Goal: Task Accomplishment & Management: Manage account settings

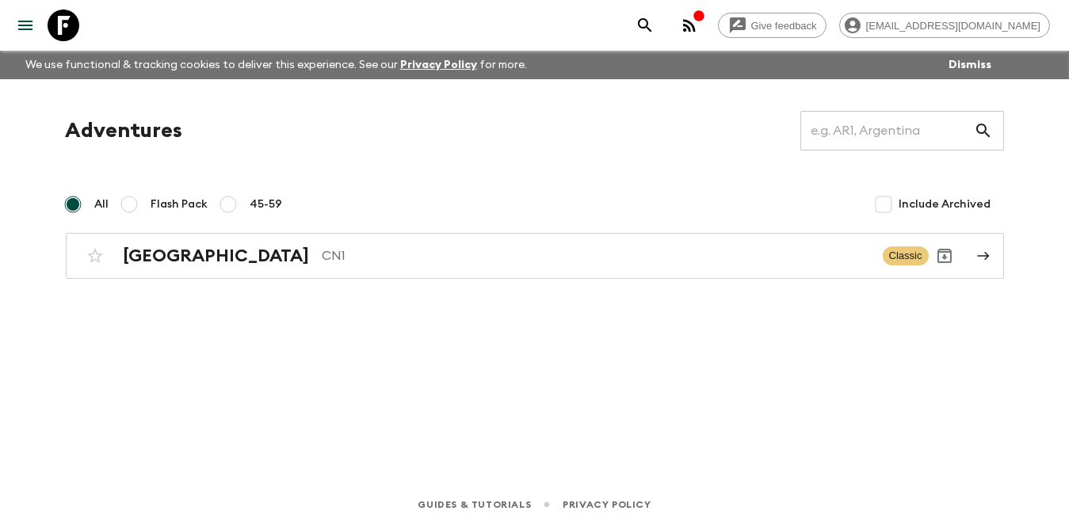
click at [705, 21] on icon "button" at bounding box center [699, 16] width 13 height 13
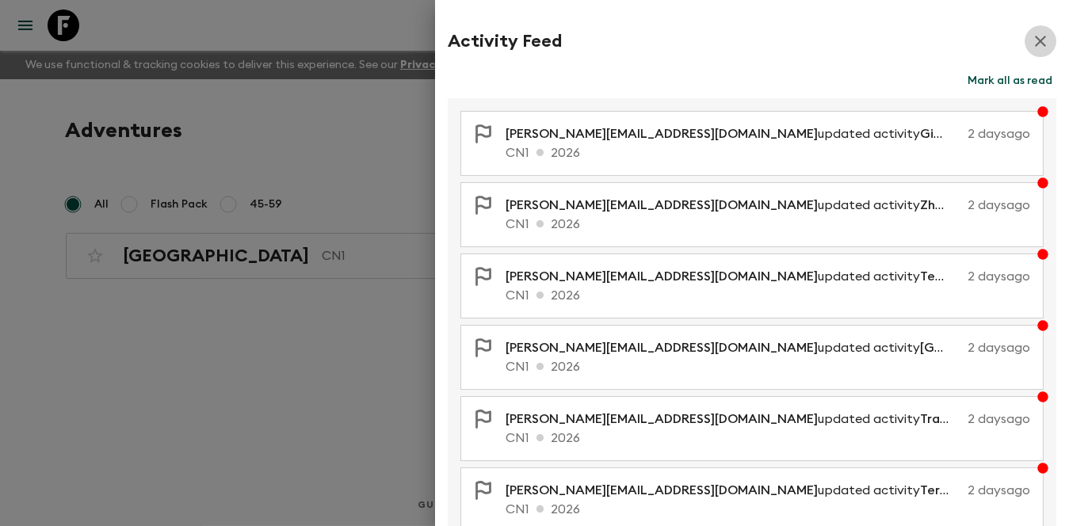
click at [1035, 45] on icon "button" at bounding box center [1040, 41] width 11 height 11
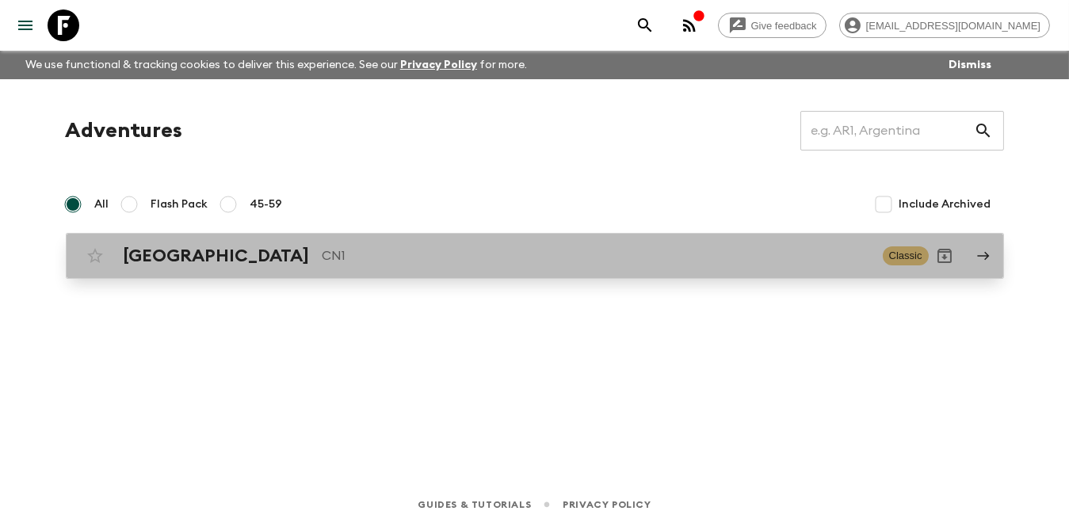
click at [334, 254] on p "CN1" at bounding box center [597, 255] width 548 height 19
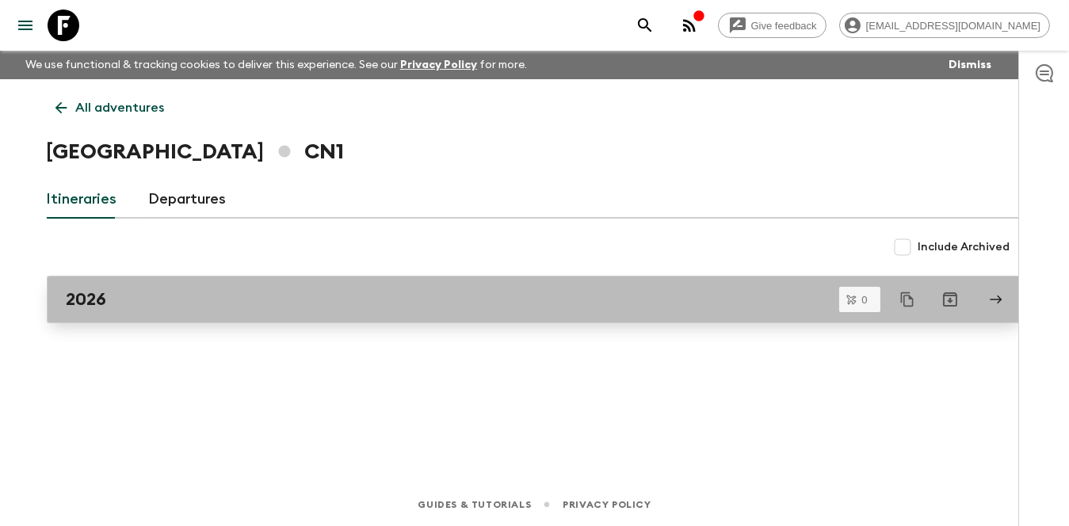
click at [193, 312] on link "2026" at bounding box center [535, 300] width 976 height 48
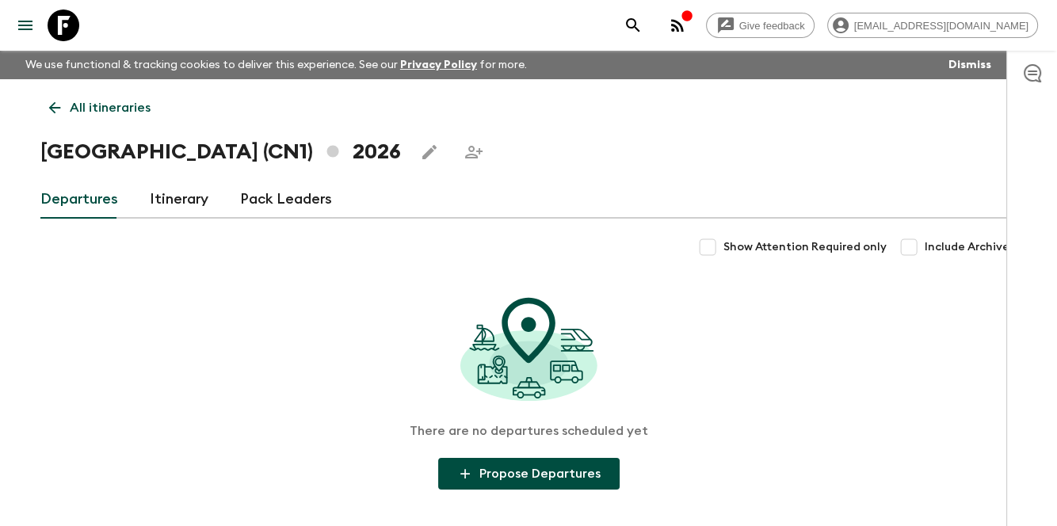
click at [189, 195] on link "Itinerary" at bounding box center [179, 200] width 59 height 38
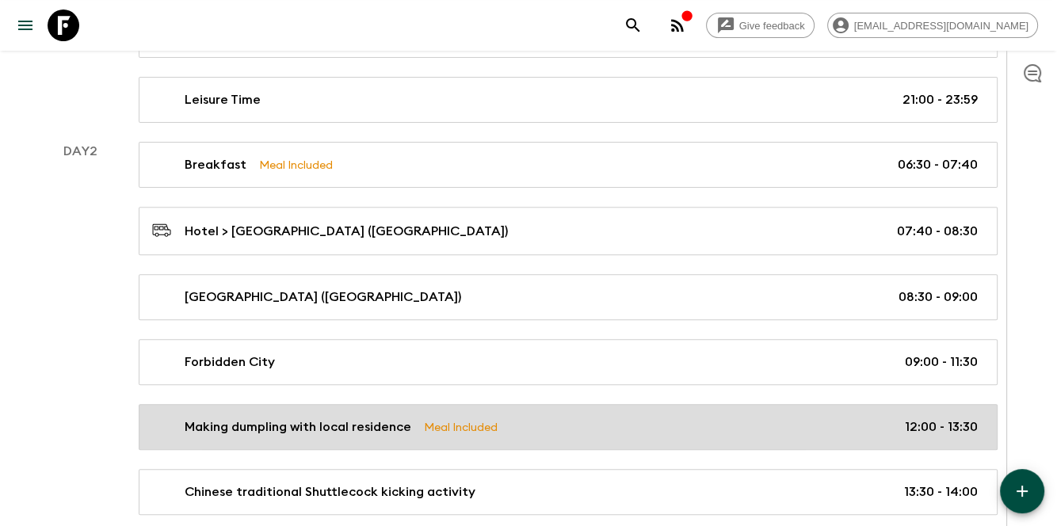
scroll to position [528, 0]
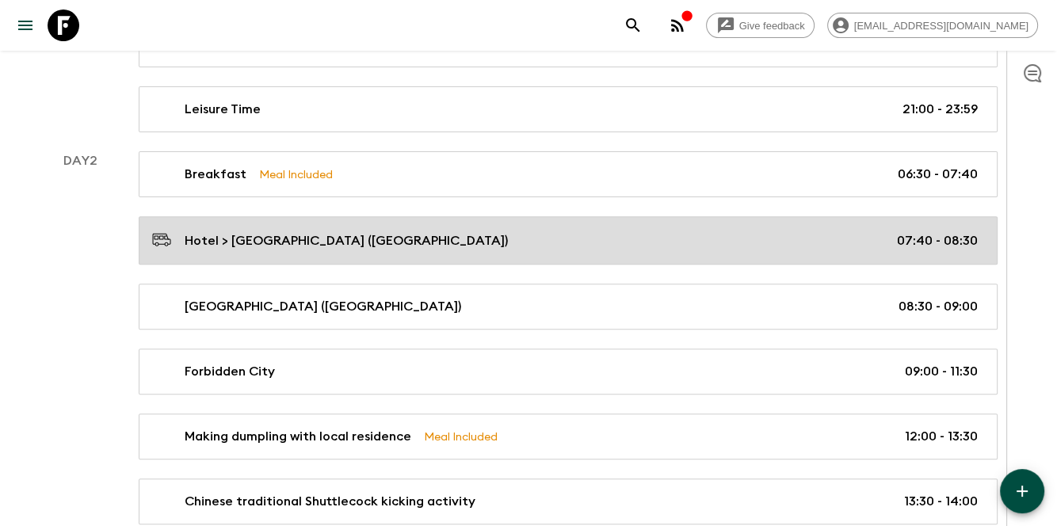
click at [581, 236] on div "Hotel > [GEOGRAPHIC_DATA] ([GEOGRAPHIC_DATA]) 07:40 - 08:30" at bounding box center [565, 240] width 826 height 21
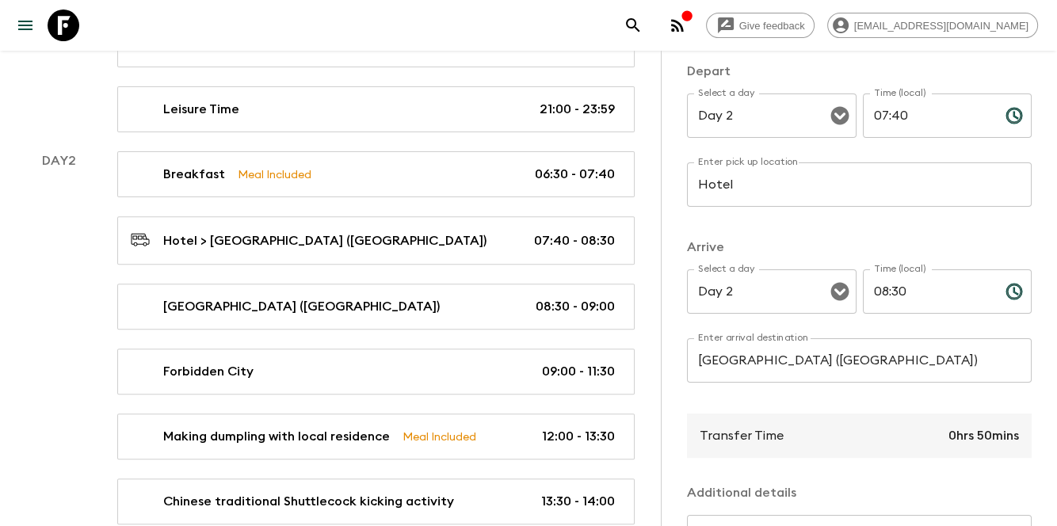
scroll to position [211, 0]
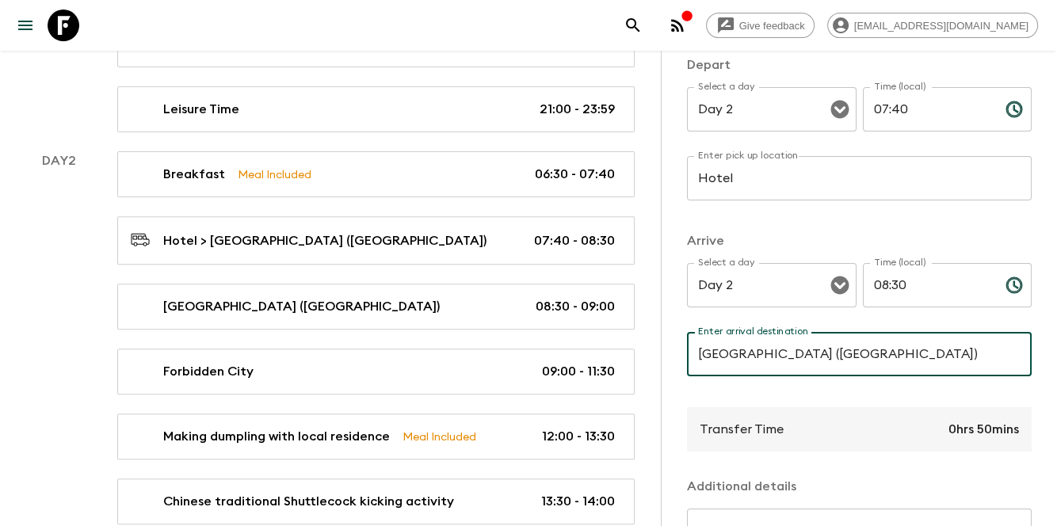
click at [912, 357] on input "[GEOGRAPHIC_DATA] ([GEOGRAPHIC_DATA])" at bounding box center [859, 354] width 345 height 44
drag, startPoint x: 814, startPoint y: 346, endPoint x: 943, endPoint y: 352, distance: 129.3
click at [943, 352] on input "[GEOGRAPHIC_DATA] ([GEOGRAPHIC_DATA])" at bounding box center [859, 354] width 345 height 44
type input "[GEOGRAPHIC_DATA]"
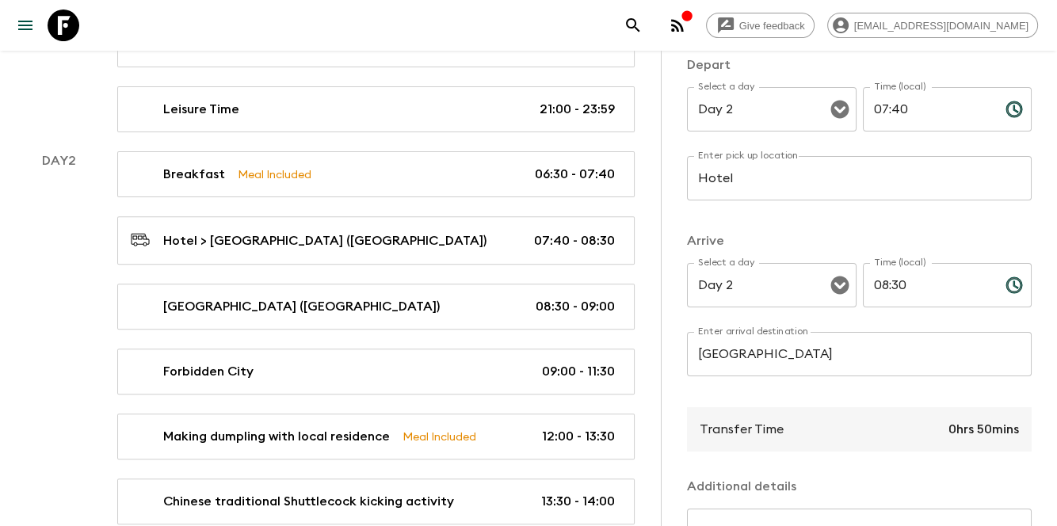
click at [886, 311] on p "​" at bounding box center [947, 318] width 147 height 16
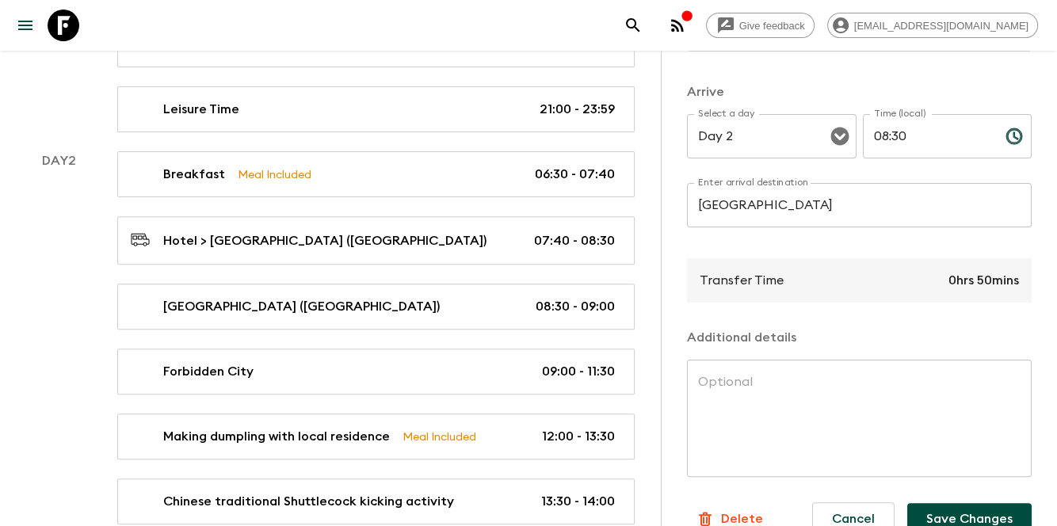
scroll to position [401, 0]
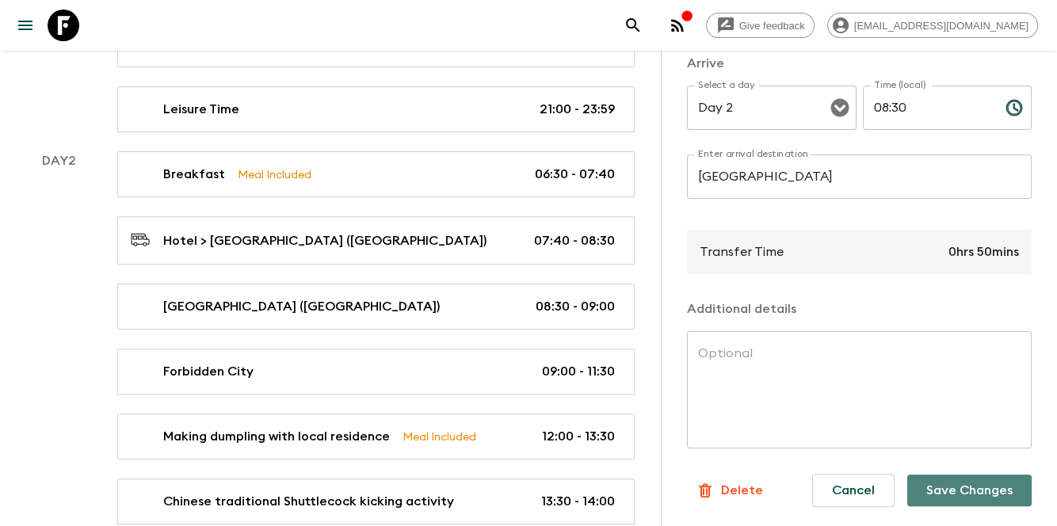
click at [942, 476] on button "Save Changes" at bounding box center [970, 491] width 124 height 32
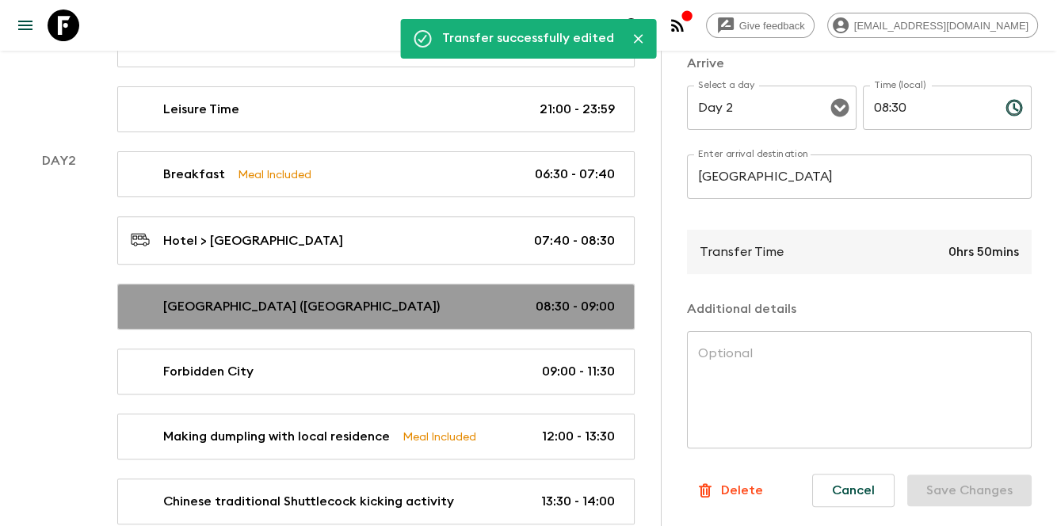
click at [370, 304] on div "[GEOGRAPHIC_DATA] ([GEOGRAPHIC_DATA]) 08:30 - 09:00" at bounding box center [373, 306] width 484 height 19
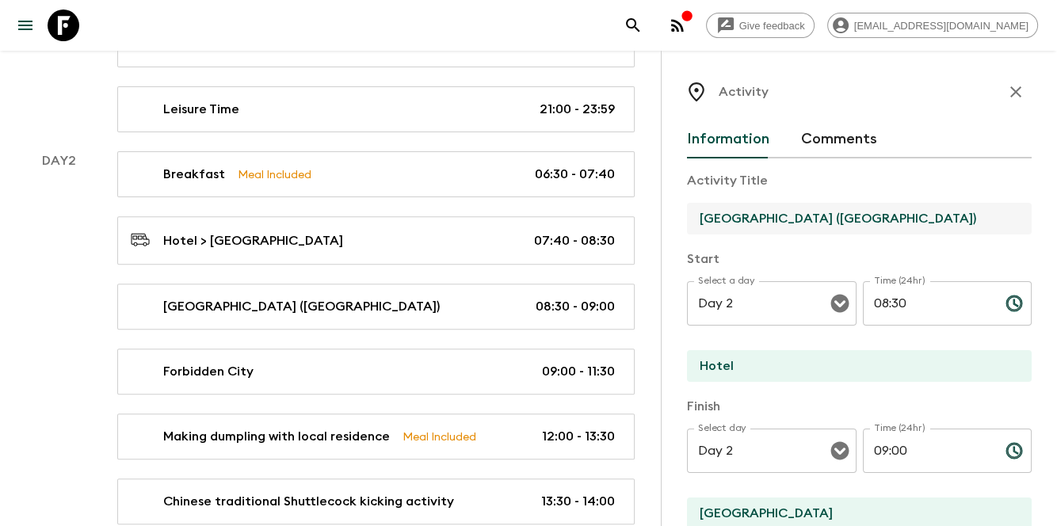
drag, startPoint x: 815, startPoint y: 216, endPoint x: 918, endPoint y: 216, distance: 103.0
click at [918, 216] on input "[GEOGRAPHIC_DATA] ([GEOGRAPHIC_DATA])" at bounding box center [853, 219] width 332 height 32
type input "[GEOGRAPHIC_DATA]"
click at [895, 190] on div "Activity Title [GEOGRAPHIC_DATA]" at bounding box center [859, 204] width 345 height 66
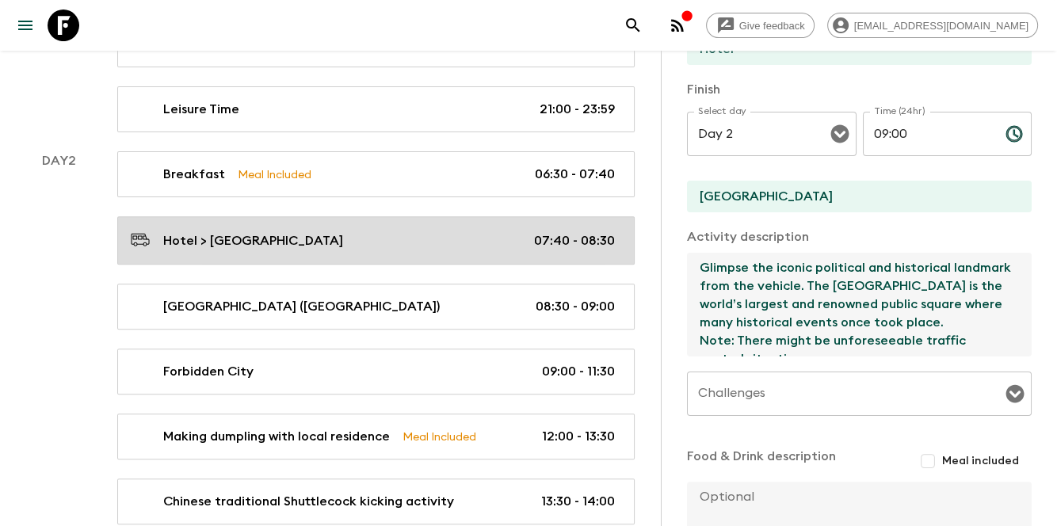
drag, startPoint x: 823, startPoint y: 307, endPoint x: 580, endPoint y: 227, distance: 255.4
paste textarea
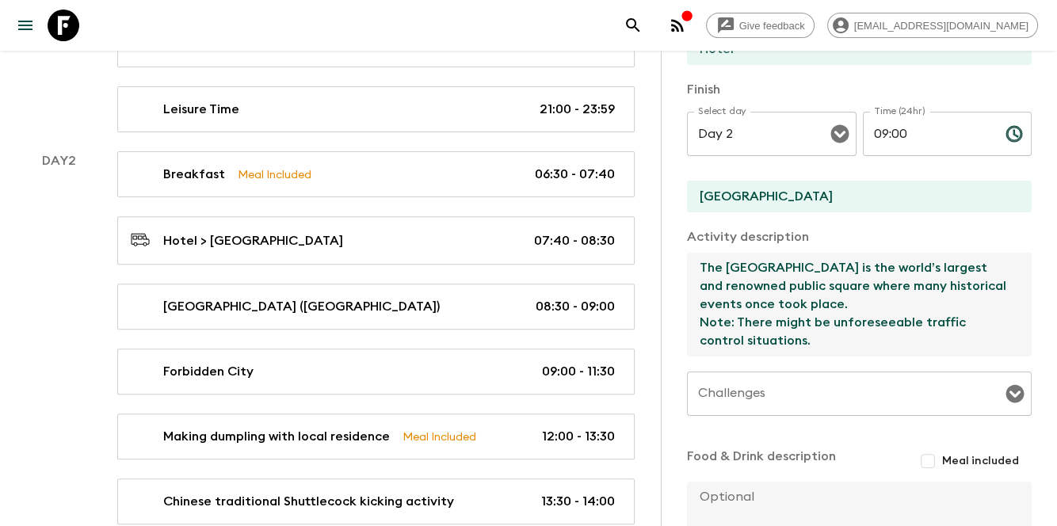
click at [891, 300] on textarea "The [GEOGRAPHIC_DATA] is the world’s largest and renowned public square where m…" at bounding box center [853, 305] width 332 height 104
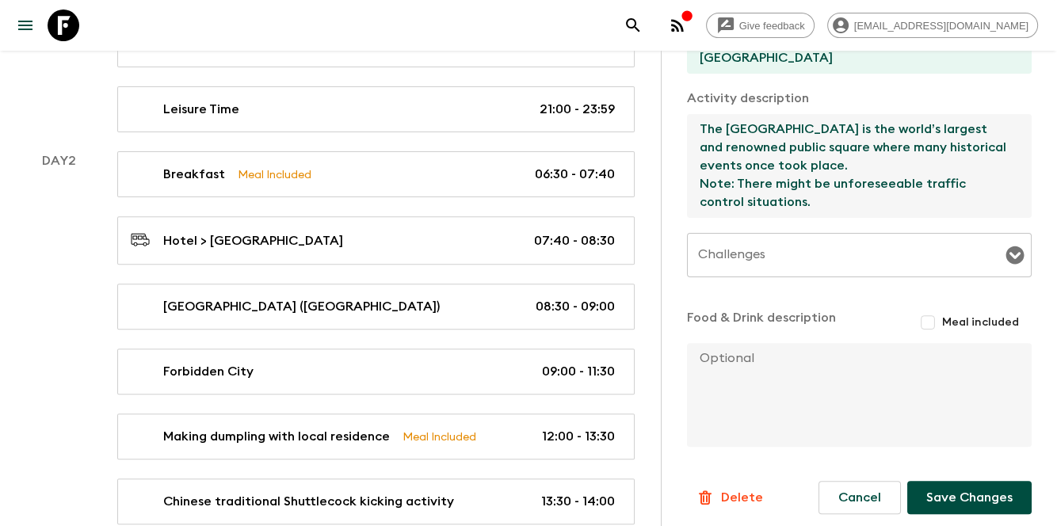
scroll to position [463, 0]
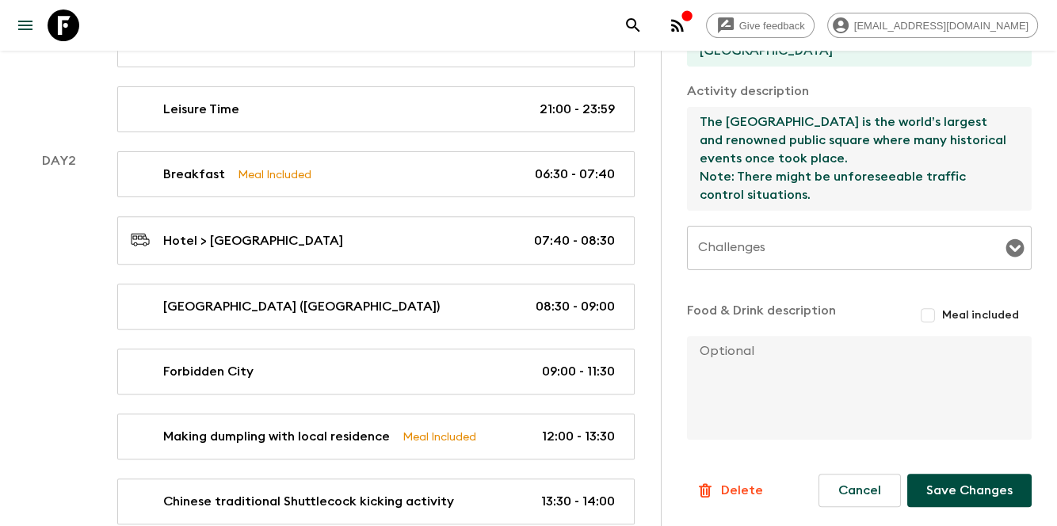
type textarea "The [GEOGRAPHIC_DATA] is the world’s largest and renowned public square where m…"
click at [963, 480] on button "Save Changes" at bounding box center [970, 490] width 124 height 33
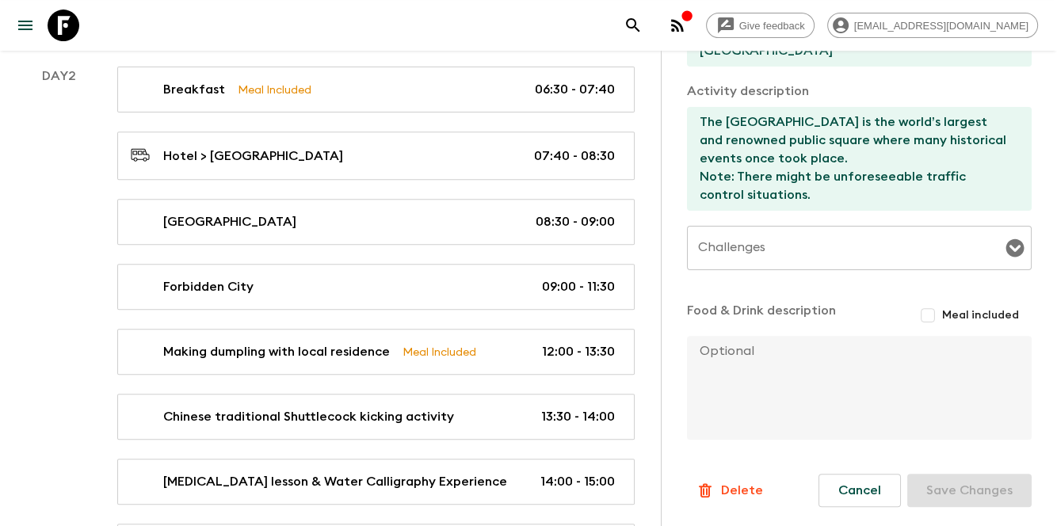
scroll to position [634, 0]
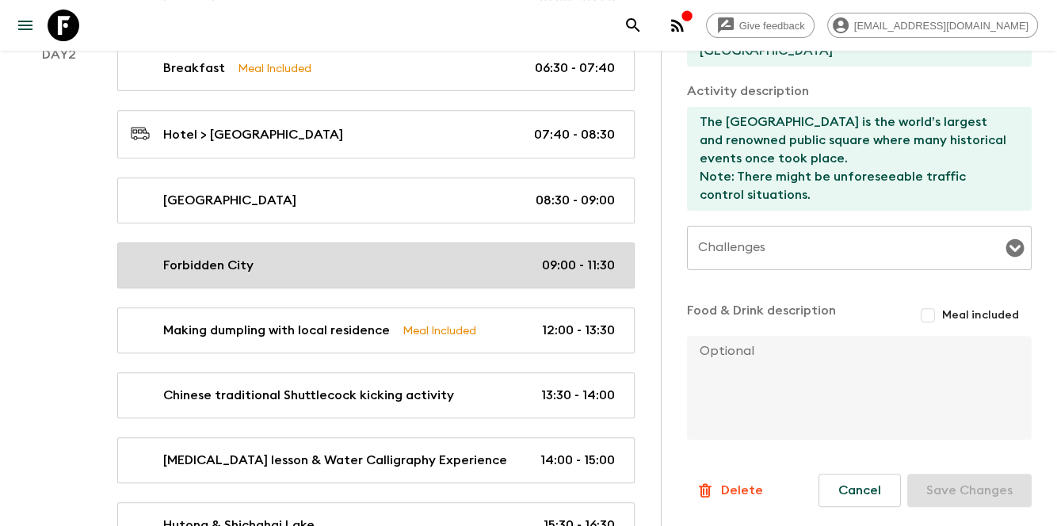
click at [469, 258] on div "Forbidden City 09:00 - 11:30" at bounding box center [373, 265] width 484 height 19
type input "Forbidden City"
type textarea "The Forbidden City (UNESCO) is the imperial place where the emperors of the Min…"
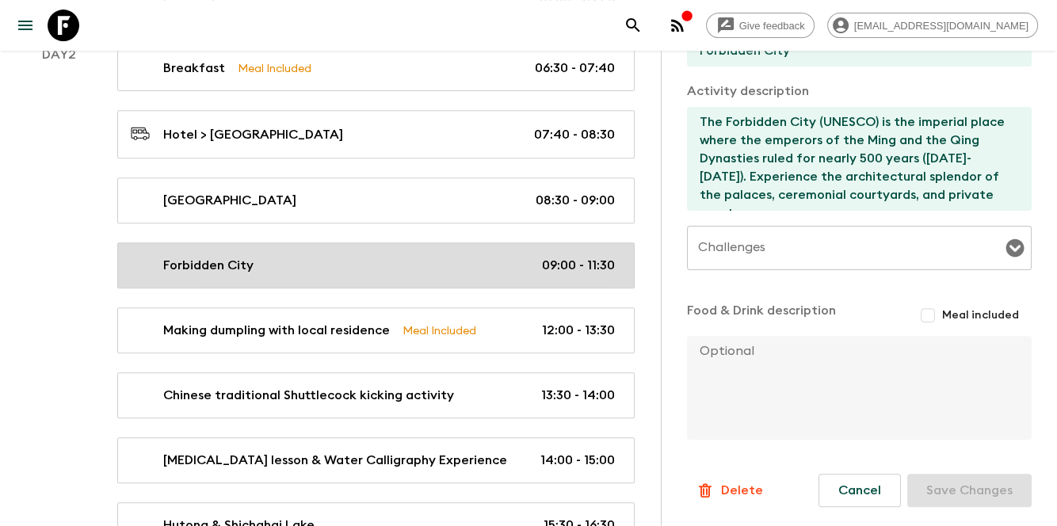
type input "09:00"
type input "11:30"
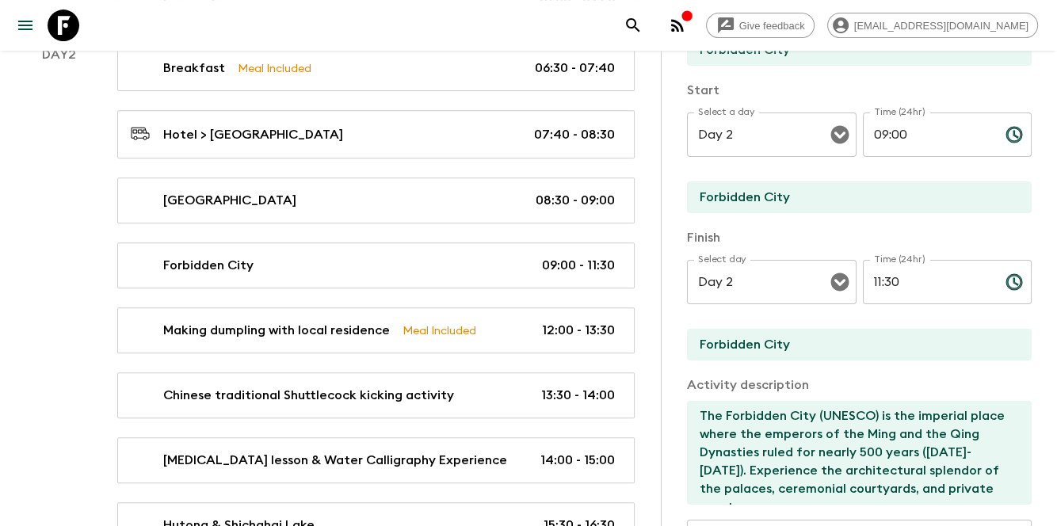
scroll to position [146, 0]
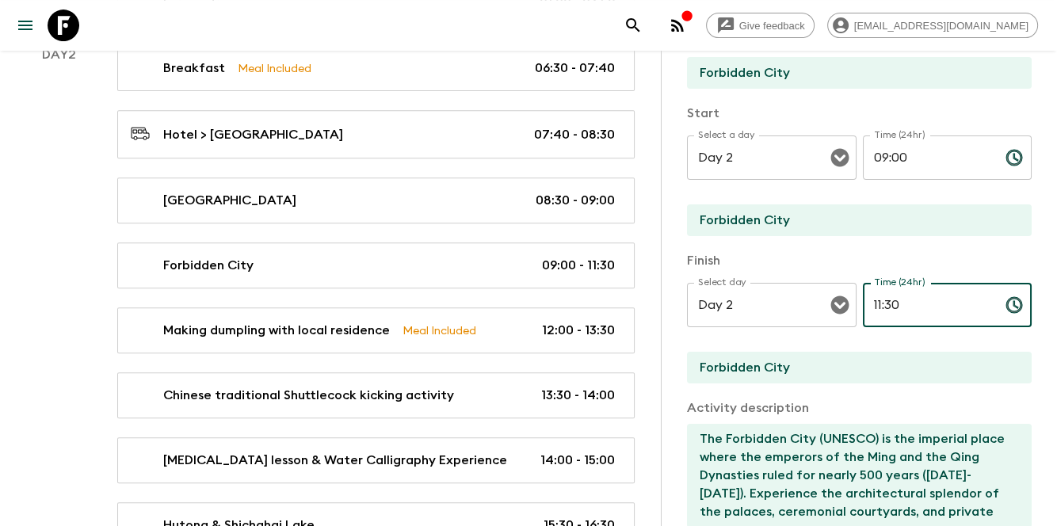
click at [874, 300] on input "11:30" at bounding box center [928, 305] width 130 height 44
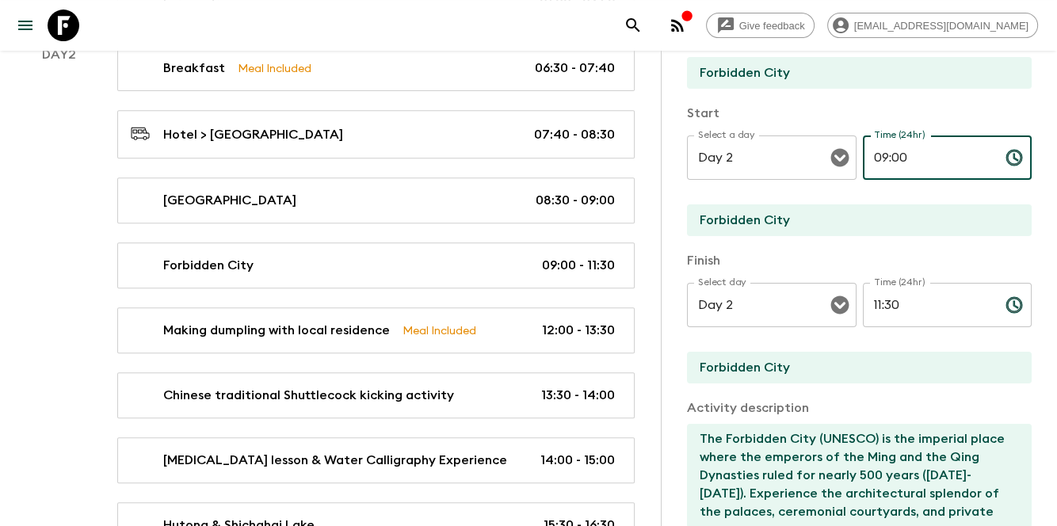
click at [889, 152] on input "09:00" at bounding box center [928, 158] width 130 height 44
drag, startPoint x: 904, startPoint y: 156, endPoint x: 862, endPoint y: 156, distance: 41.2
click at [863, 156] on input "09:00" at bounding box center [928, 158] width 130 height 44
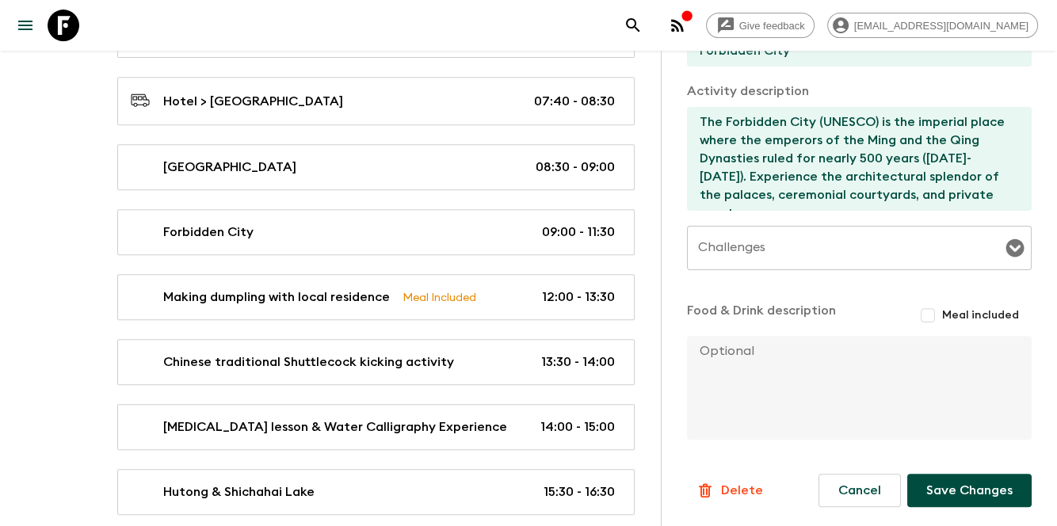
scroll to position [686, 0]
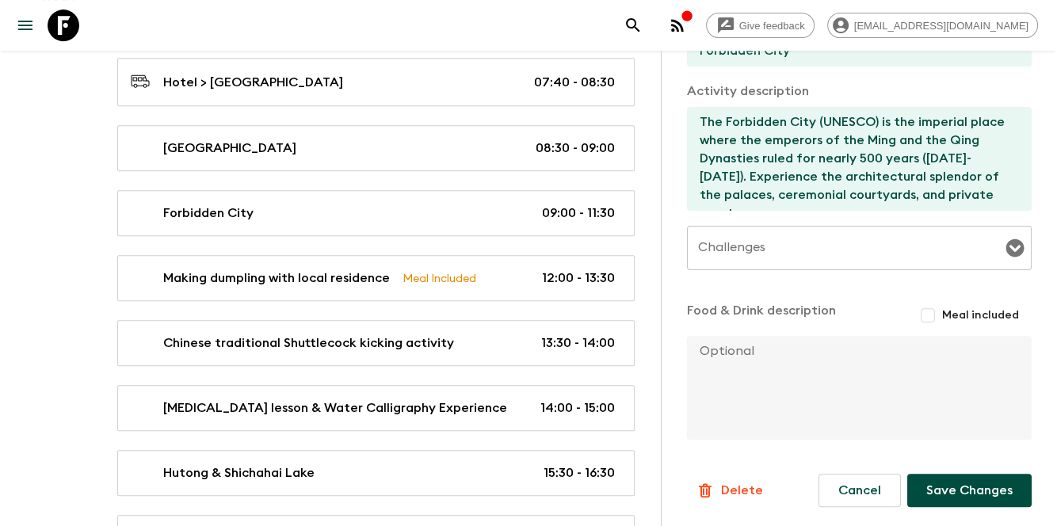
type input "10:00"
click at [971, 491] on button "Save Changes" at bounding box center [970, 490] width 124 height 33
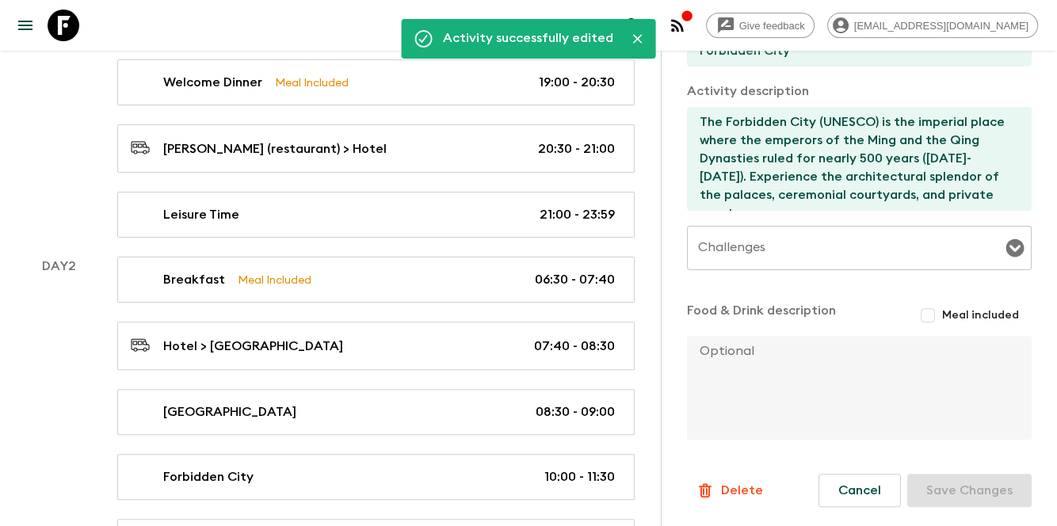
scroll to position [528, 0]
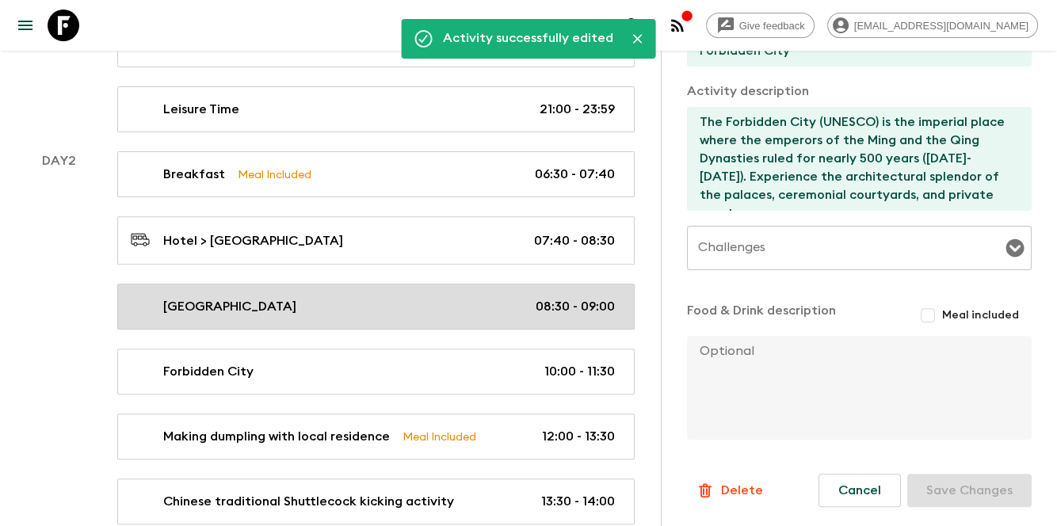
click at [451, 317] on link "[GEOGRAPHIC_DATA] 08:30 - 09:00" at bounding box center [376, 307] width 518 height 46
type input "[GEOGRAPHIC_DATA]"
type input "Hotel"
type input "[GEOGRAPHIC_DATA]"
type textarea "The [GEOGRAPHIC_DATA] is the world’s largest and renowned public square where m…"
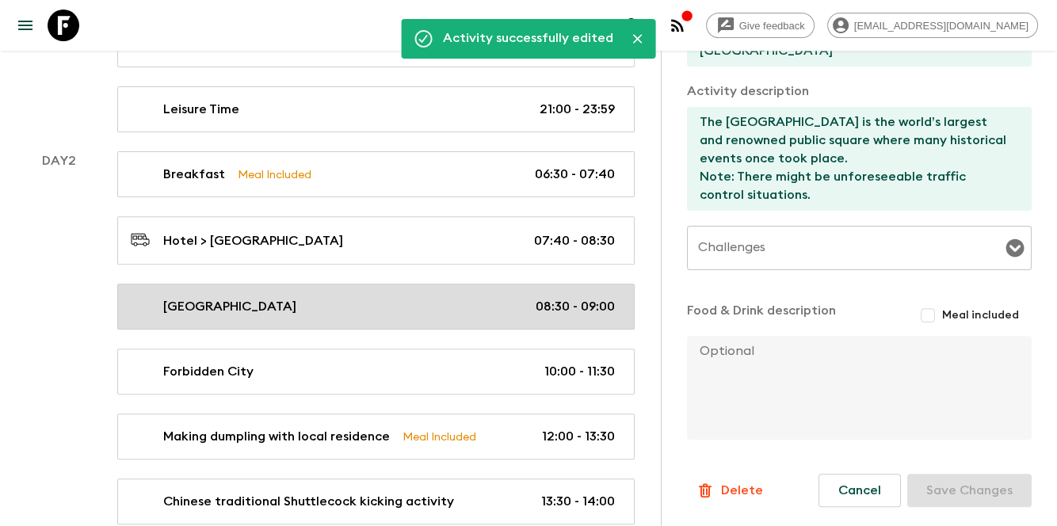
type input "08:30"
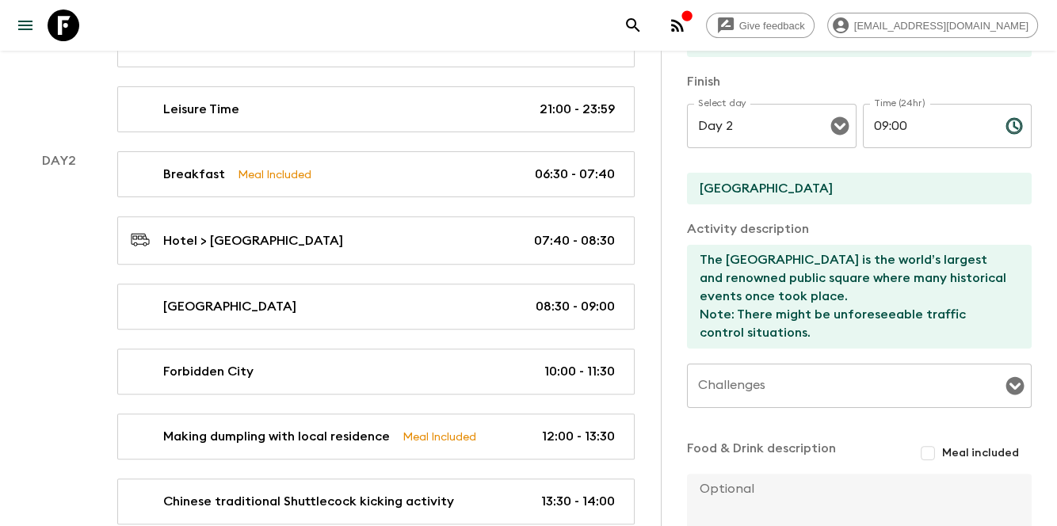
scroll to position [251, 0]
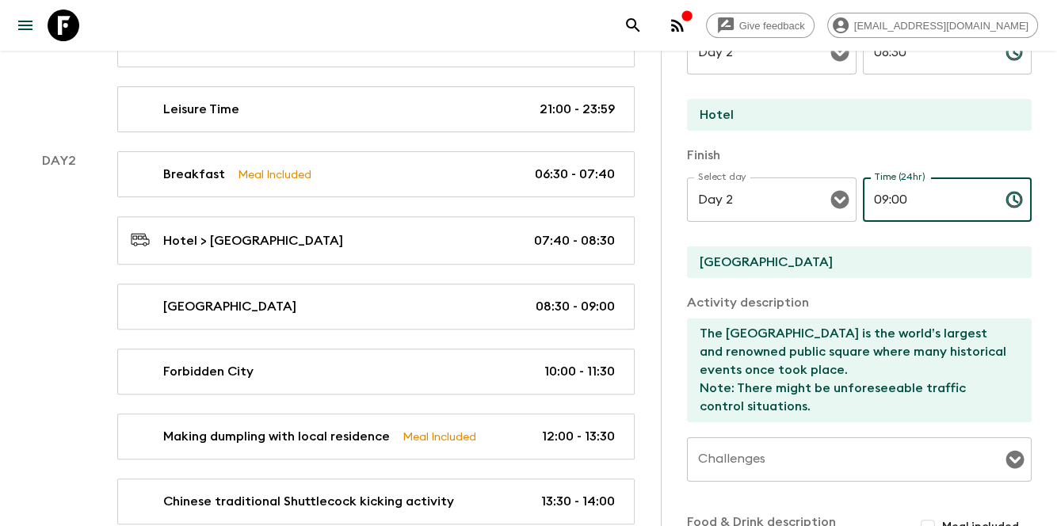
drag, startPoint x: 911, startPoint y: 203, endPoint x: 857, endPoint y: 201, distance: 53.9
click at [863, 201] on input "09:00" at bounding box center [928, 200] width 130 height 44
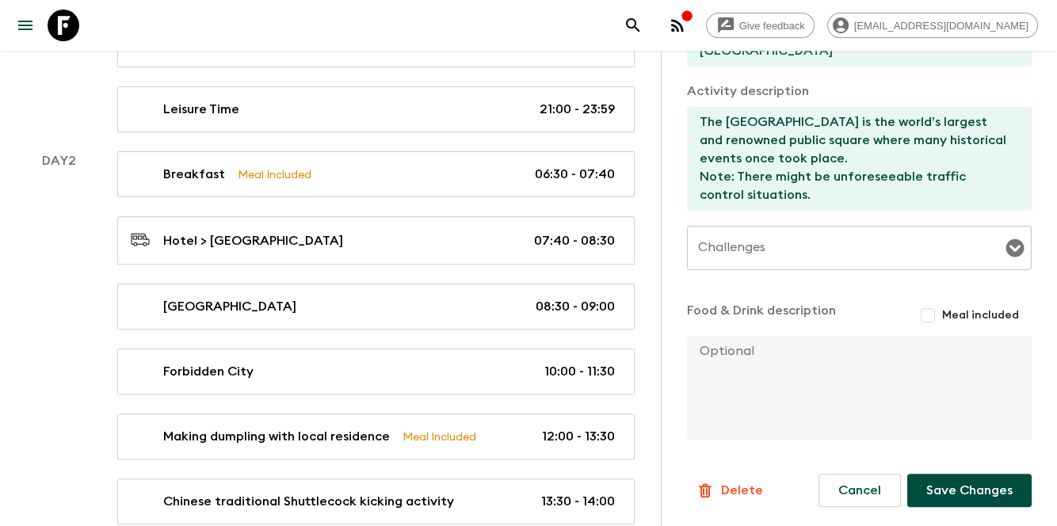
type input "10:00"
click at [944, 480] on button "Save Changes" at bounding box center [970, 490] width 124 height 33
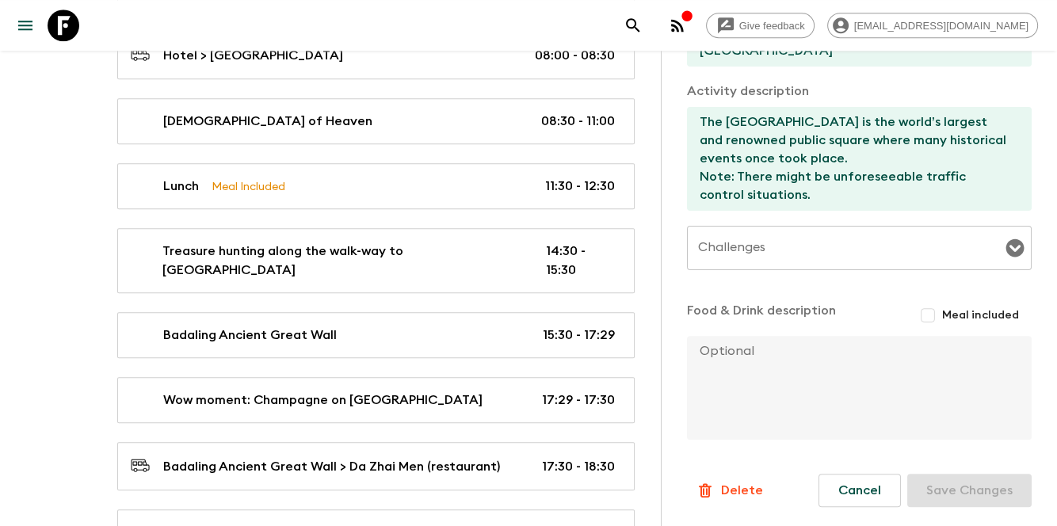
scroll to position [1374, 0]
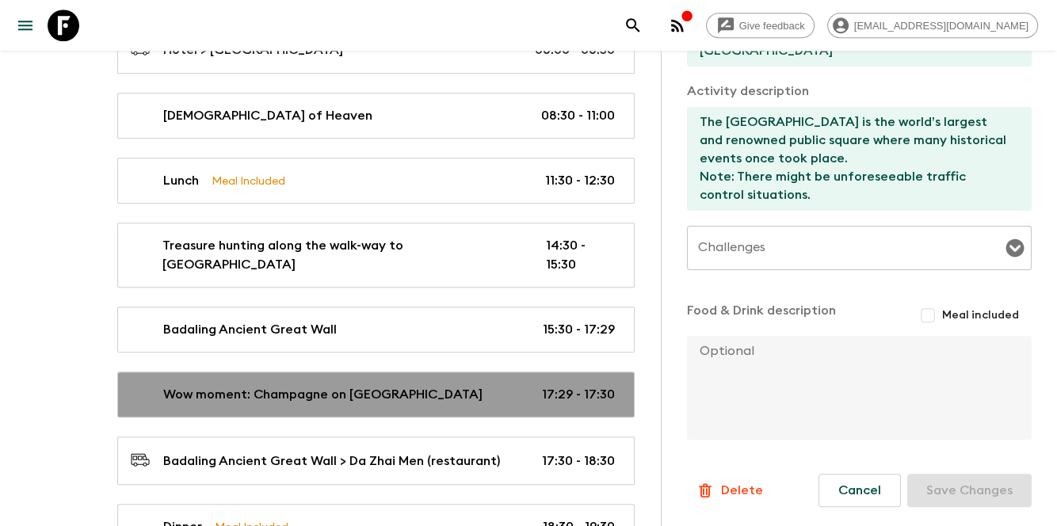
click at [471, 388] on div "Wow moment: Champagne on Great Wall Tower 17:29 - 17:30" at bounding box center [373, 394] width 484 height 19
type input "Wow moment: Champagne on [GEOGRAPHIC_DATA]"
type input "Badaling Ancient [GEOGRAPHIC_DATA]"
type textarea "On Great Wall, we'll prepare Champagne on [GEOGRAPHIC_DATA]. You'll enjoy one c…"
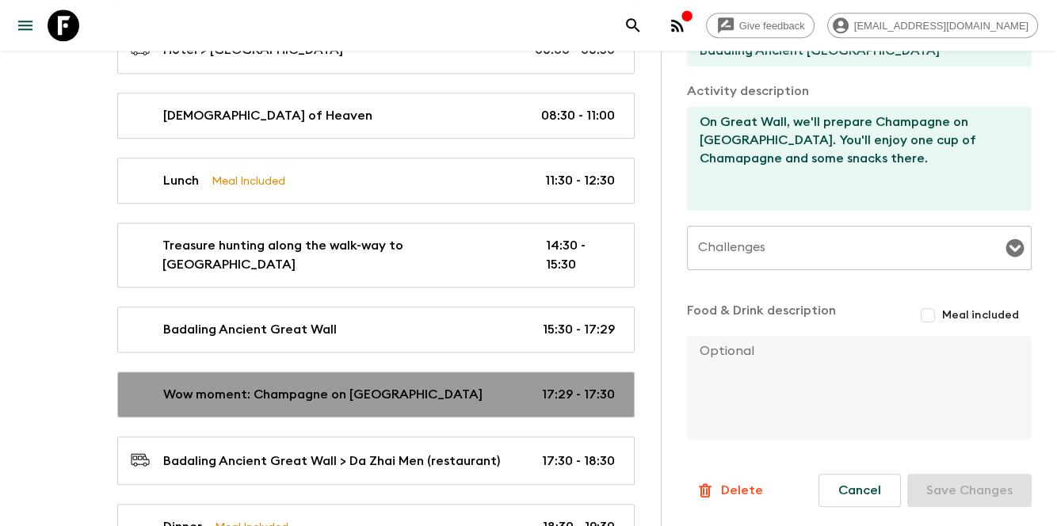
type input "Day 3"
type input "17:29"
type input "Day 3"
type input "17:30"
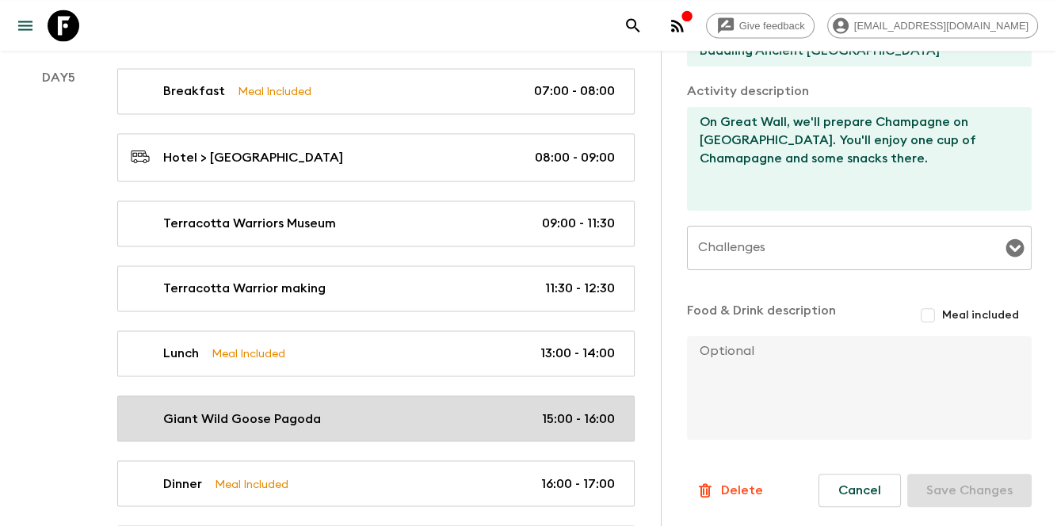
scroll to position [2695, 0]
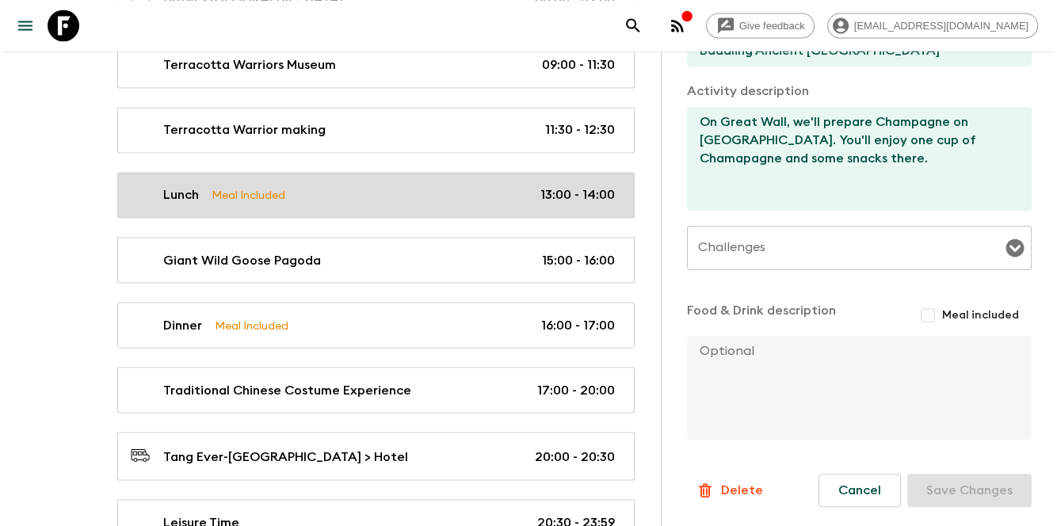
click at [361, 186] on link "Lunch Meal Included 13:00 - 14:00" at bounding box center [376, 195] width 518 height 46
type input "Lunch"
type input "[PERSON_NAME] [PERSON_NAME] [PERSON_NAME] (restaurant)"
checkbox input "true"
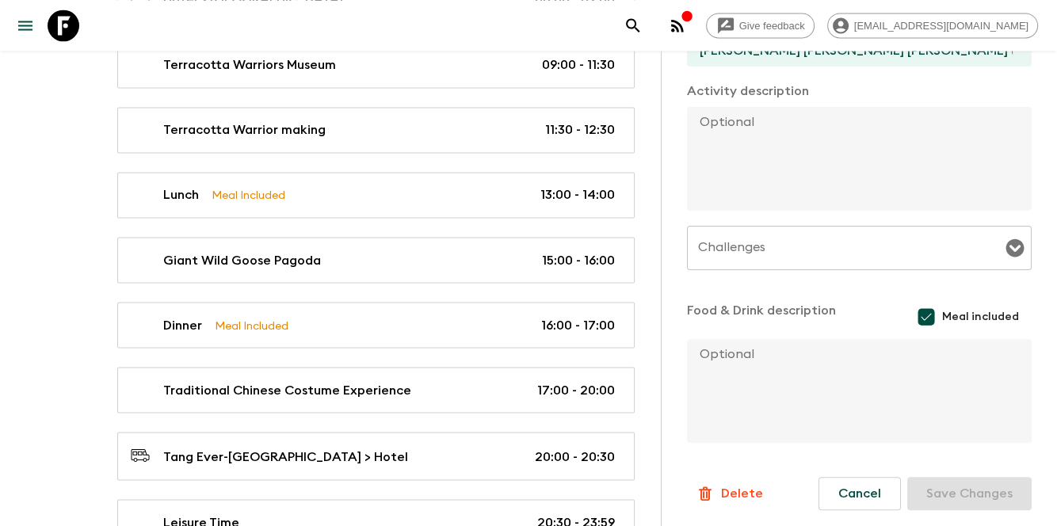
type input "Day 5"
type input "13:00"
type input "Day 5"
type input "14:00"
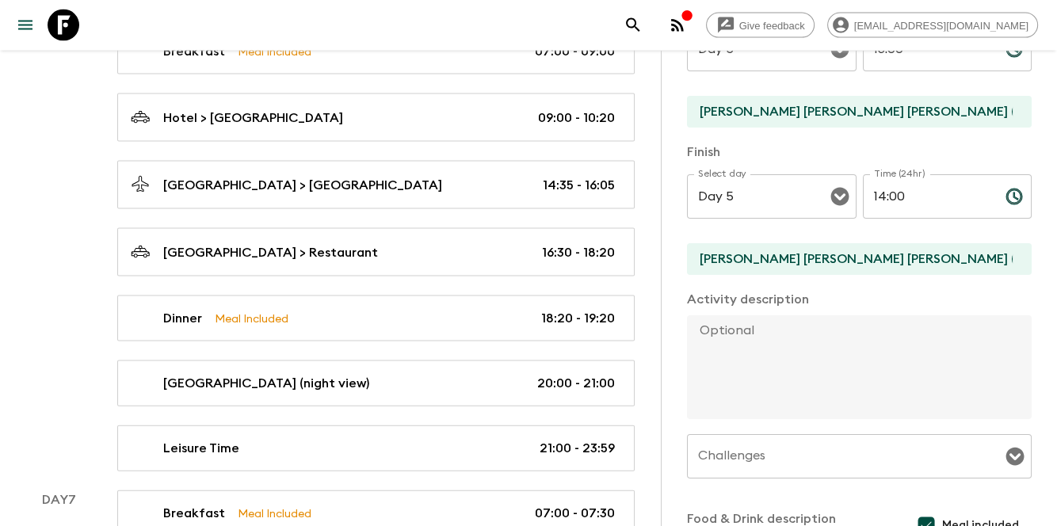
scroll to position [3434, 0]
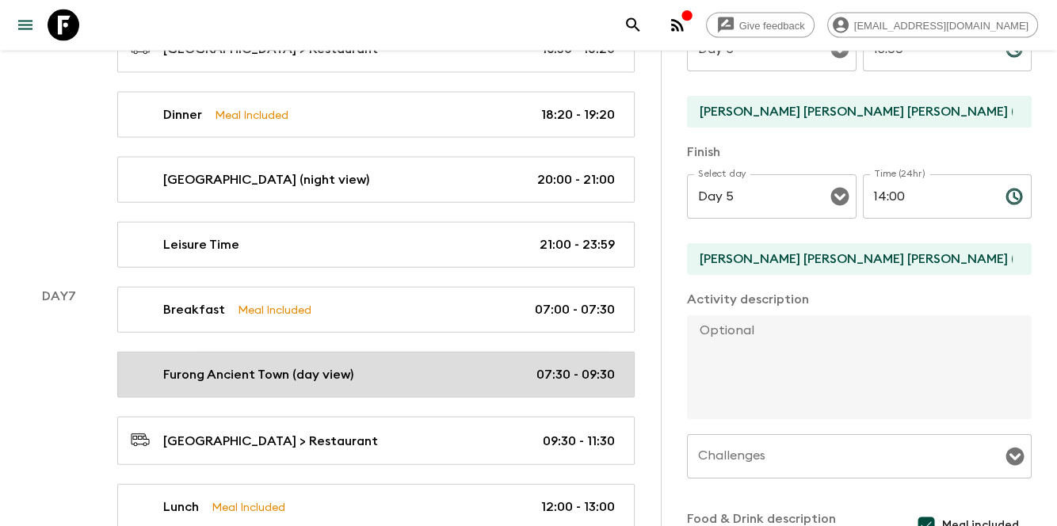
click at [368, 361] on link "Furong Ancient Town (day view) 07:30 - 09:30" at bounding box center [376, 375] width 518 height 46
type input "Furong Ancient Town (day view)"
type input "Furong Ancient Town"
checkbox input "false"
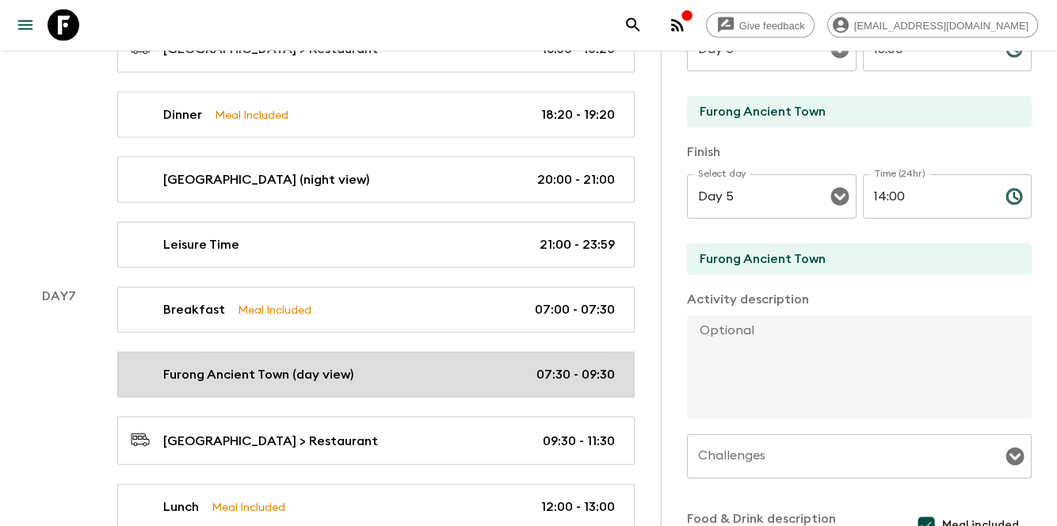
type input "Day 7"
type input "07:30"
type input "Day 7"
type input "09:30"
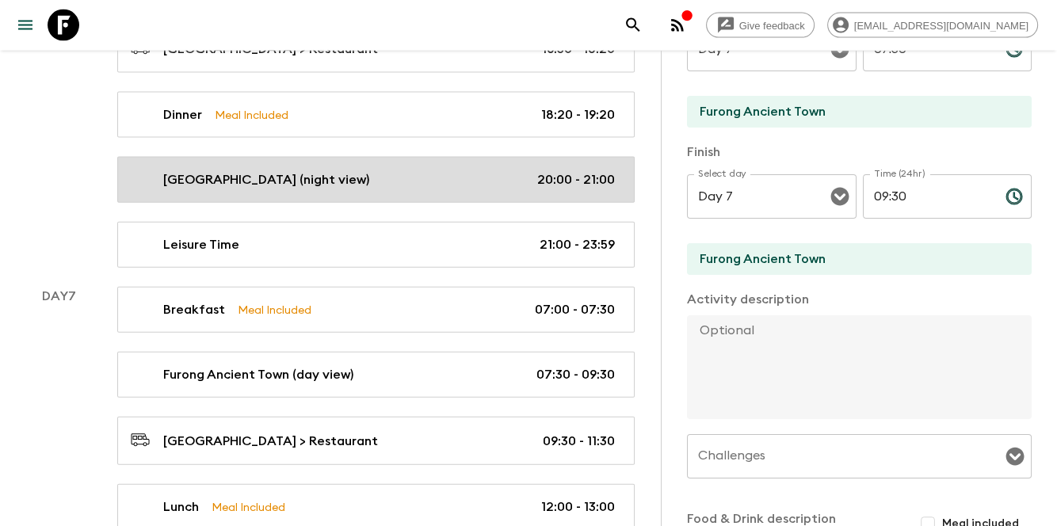
click at [373, 157] on link "[GEOGRAPHIC_DATA] (night view) 20:00 - 21:00" at bounding box center [376, 180] width 518 height 46
type input "[GEOGRAPHIC_DATA] (night view)"
type textarea "Nestled amid mountains and [PERSON_NAME] Town is famed for its time-honored sti…"
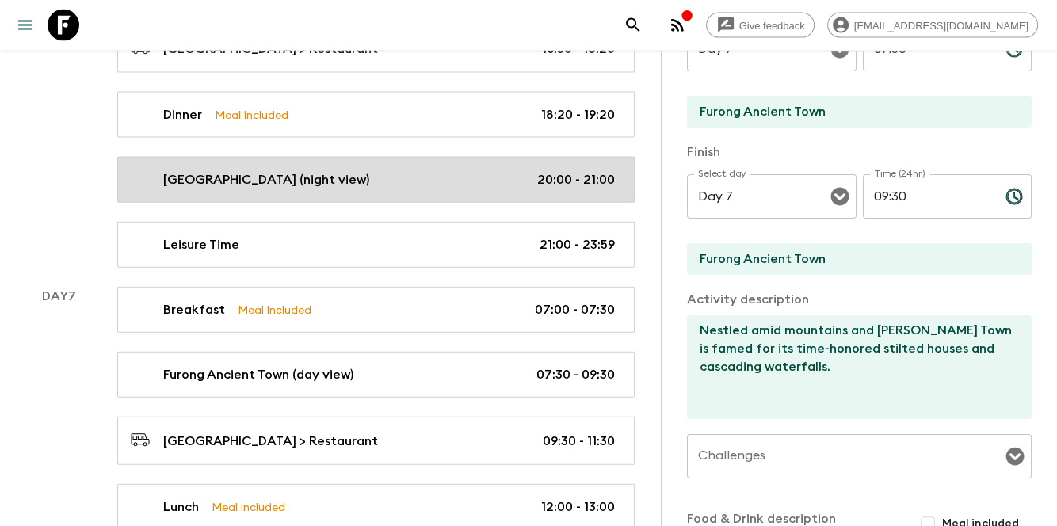
type input "Day 6"
type input "20:00"
type input "Day 6"
type input "21:00"
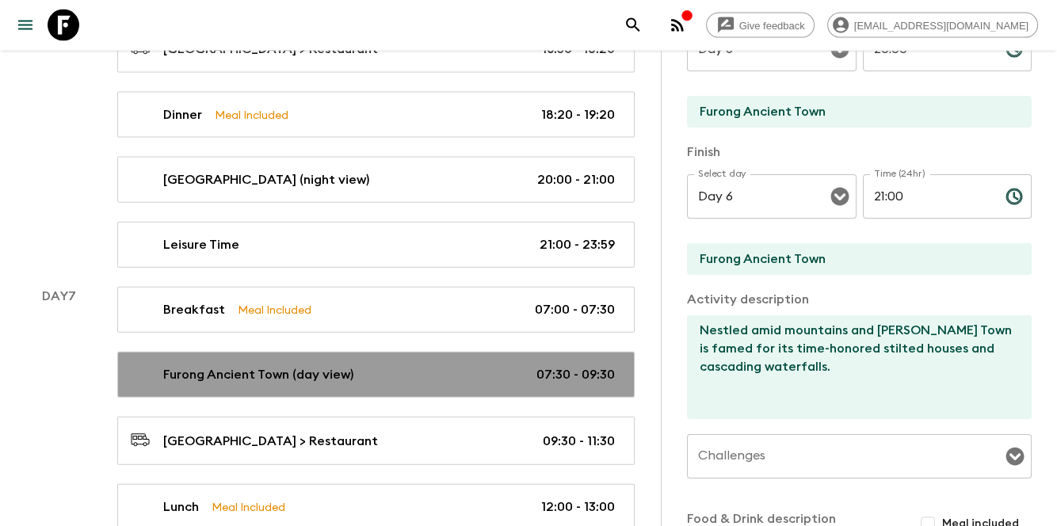
click at [396, 365] on div "Furong Ancient Town (day view) 07:30 - 09:30" at bounding box center [373, 374] width 484 height 19
type input "Furong Ancient Town (day view)"
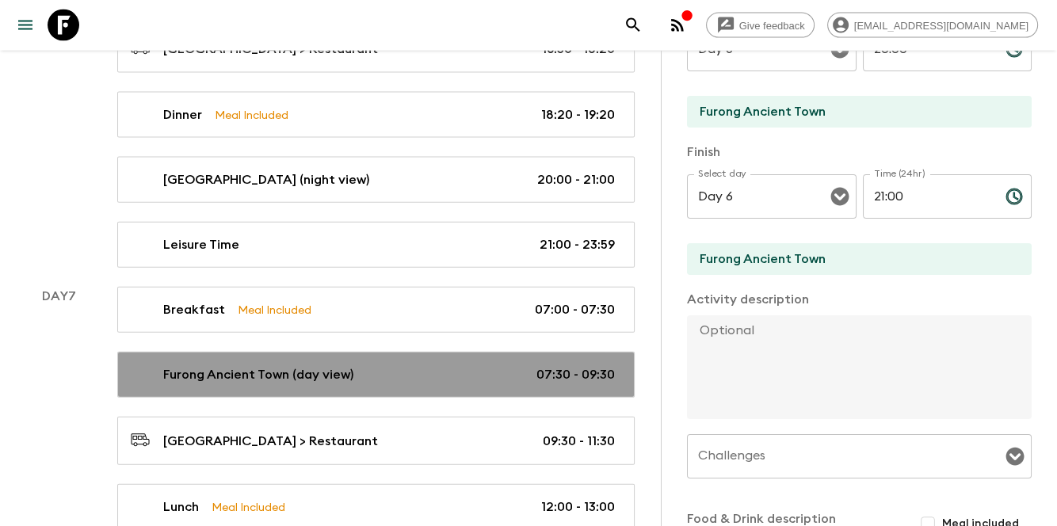
type input "Day 7"
type input "07:30"
type input "Day 7"
type input "09:30"
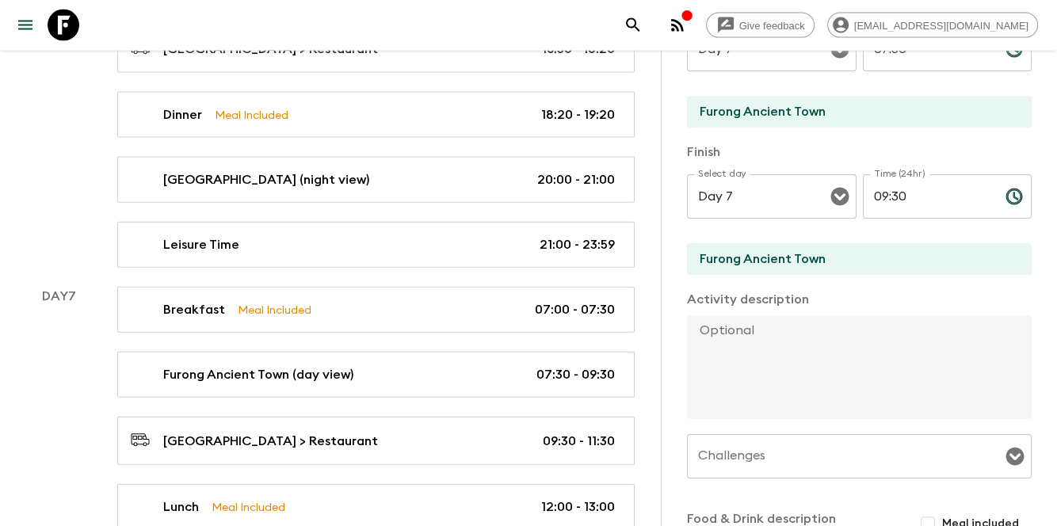
click at [874, 358] on textarea at bounding box center [853, 367] width 332 height 104
paste textarea "Furong Ancient Town only have short time cruise (around 10mins, this cruise shi…"
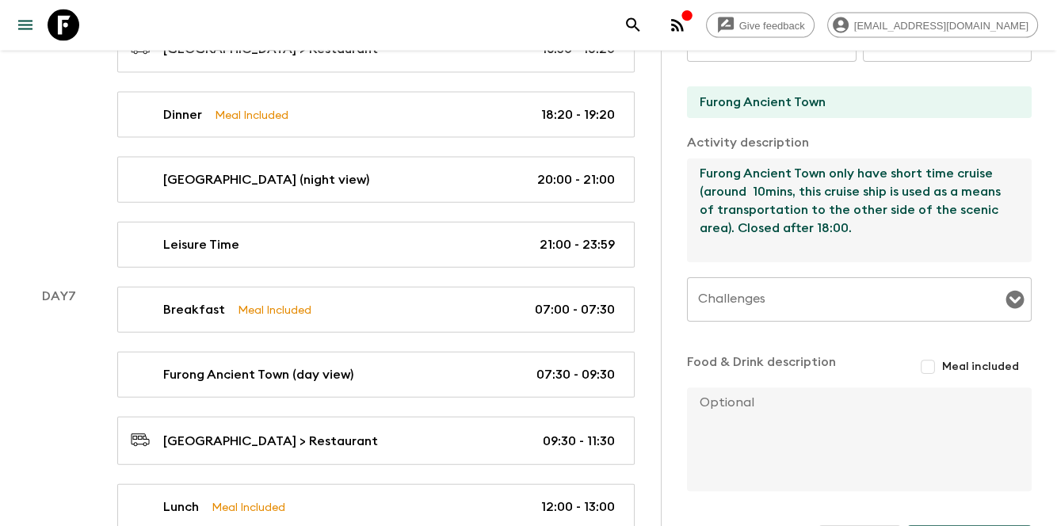
scroll to position [413, 0]
click at [897, 231] on textarea "Furong Ancient Town only have short time cruise (around 10mins, this cruise shi…" at bounding box center [853, 209] width 332 height 104
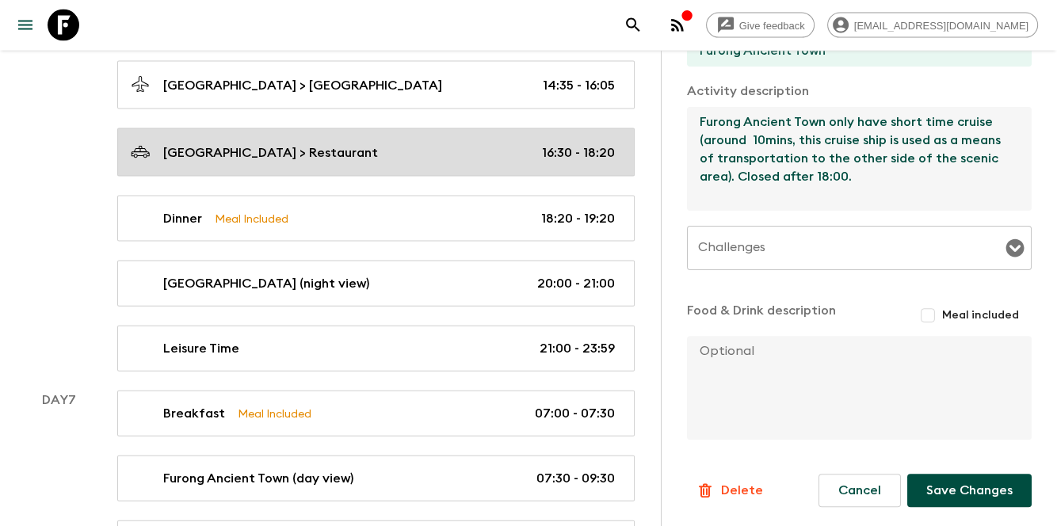
scroll to position [3381, 0]
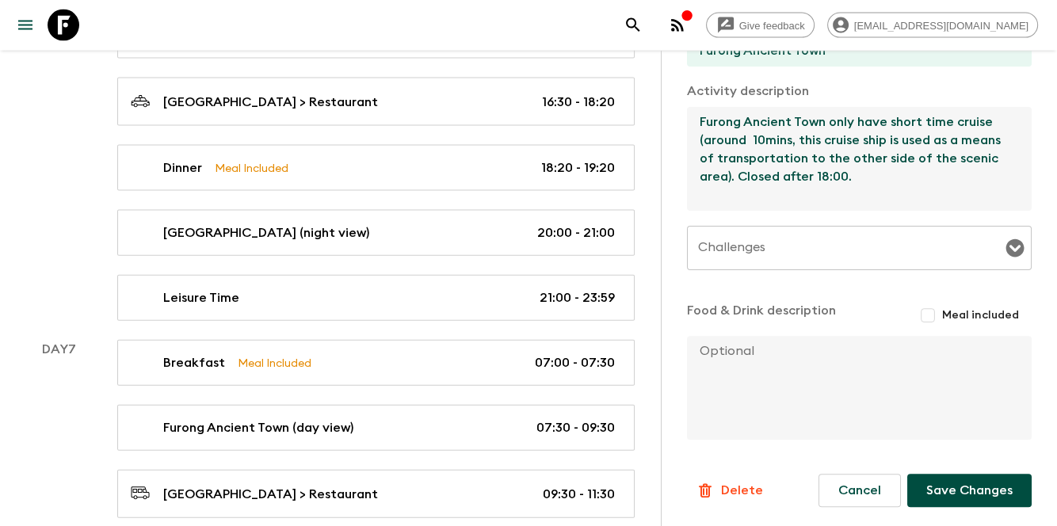
type textarea "Furong Ancient Town only have short time cruise (around 10mins, this cruise shi…"
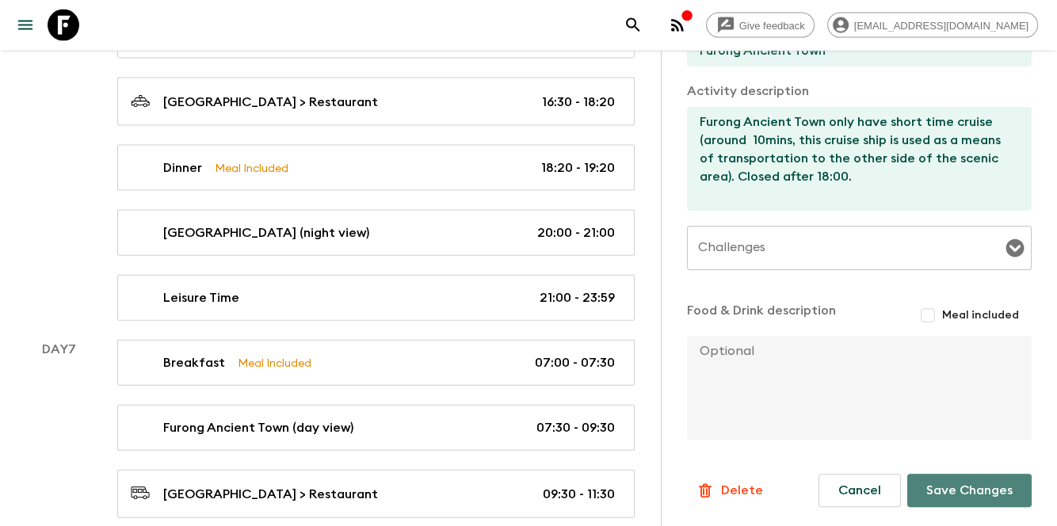
click at [935, 480] on button "Save Changes" at bounding box center [970, 490] width 124 height 33
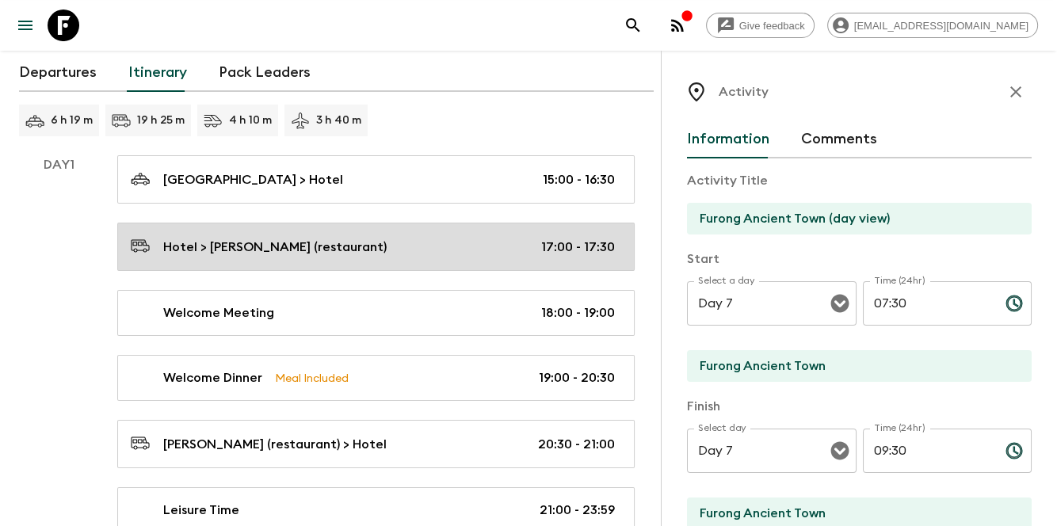
scroll to position [211, 0]
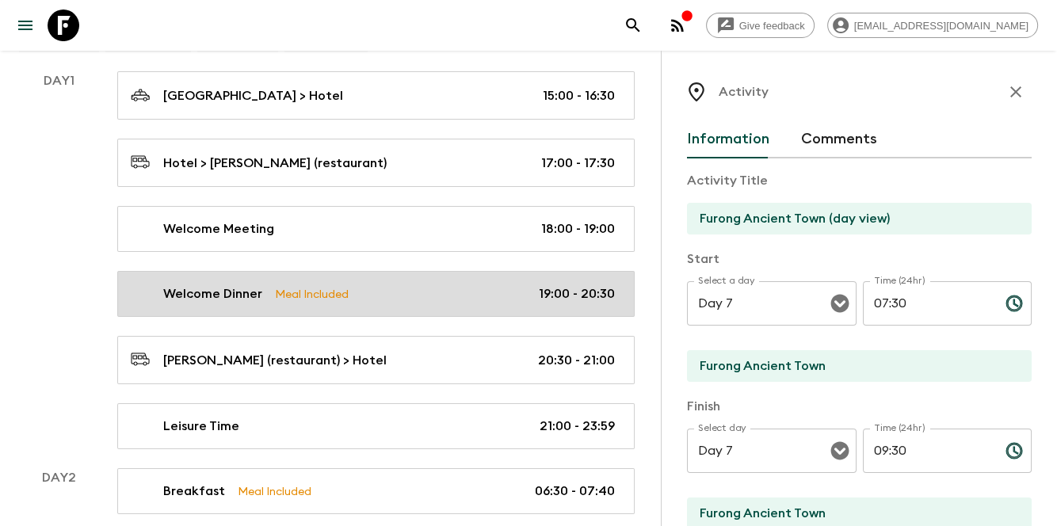
click at [389, 287] on div "Welcome Dinner Meal Included 19:00 - 20:30" at bounding box center [373, 294] width 484 height 19
type input "Welcome Dinner"
type input "[PERSON_NAME] (restaurant)"
checkbox input "true"
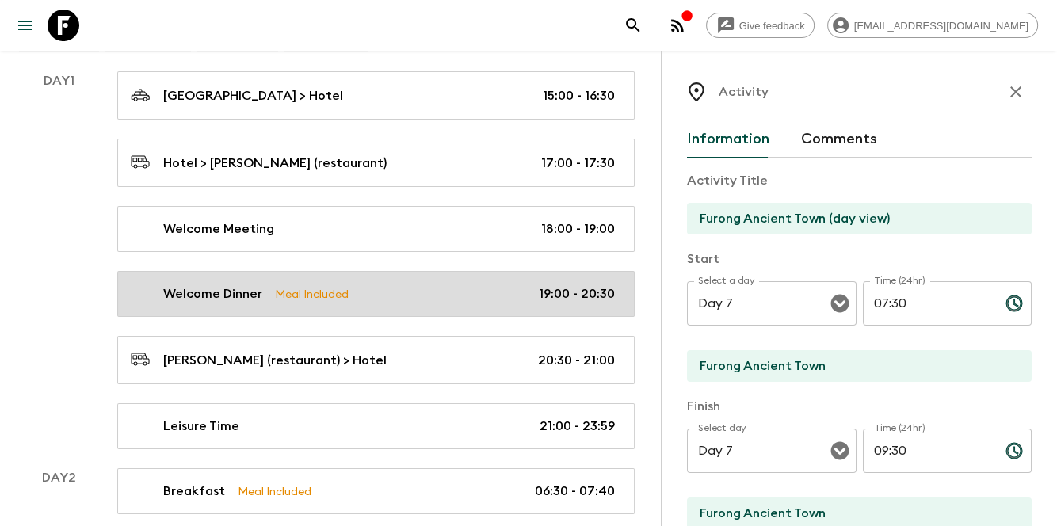
type textarea "Pecking Duck with cocktail/wine"
type input "Day 1"
type input "19:00"
type input "Day 1"
type input "20:30"
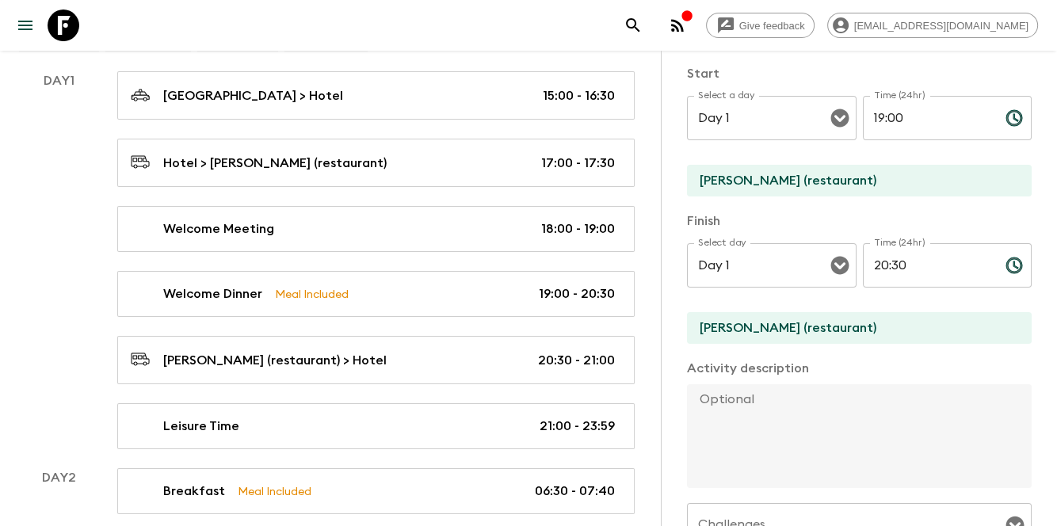
scroll to position [52, 0]
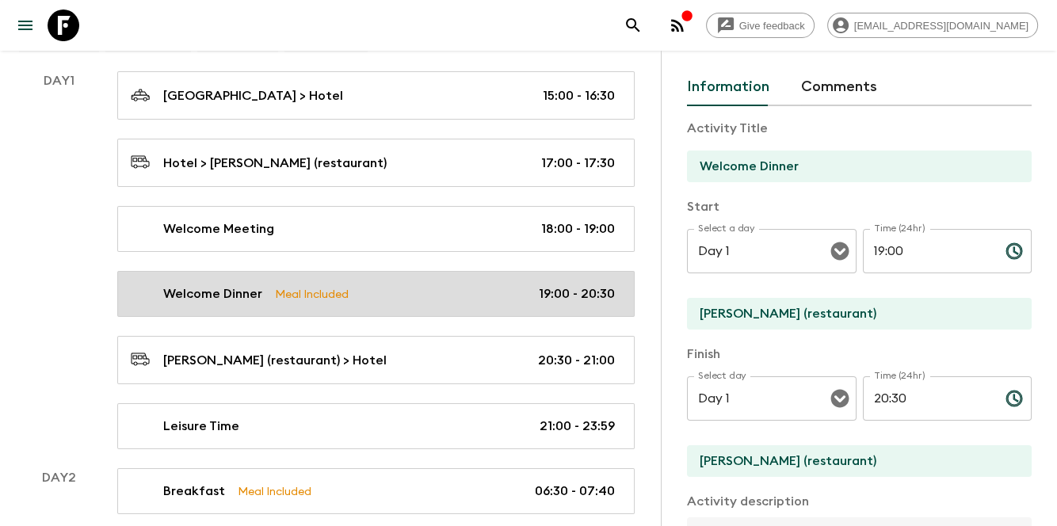
click at [299, 279] on link "Welcome Dinner Meal Included 19:00 - 20:30" at bounding box center [376, 294] width 518 height 46
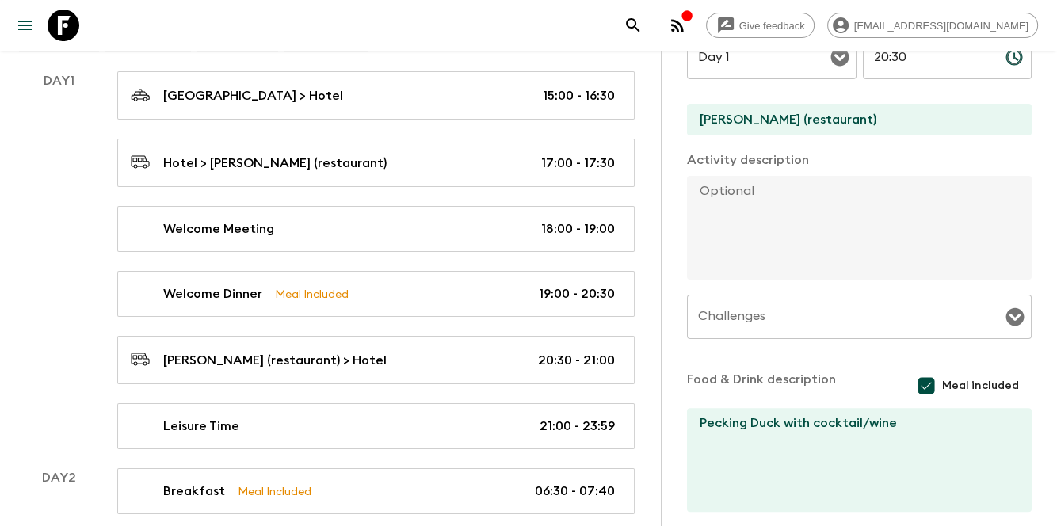
scroll to position [466, 0]
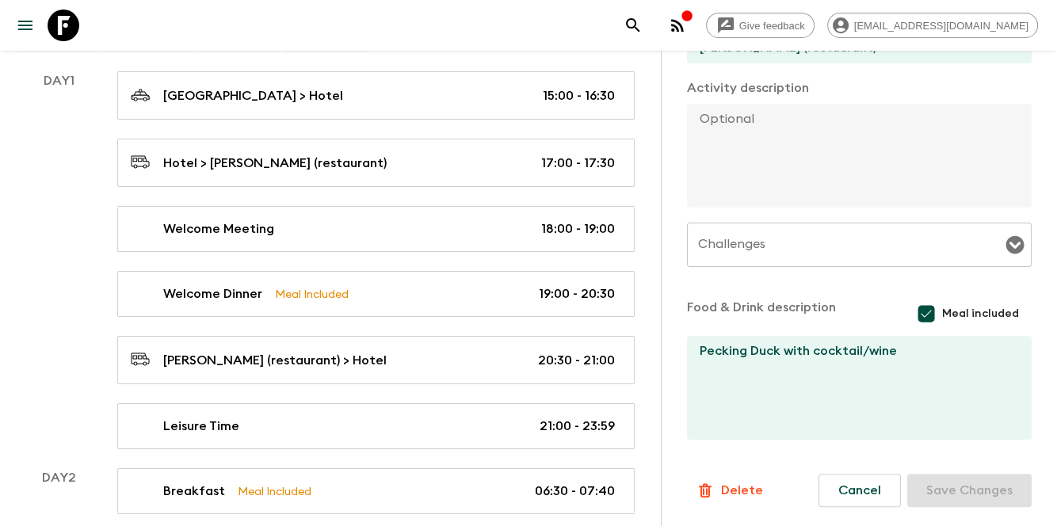
click at [819, 166] on textarea at bounding box center [853, 156] width 332 height 104
paste textarea "[PERSON_NAME] (Siheyuan Branch). Located in [GEOGRAPHIC_DATA], [GEOGRAPHIC_DATA…"
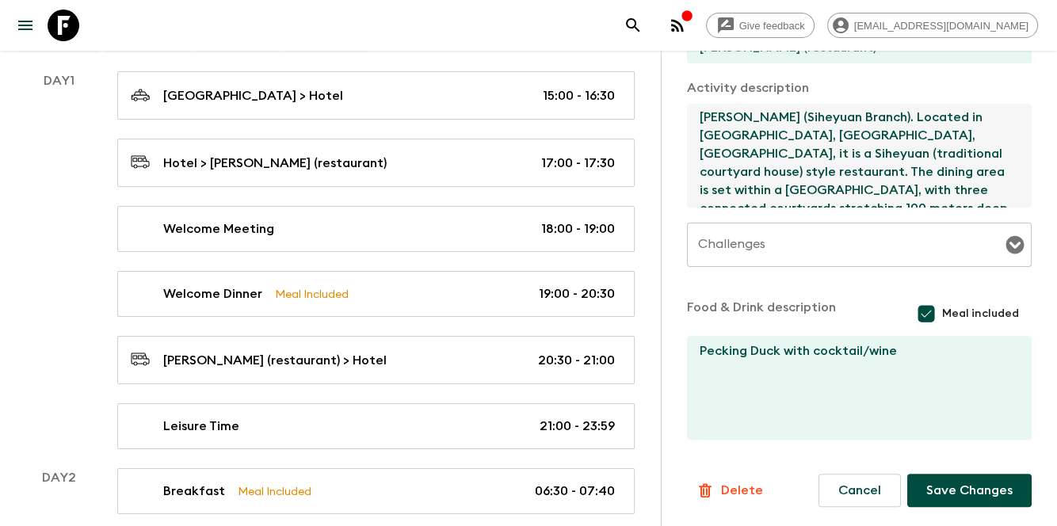
scroll to position [0, 0]
type textarea "[PERSON_NAME] (Siheyuan Branch). Located in [GEOGRAPHIC_DATA], [GEOGRAPHIC_DATA…"
drag, startPoint x: 906, startPoint y: 95, endPoint x: 918, endPoint y: 113, distance: 21.1
click at [906, 95] on p "Activity description" at bounding box center [859, 87] width 345 height 19
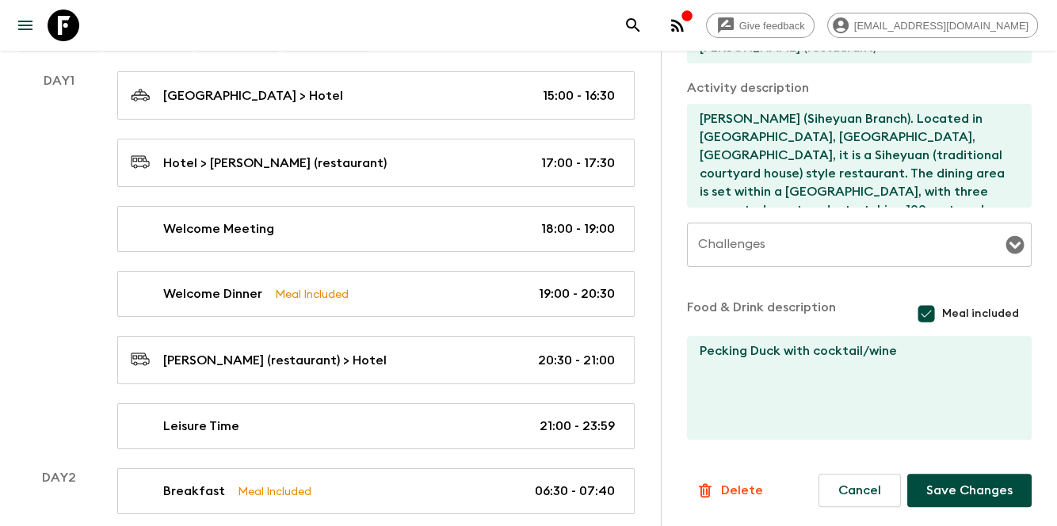
click at [927, 487] on button "Save Changes" at bounding box center [970, 490] width 124 height 33
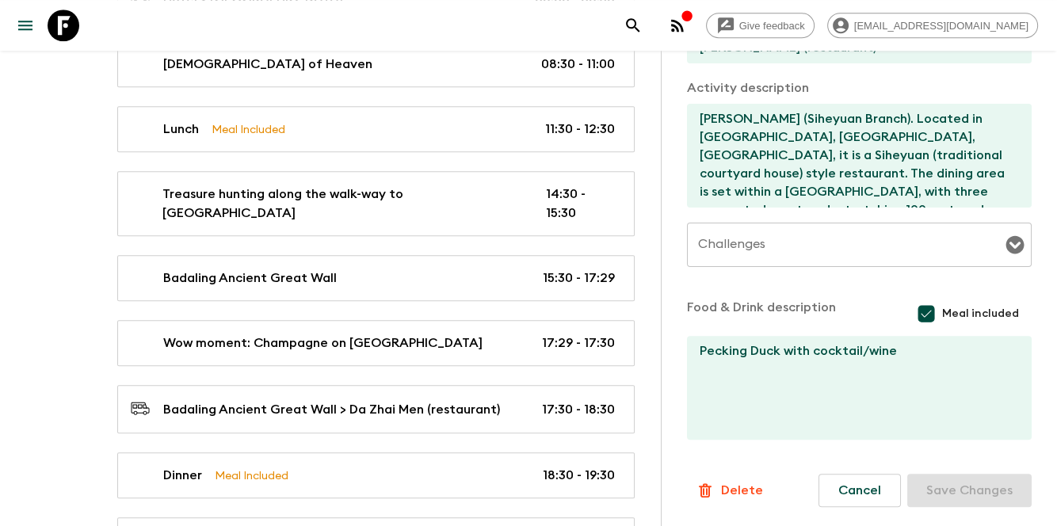
scroll to position [1427, 0]
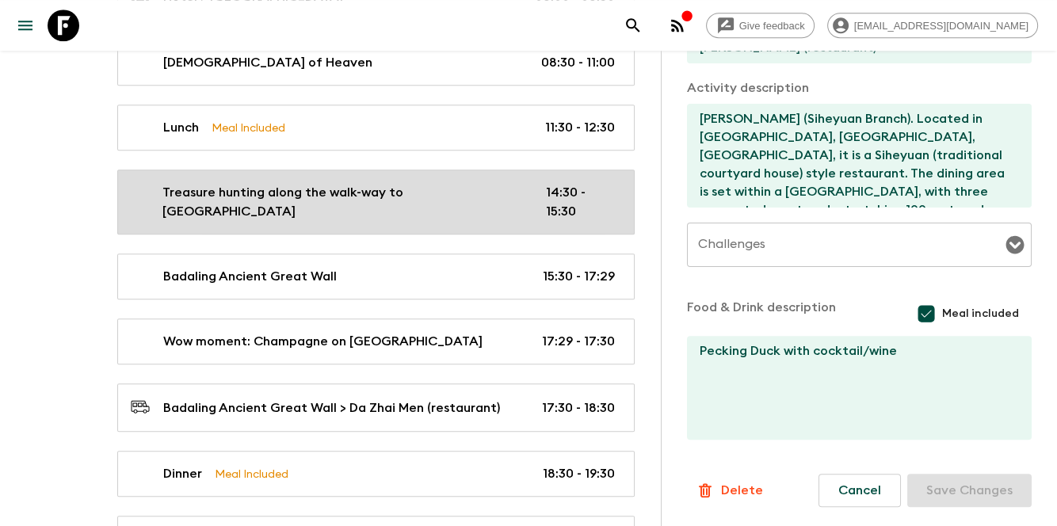
click at [439, 193] on p "Treasure hunting along the walk-way to [GEOGRAPHIC_DATA]" at bounding box center [341, 202] width 358 height 38
type input "Treasure hunting along the walk-way to [GEOGRAPHIC_DATA]"
type input "along the walk-way to [GEOGRAPHIC_DATA]"
type textarea "Guests will search for the "treasures" buried on both sides of the road on thei…"
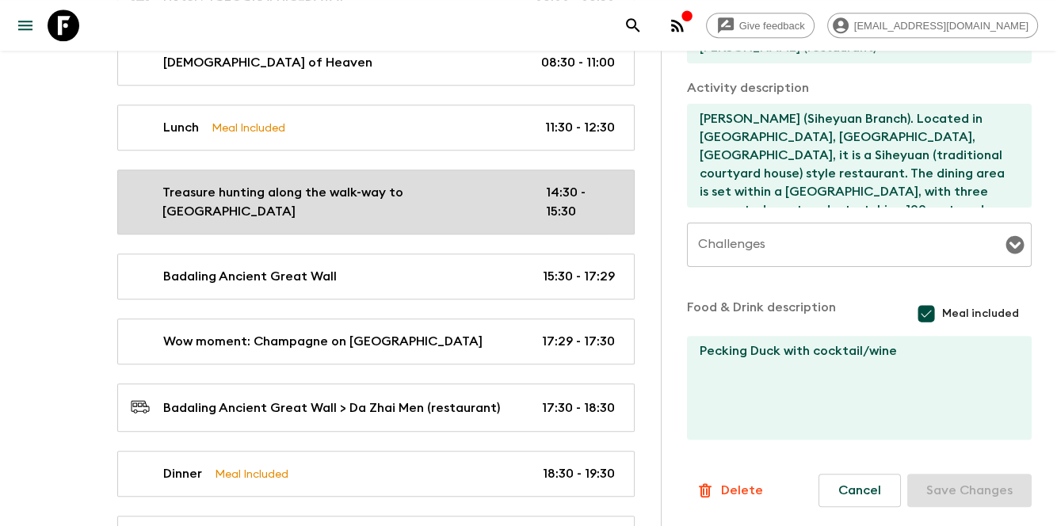
checkbox input "false"
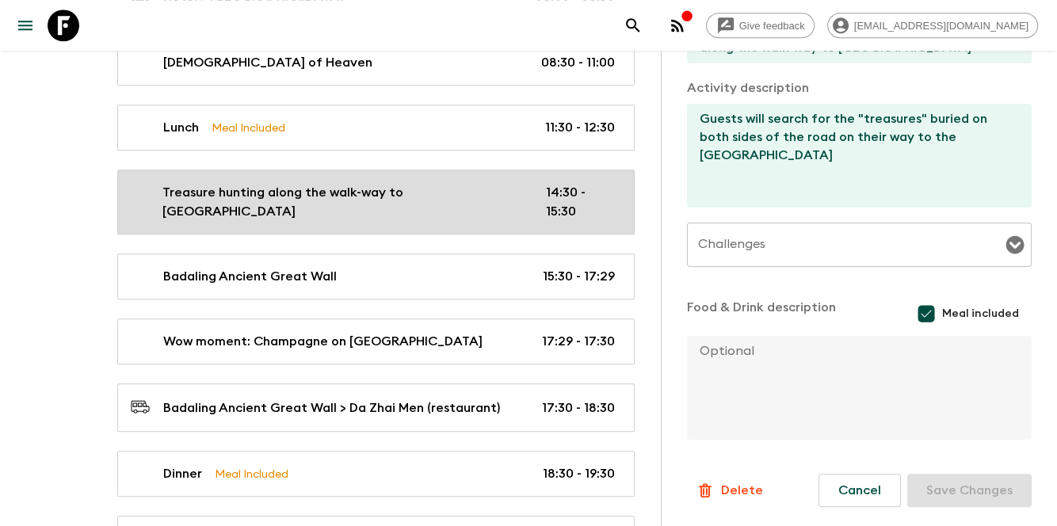
type input "Day 3"
type input "14:30"
type input "Day 3"
type input "15:30"
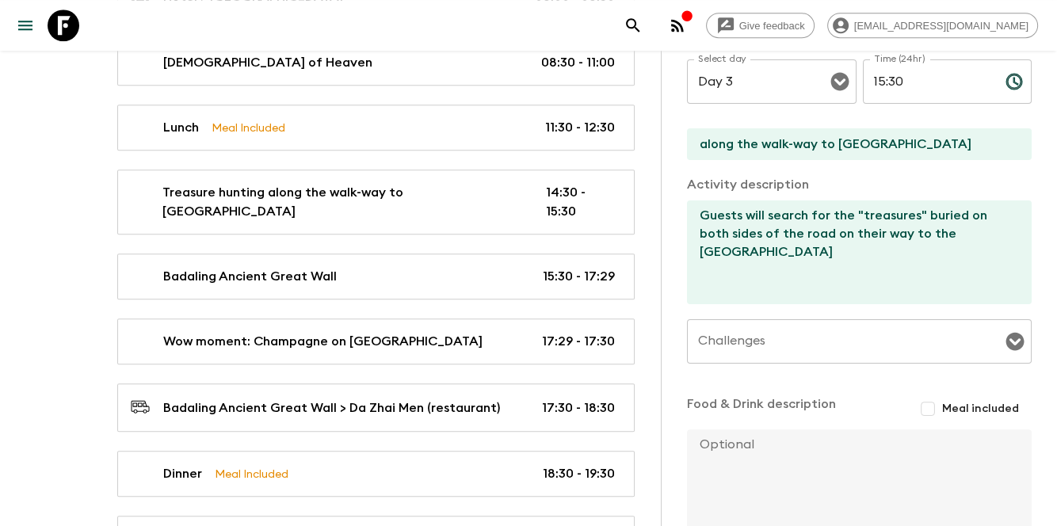
scroll to position [463, 0]
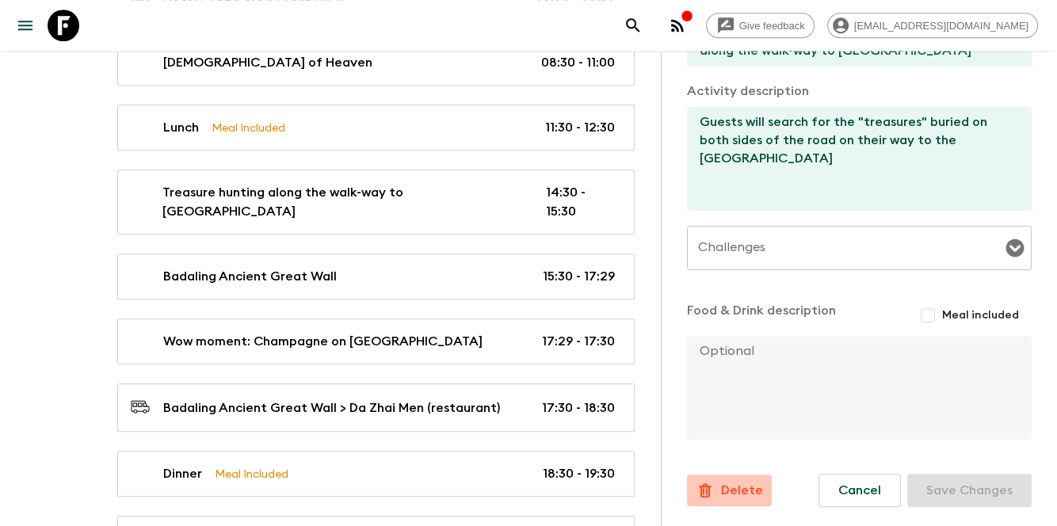
click at [736, 492] on p "Delete" at bounding box center [742, 490] width 42 height 19
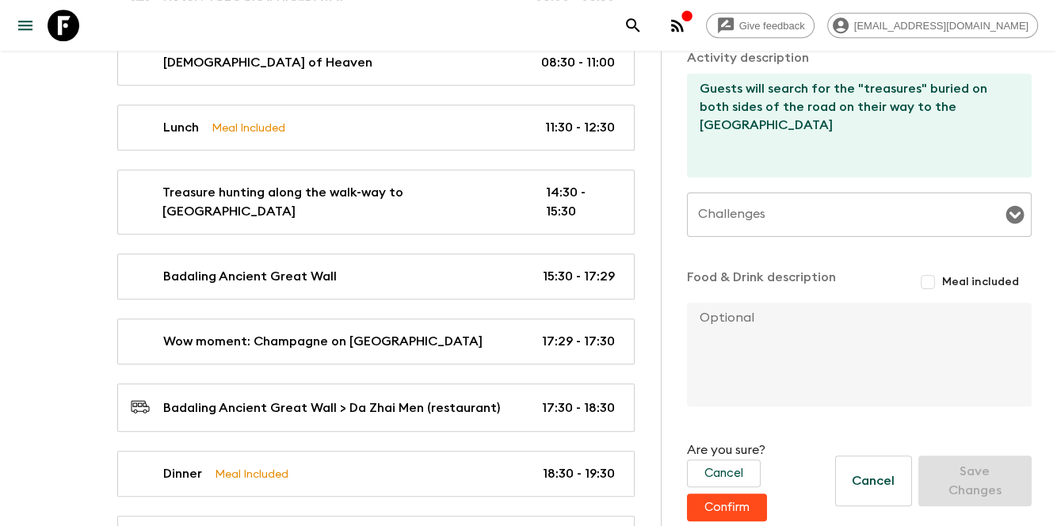
scroll to position [511, 0]
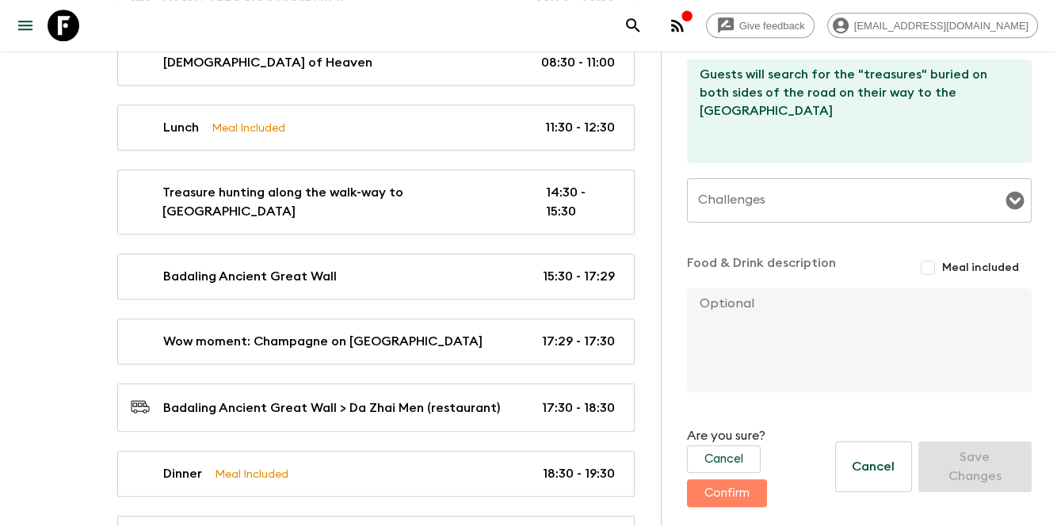
click at [739, 484] on button "Confirm" at bounding box center [727, 494] width 80 height 28
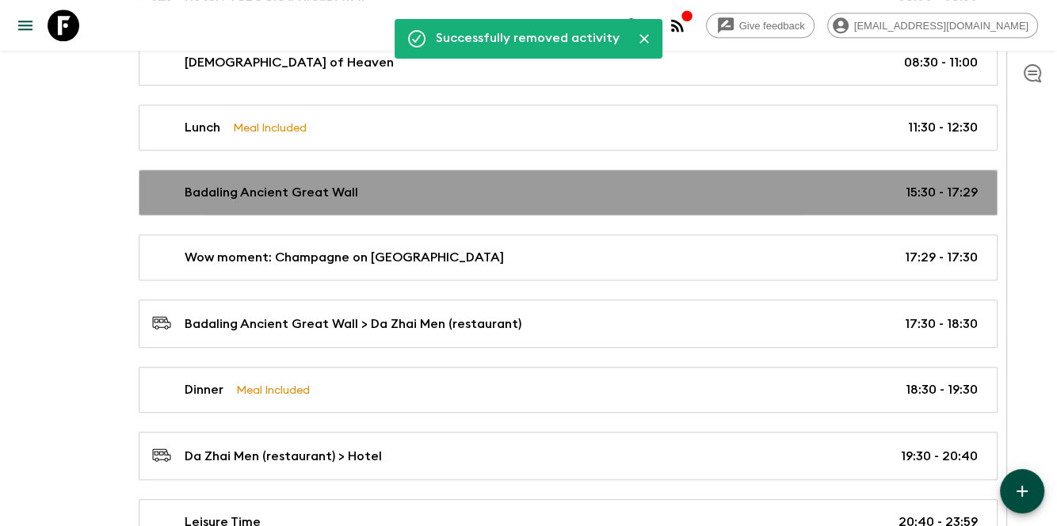
click at [658, 185] on div "Badaling Ancient Great Wall 15:30 - 17:29" at bounding box center [565, 192] width 826 height 19
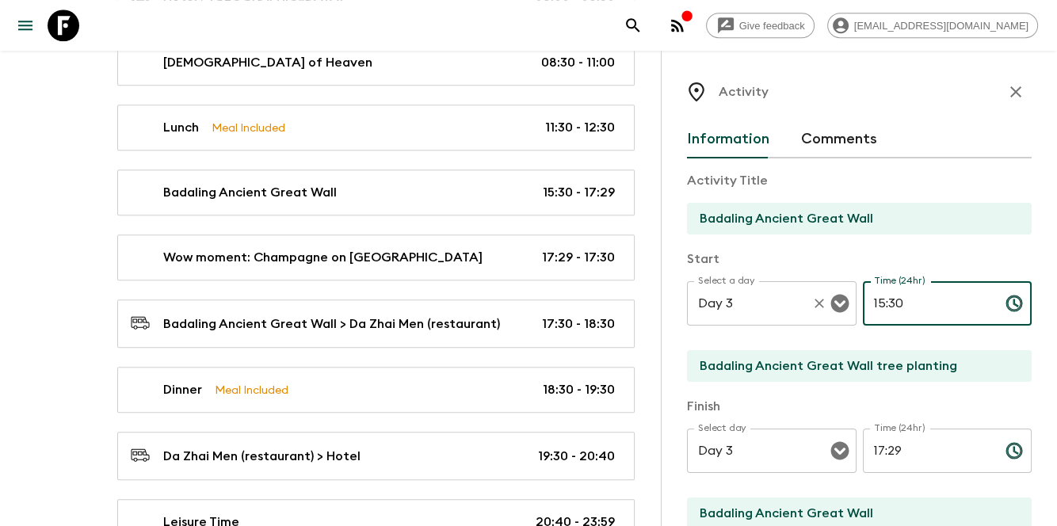
drag, startPoint x: 915, startPoint y: 304, endPoint x: 842, endPoint y: 299, distance: 73.9
click at [842, 299] on div "Select a day Day 3 Select a day ​ Time (24hr) 15:30 Time (24hr) ​" at bounding box center [859, 312] width 345 height 63
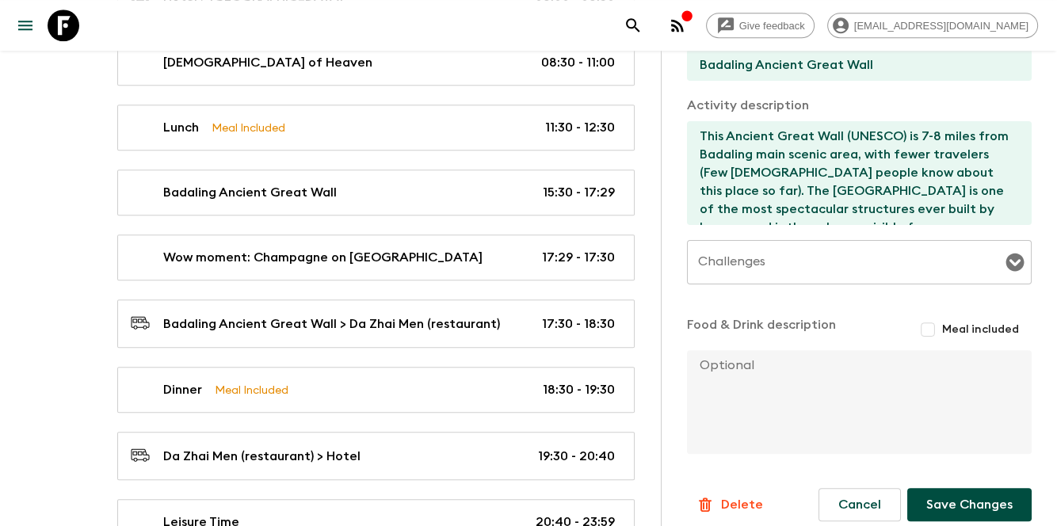
scroll to position [463, 0]
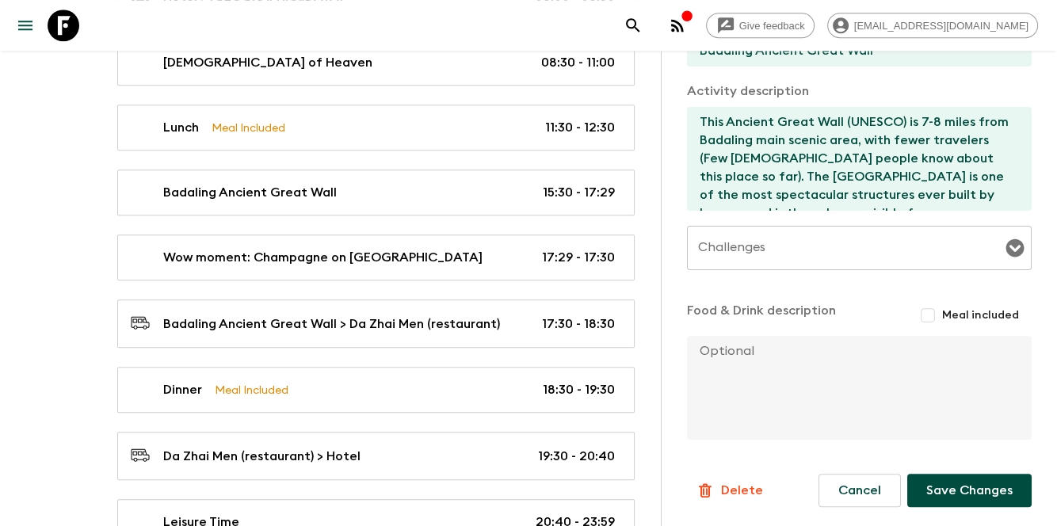
type input "14:30"
click at [940, 491] on button "Save Changes" at bounding box center [970, 490] width 124 height 33
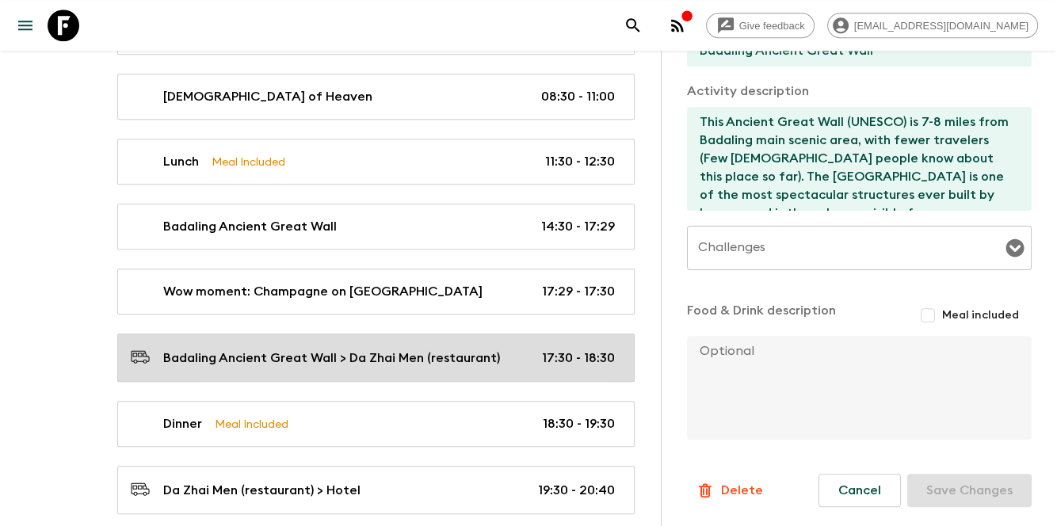
scroll to position [1374, 0]
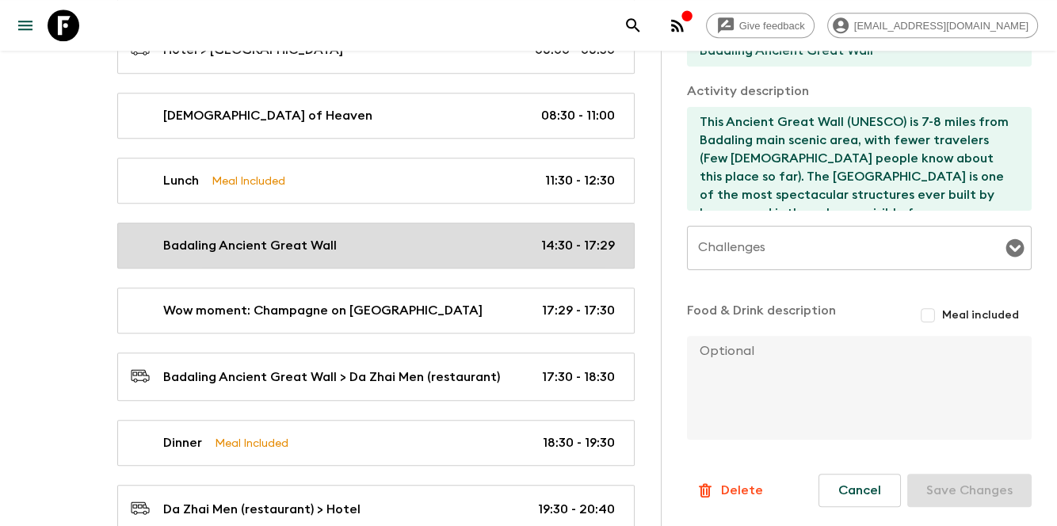
click at [457, 236] on div "Badaling Ancient Great Wall 14:30 - 17:29" at bounding box center [373, 245] width 484 height 19
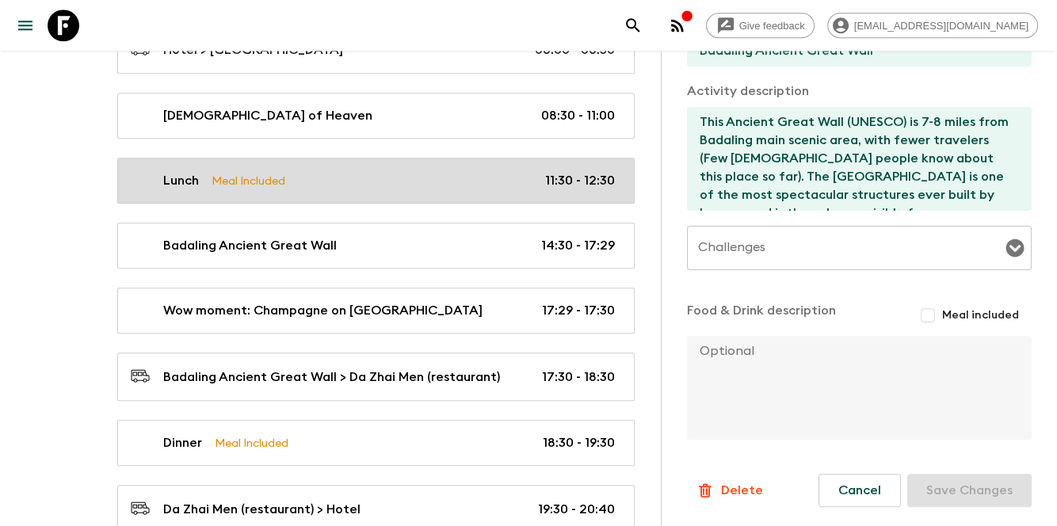
click at [481, 173] on div "Lunch Meal Included 11:30 - 12:30" at bounding box center [373, 180] width 484 height 19
type input "Lunch"
type input "[PERSON_NAME]"
checkbox input "true"
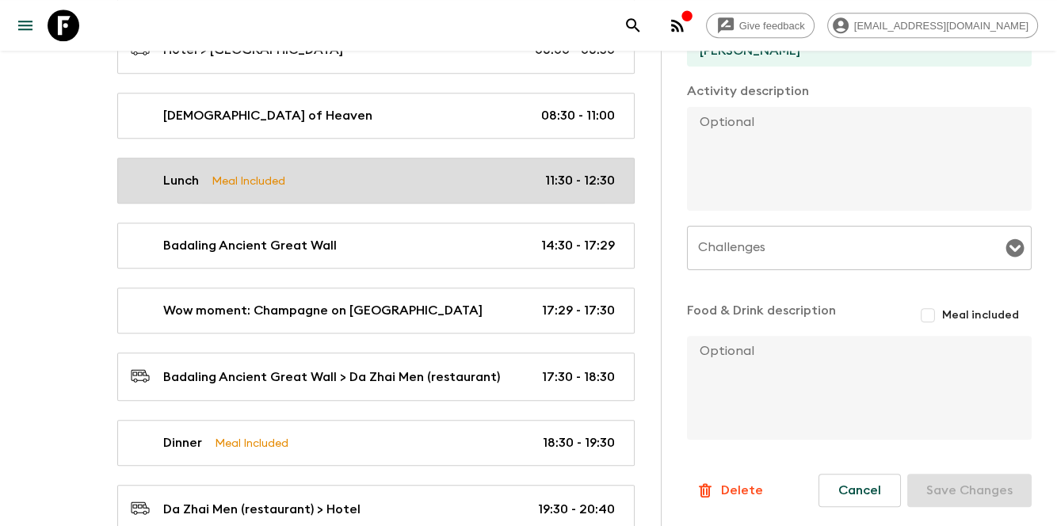
type input "11:30"
type input "12:30"
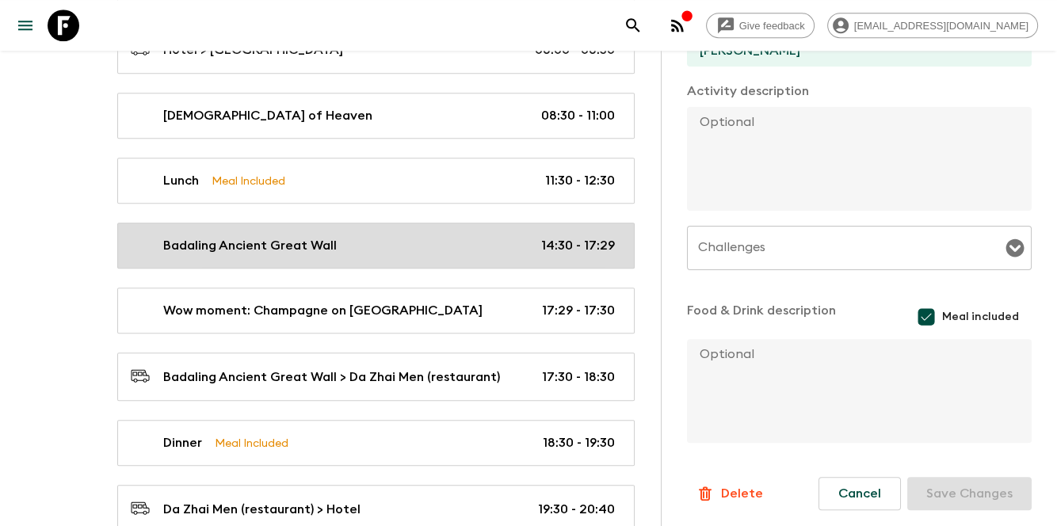
click at [438, 223] on link "Badaling Ancient Great Wall 14:30 - 17:29" at bounding box center [376, 246] width 518 height 46
type input "Badaling Ancient Great Wall"
type input "Badaling Ancient Great Wall tree planting"
type input "Badaling Ancient Great Wall"
type textarea "This Ancient Great Wall (UNESCO) is 7-8 miles from Badaling main scenic area, w…"
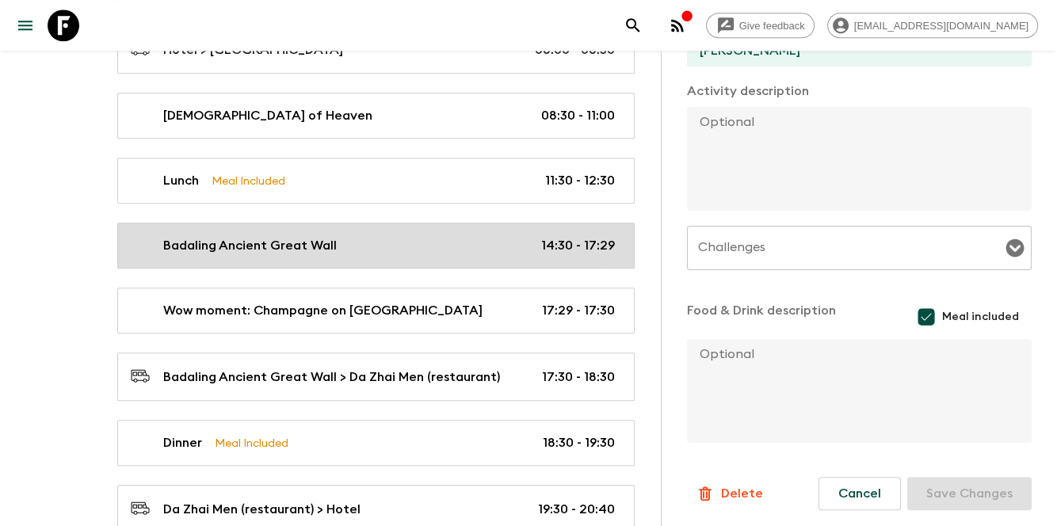
checkbox input "false"
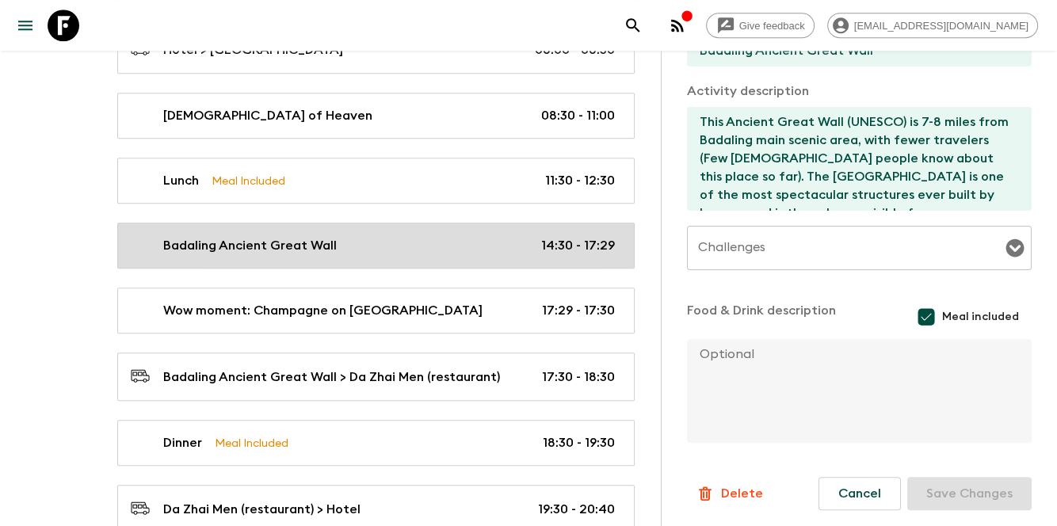
type input "14:30"
type input "17:29"
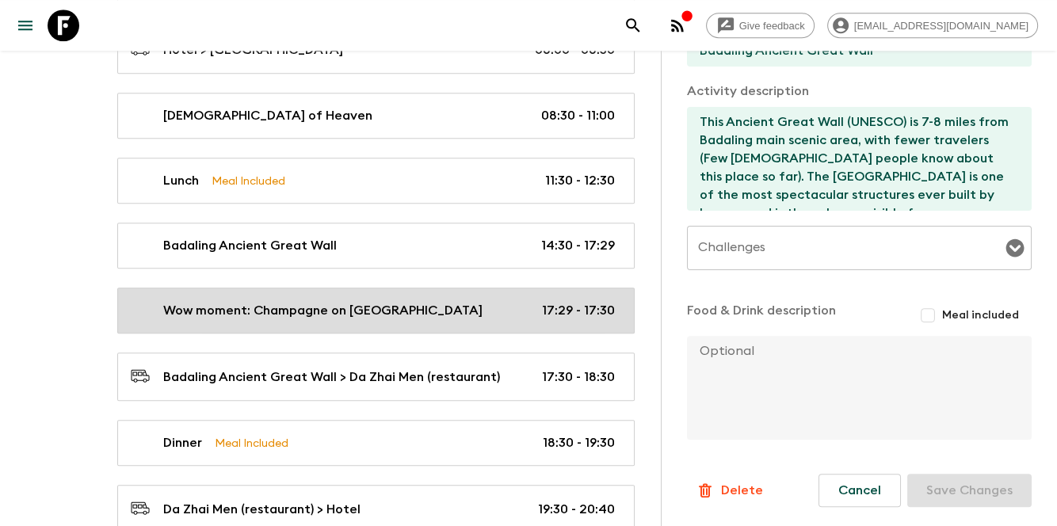
click at [602, 303] on p "17:29 - 17:30" at bounding box center [578, 310] width 73 height 19
type input "Wow moment: Champagne on [GEOGRAPHIC_DATA]"
type input "Badaling Ancient [GEOGRAPHIC_DATA]"
type textarea "On Great Wall, we'll prepare Champagne on [GEOGRAPHIC_DATA]. You'll enjoy one c…"
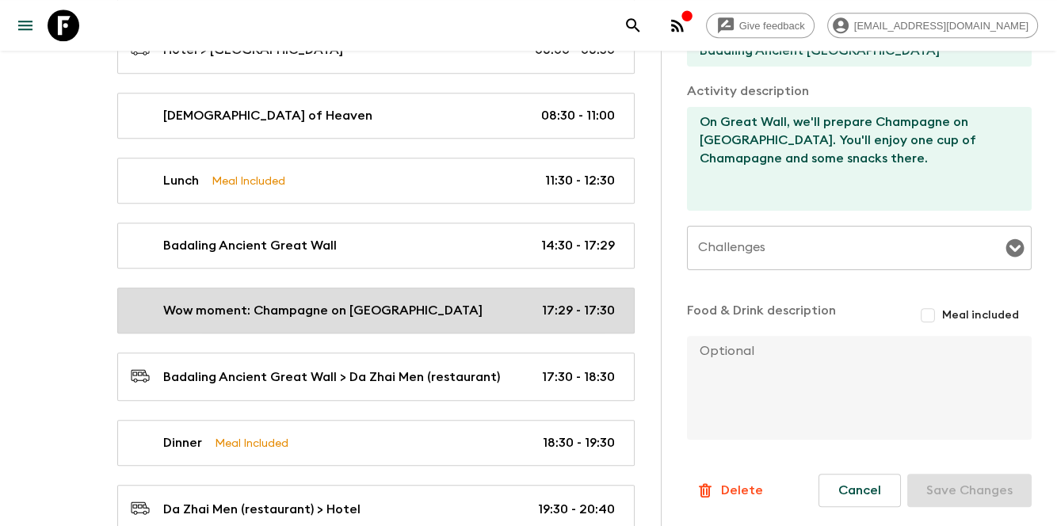
type input "17:29"
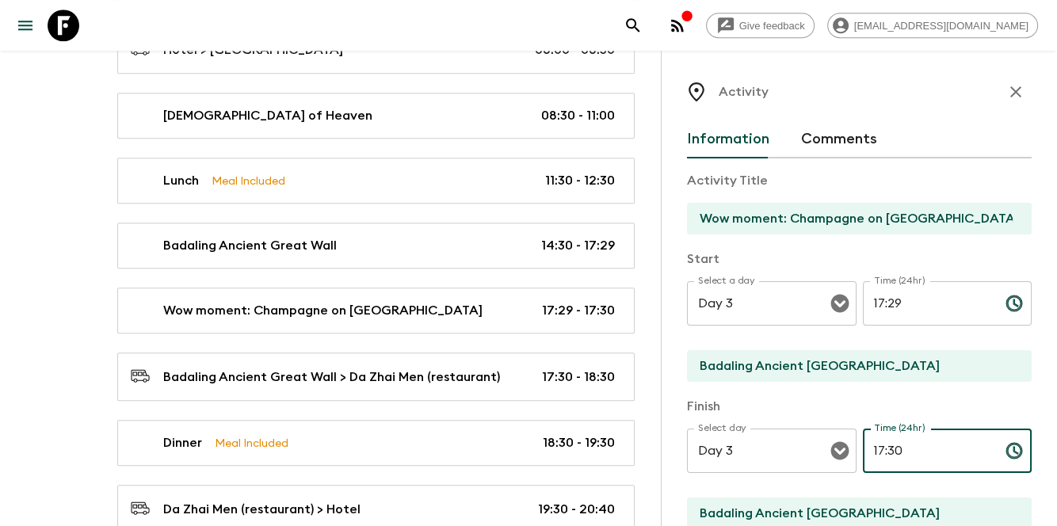
click at [872, 449] on input "17:30" at bounding box center [928, 451] width 130 height 44
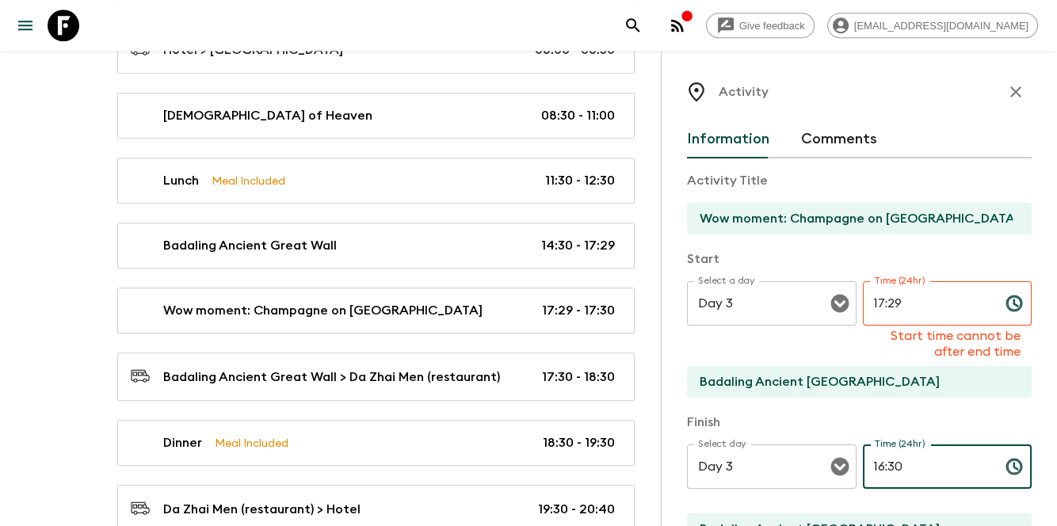
type input "16:30"
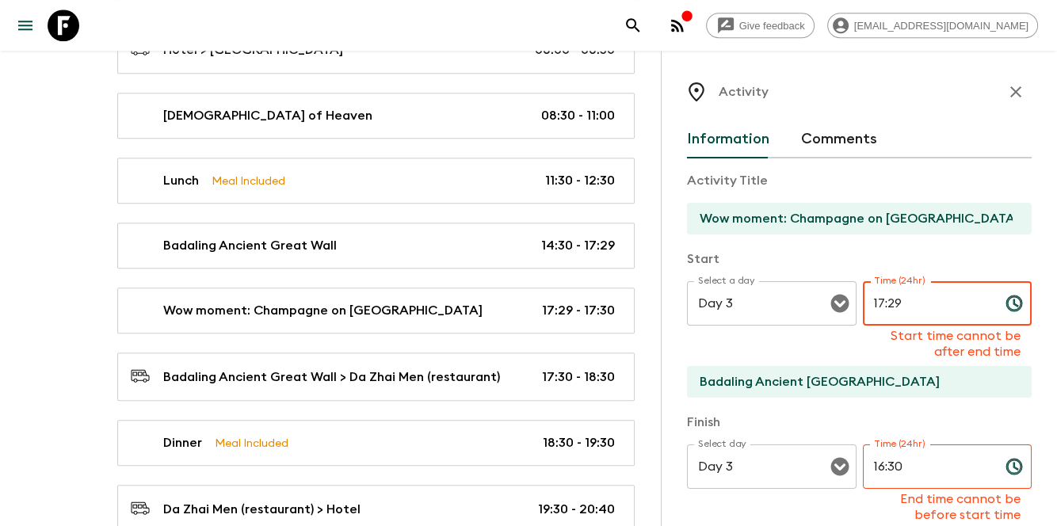
click at [873, 296] on input "17:29" at bounding box center [928, 303] width 130 height 44
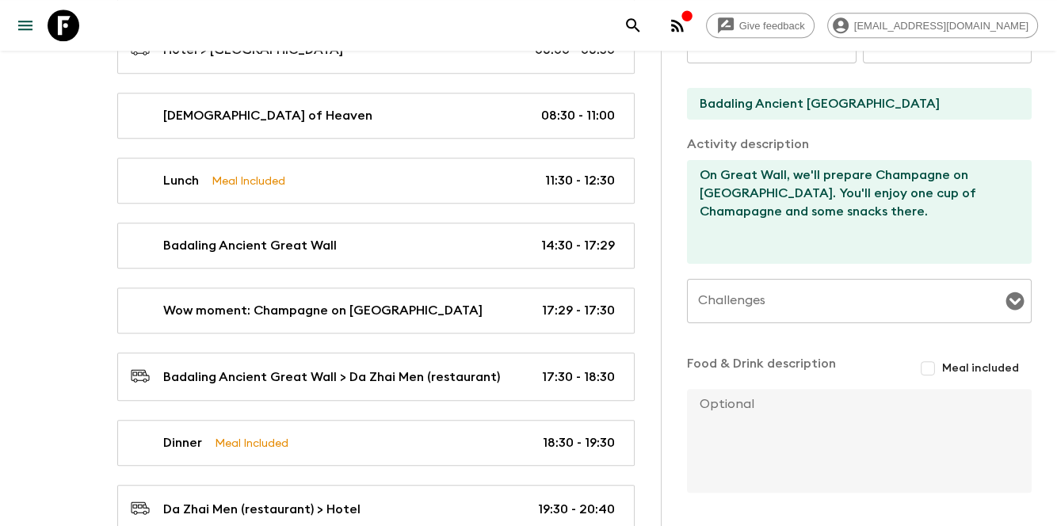
scroll to position [463, 0]
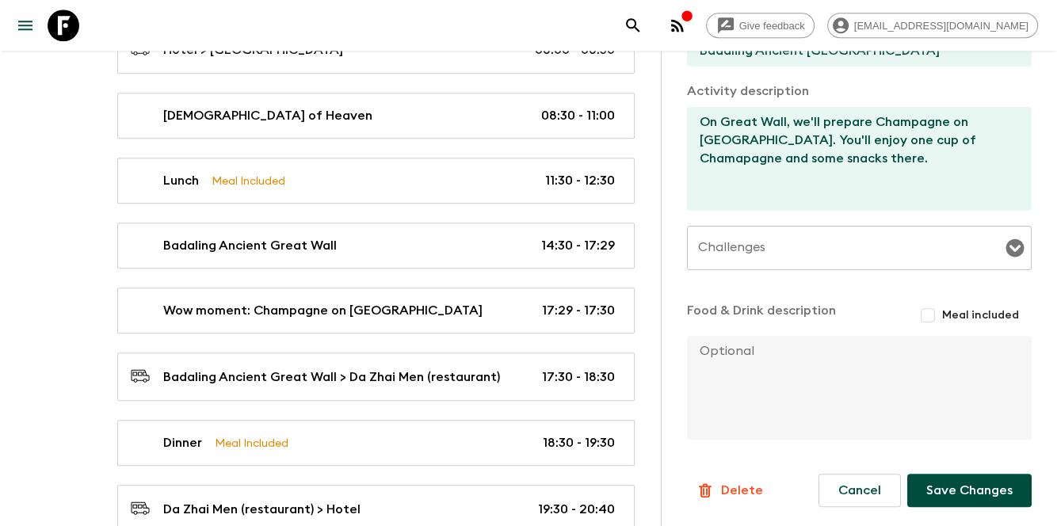
type input "16:29"
click at [952, 499] on button "Save Changes" at bounding box center [970, 490] width 124 height 33
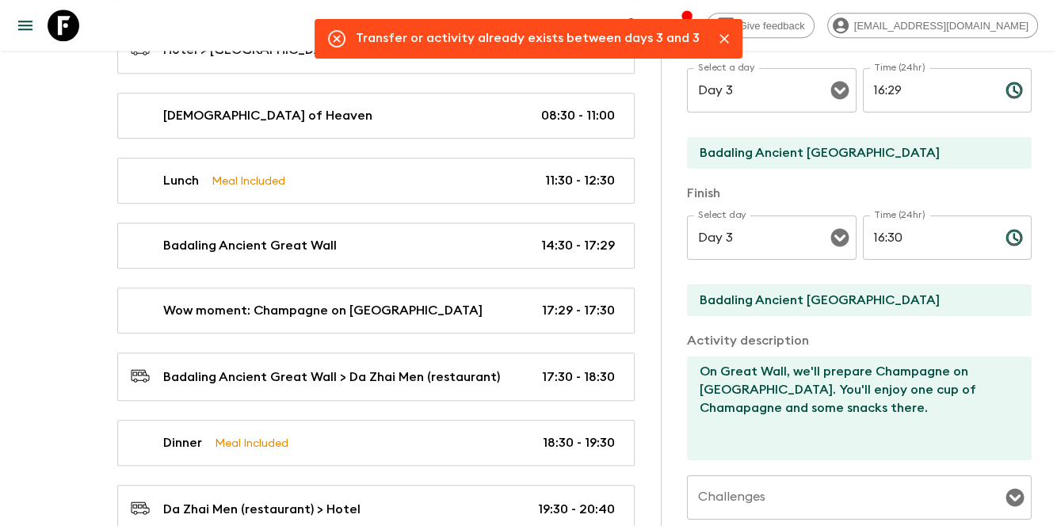
scroll to position [146, 0]
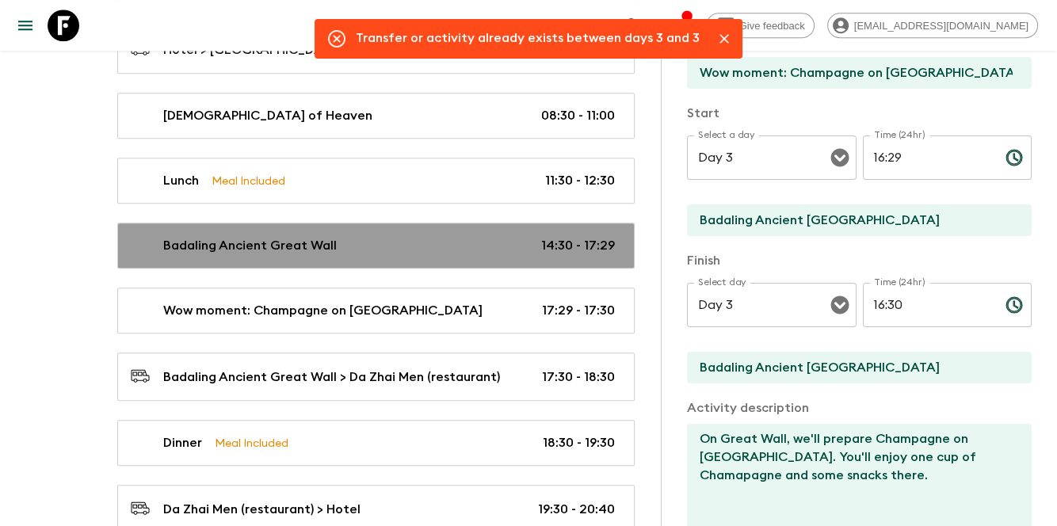
click at [542, 239] on div "Badaling Ancient Great Wall 14:30 - 17:29" at bounding box center [373, 245] width 484 height 19
type input "Badaling Ancient Great Wall"
type input "Badaling Ancient Great Wall tree planting"
type input "Badaling Ancient Great Wall"
type textarea "This Ancient Great Wall (UNESCO) is 7-8 miles from Badaling main scenic area, w…"
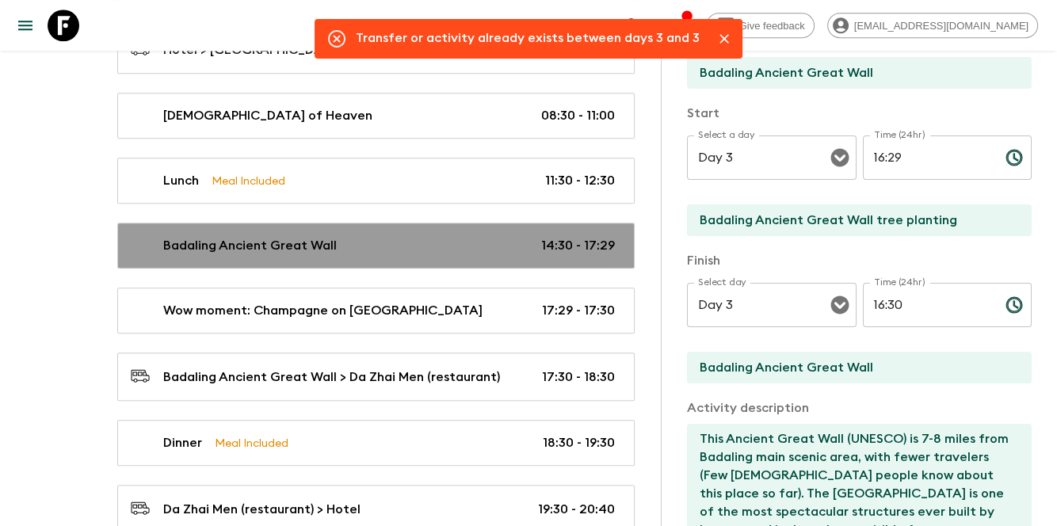
type input "14:30"
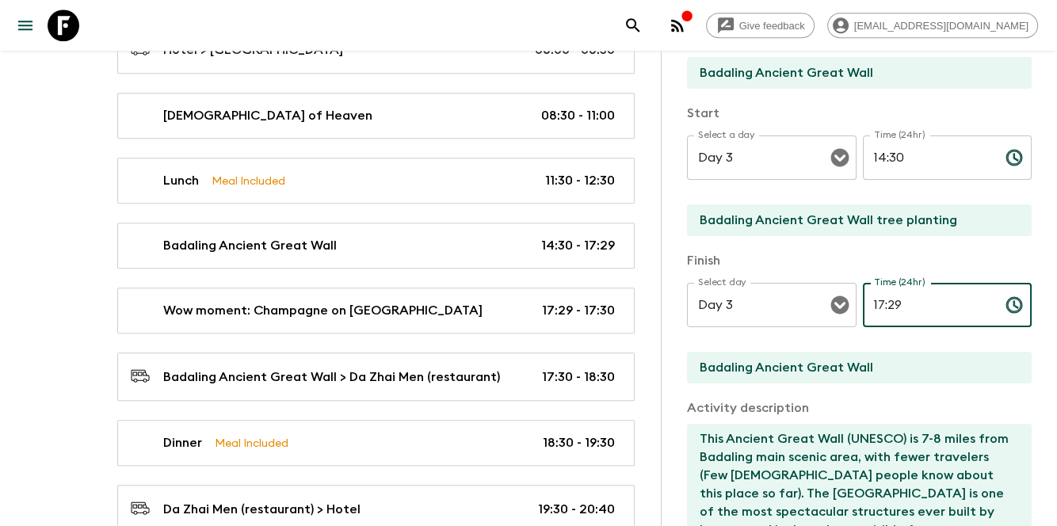
click at [872, 296] on input "17:29" at bounding box center [928, 305] width 130 height 44
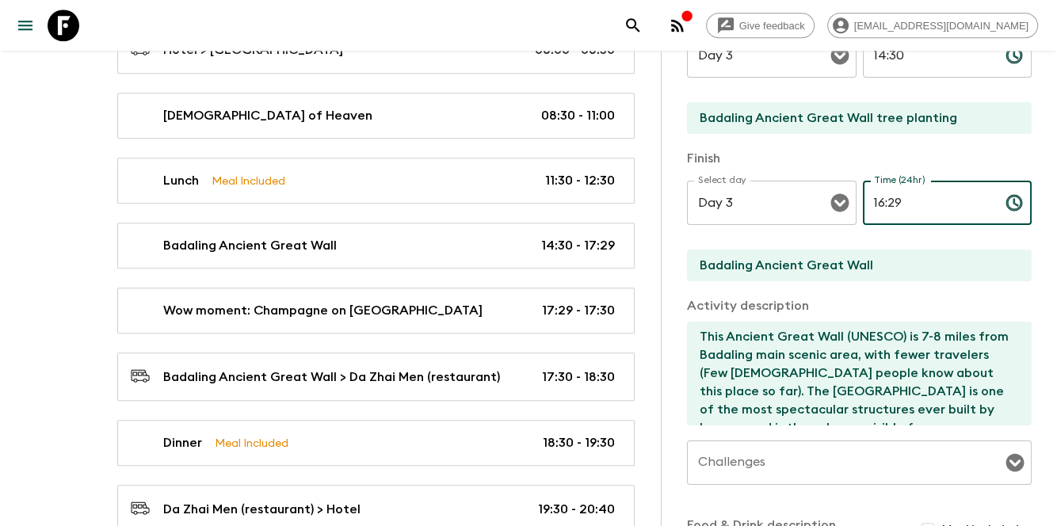
scroll to position [463, 0]
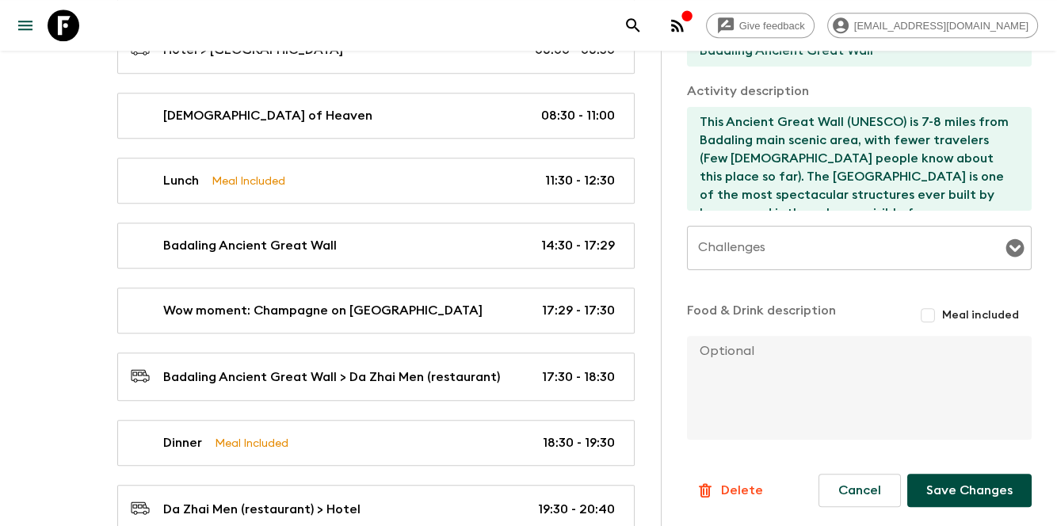
type input "16:29"
click at [957, 495] on button "Save Changes" at bounding box center [970, 490] width 124 height 33
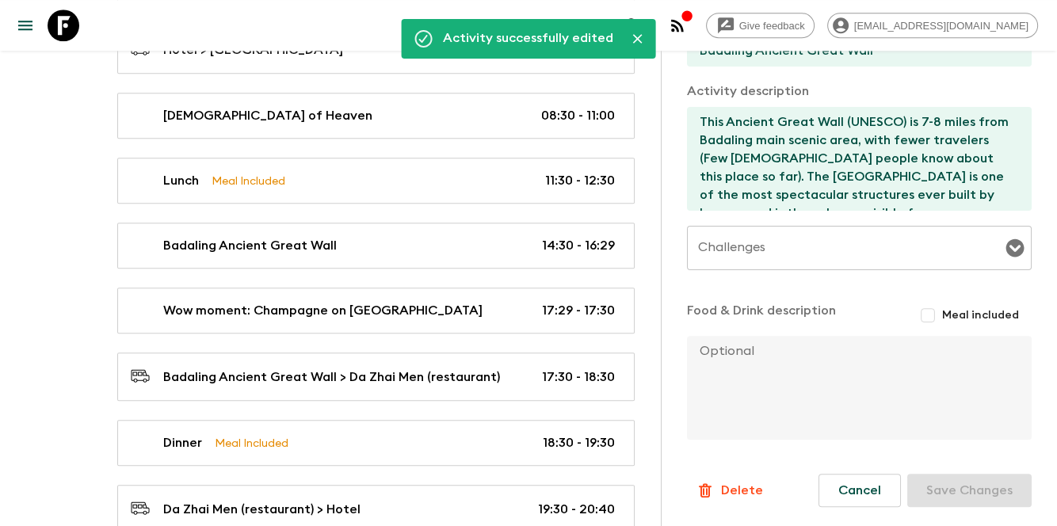
click at [506, 325] on div "Breakfast Meal Included 06:30 - 08:00 Hotel > [GEOGRAPHIC_DATA] 08:00 - 08:30 […" at bounding box center [376, 279] width 556 height 638
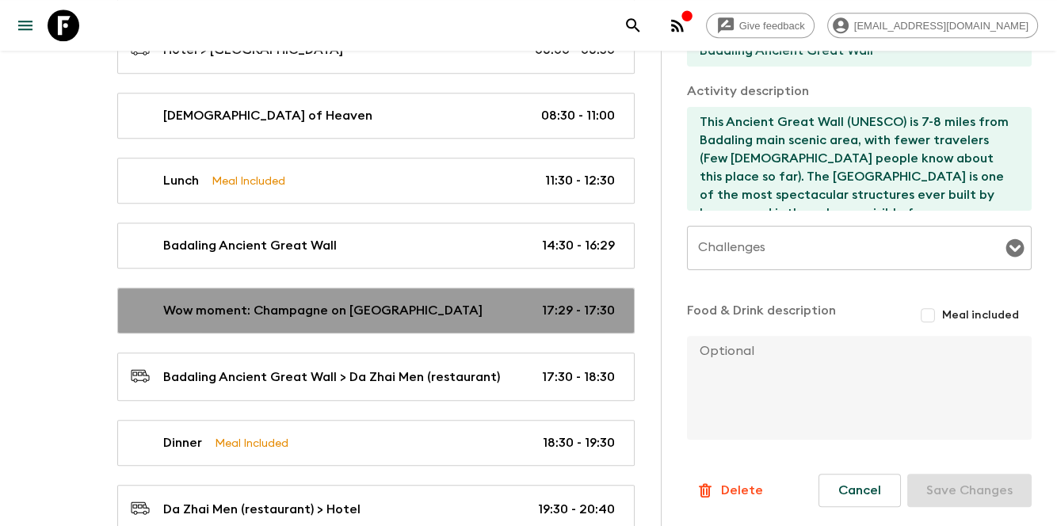
click at [514, 307] on div "Wow moment: Champagne on Great Wall Tower 17:29 - 17:30" at bounding box center [373, 310] width 484 height 19
type input "Wow moment: Champagne on [GEOGRAPHIC_DATA]"
type input "Badaling Ancient [GEOGRAPHIC_DATA]"
type textarea "On Great Wall, we'll prepare Champagne on [GEOGRAPHIC_DATA]. You'll enjoy one c…"
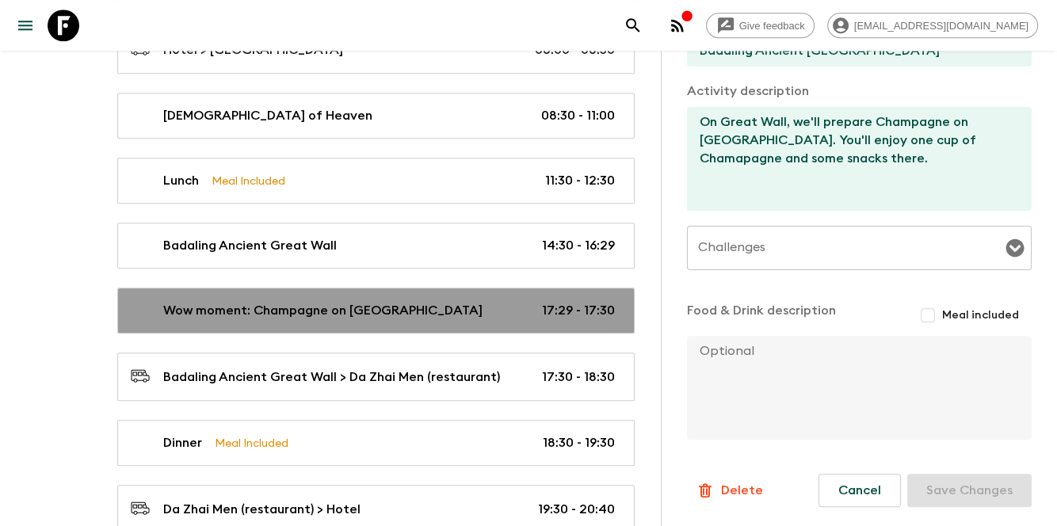
type input "17:29"
type input "17:30"
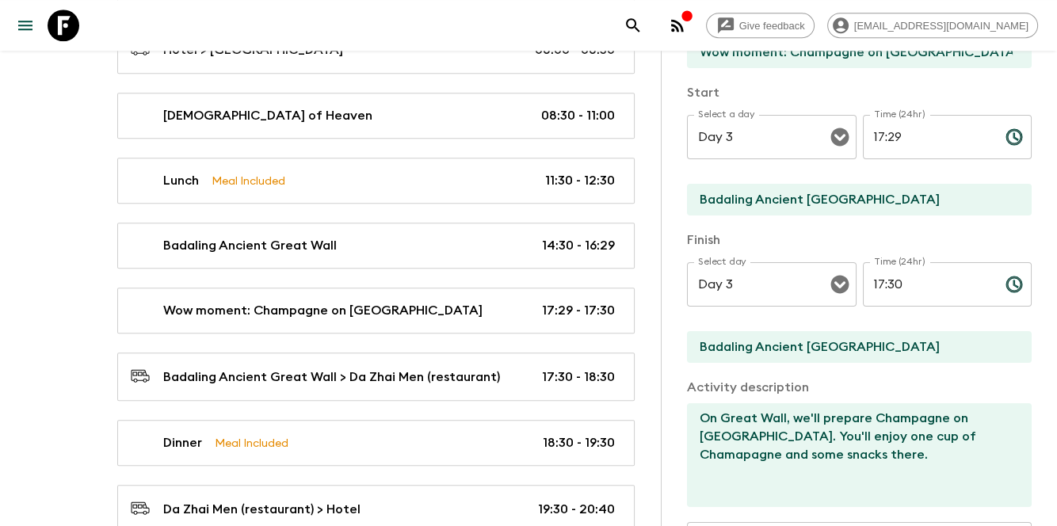
scroll to position [40, 0]
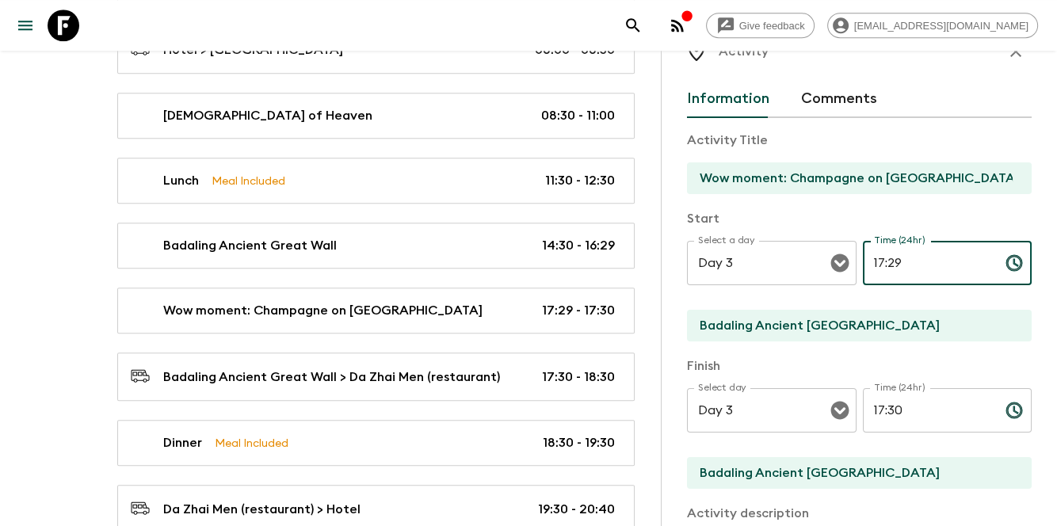
click at [873, 254] on input "17:29" at bounding box center [928, 263] width 130 height 44
type input "16:29"
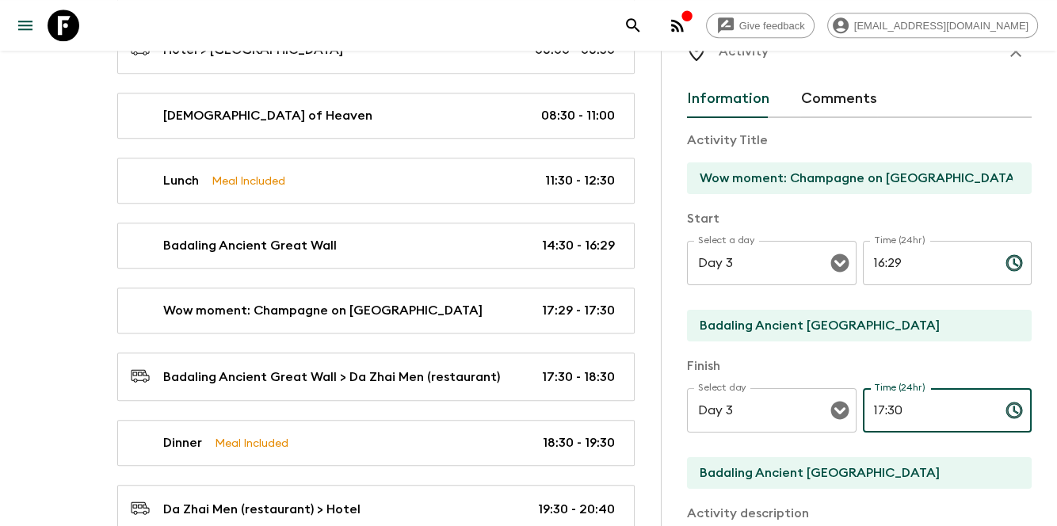
click at [872, 403] on input "17:30" at bounding box center [928, 410] width 130 height 44
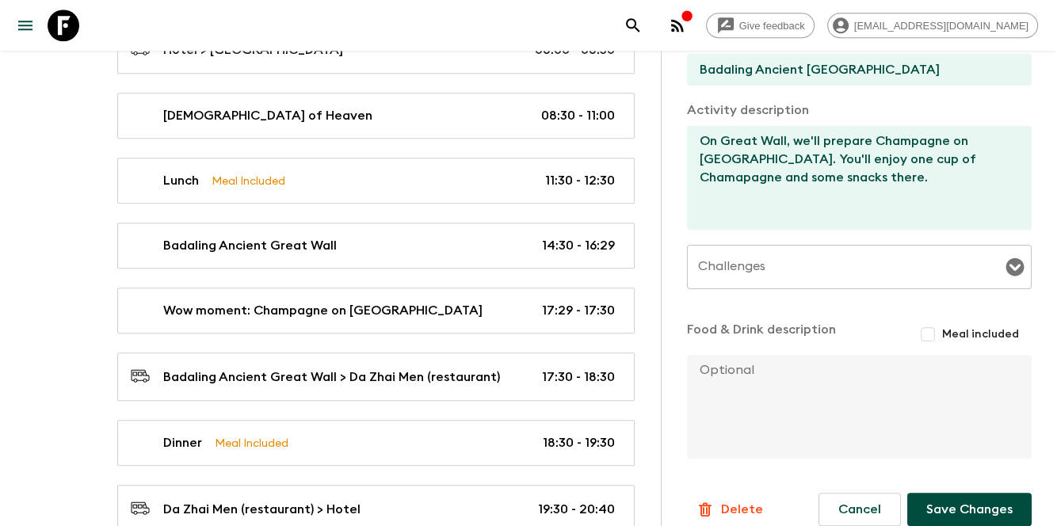
scroll to position [463, 0]
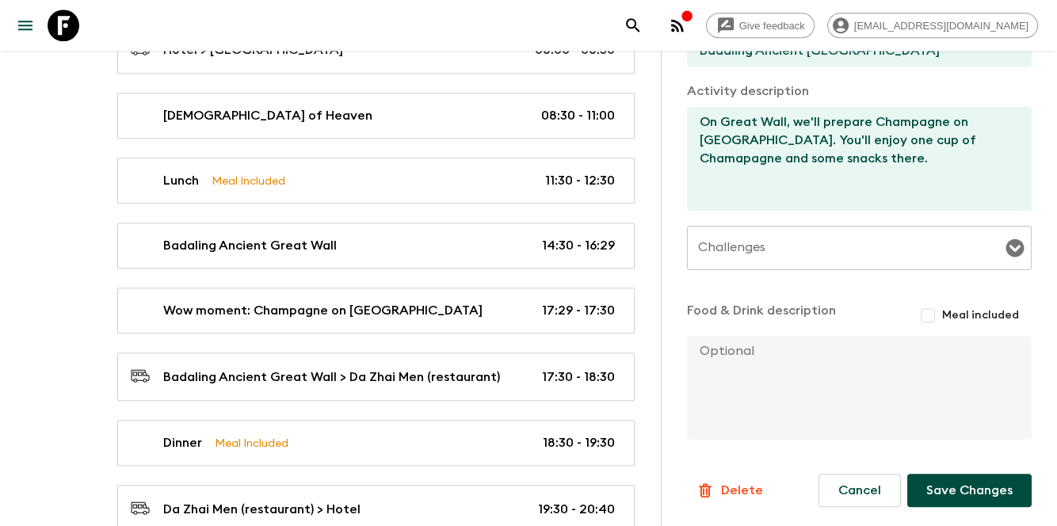
type input "16:30"
click at [933, 475] on button "Save Changes" at bounding box center [970, 490] width 124 height 33
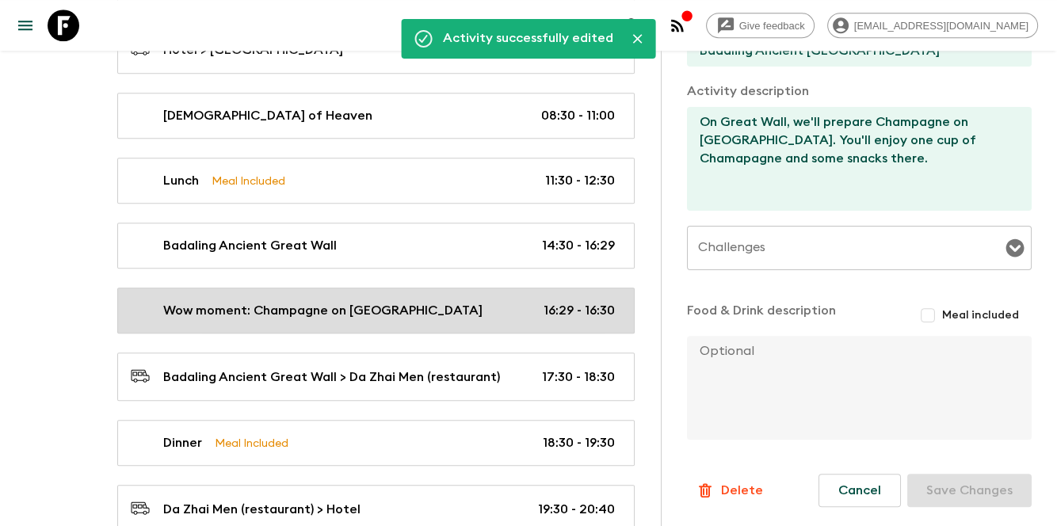
click at [495, 288] on link "Wow moment: Champagne on Great Wall Tower 16:29 - 16:30" at bounding box center [376, 311] width 518 height 46
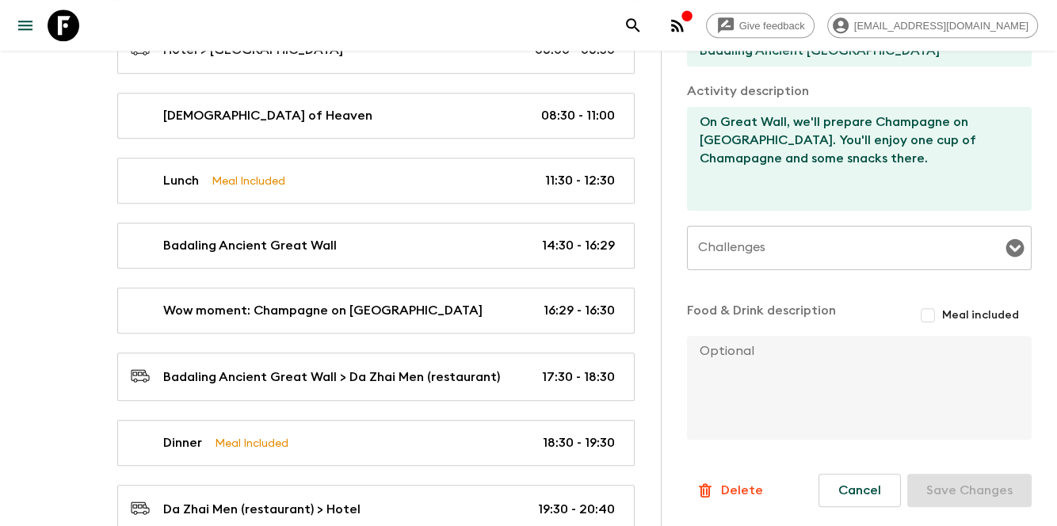
click at [517, 212] on div "Breakfast Meal Included 06:30 - 08:00 Hotel > [GEOGRAPHIC_DATA] 08:00 - 08:30 […" at bounding box center [376, 279] width 556 height 638
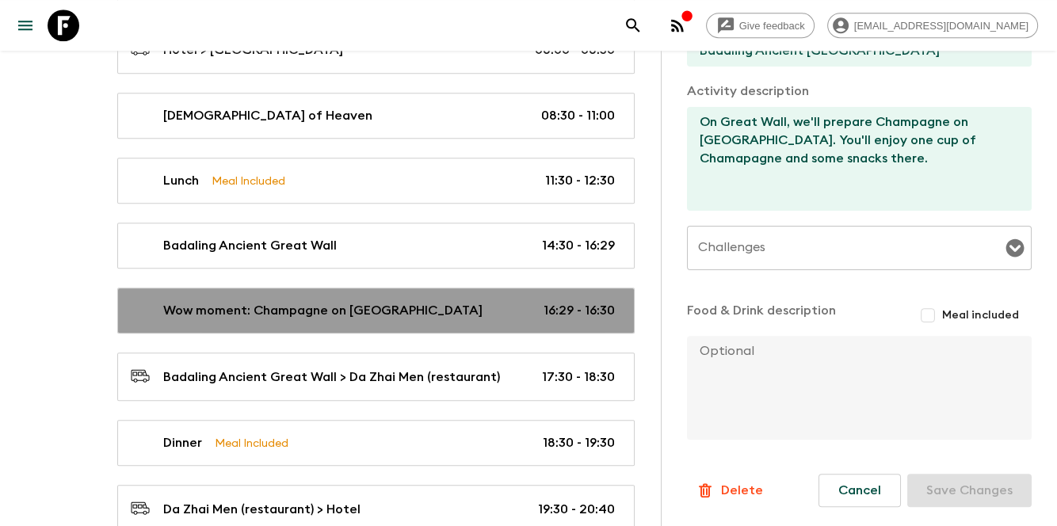
click at [479, 305] on div "Wow moment: Champagne on Great Wall Tower 16:29 - 16:30" at bounding box center [373, 310] width 484 height 19
click at [594, 301] on p "16:29 - 16:30" at bounding box center [579, 310] width 71 height 19
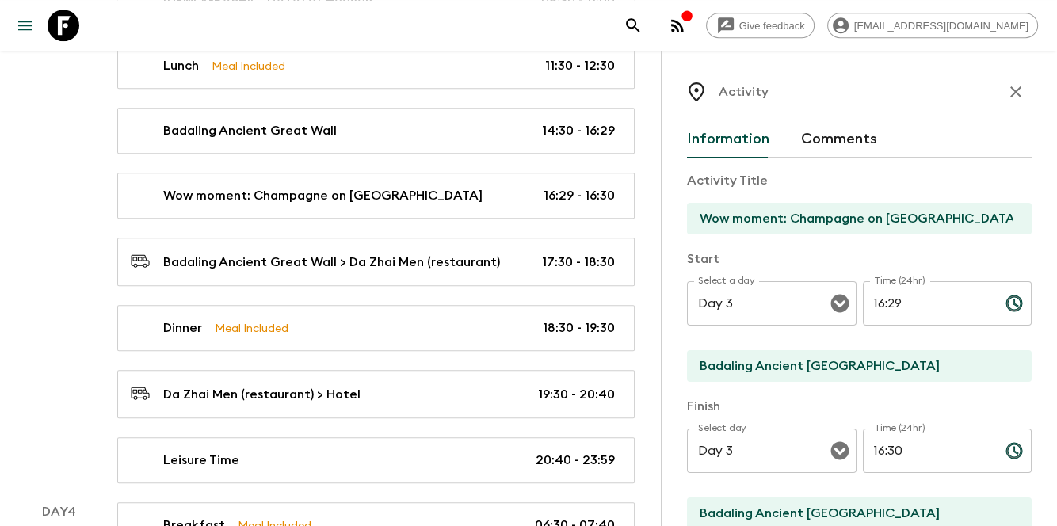
scroll to position [1374, 0]
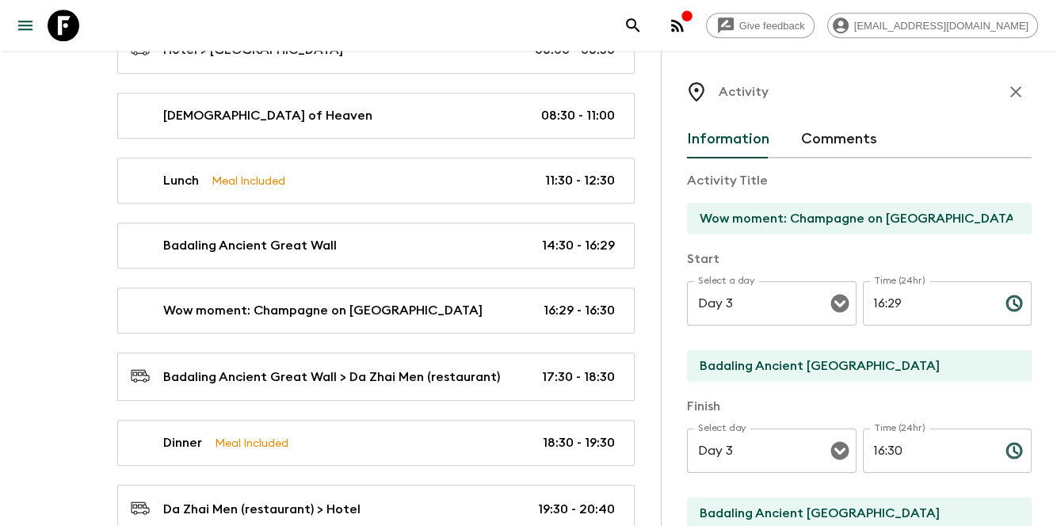
click at [1009, 90] on icon "button" at bounding box center [1016, 91] width 19 height 19
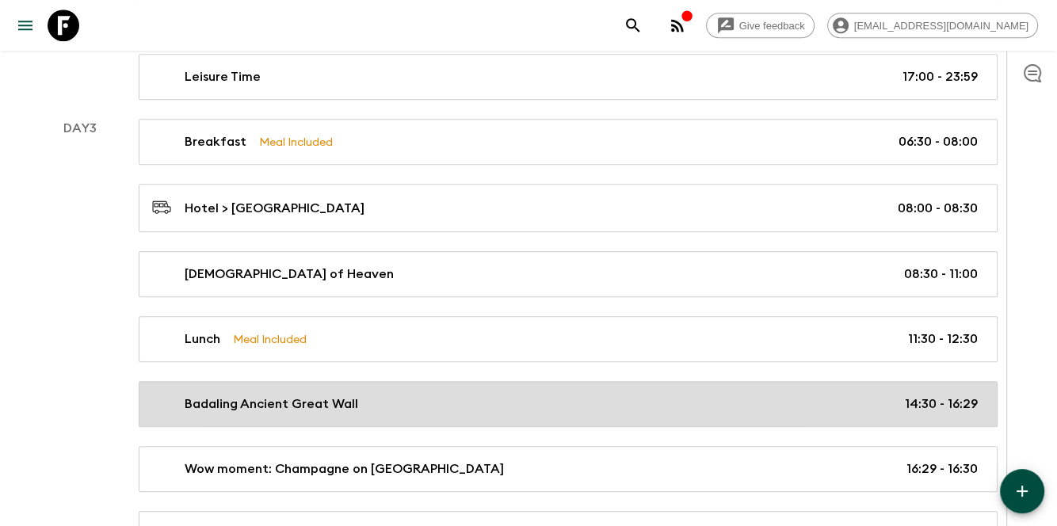
scroll to position [1374, 0]
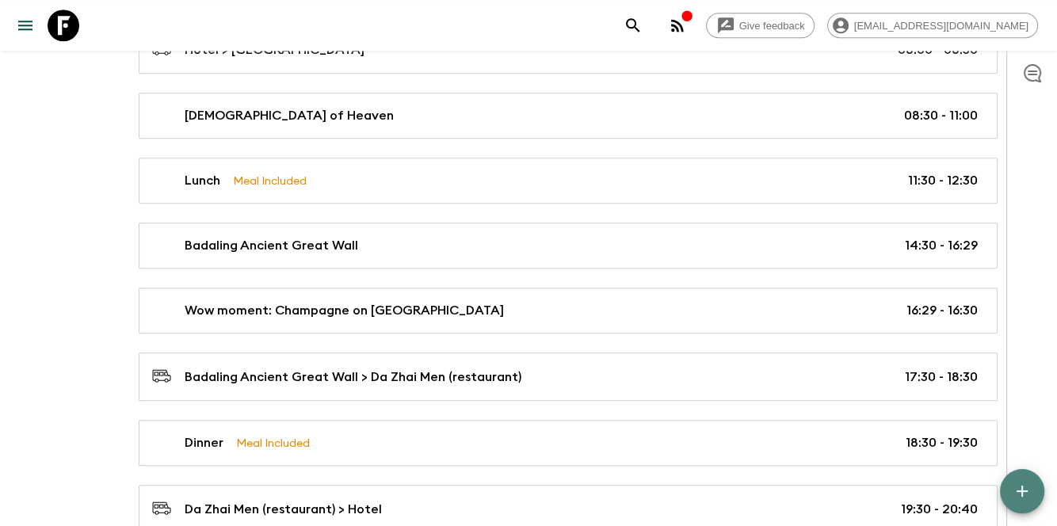
click at [1018, 493] on icon "button" at bounding box center [1022, 491] width 19 height 19
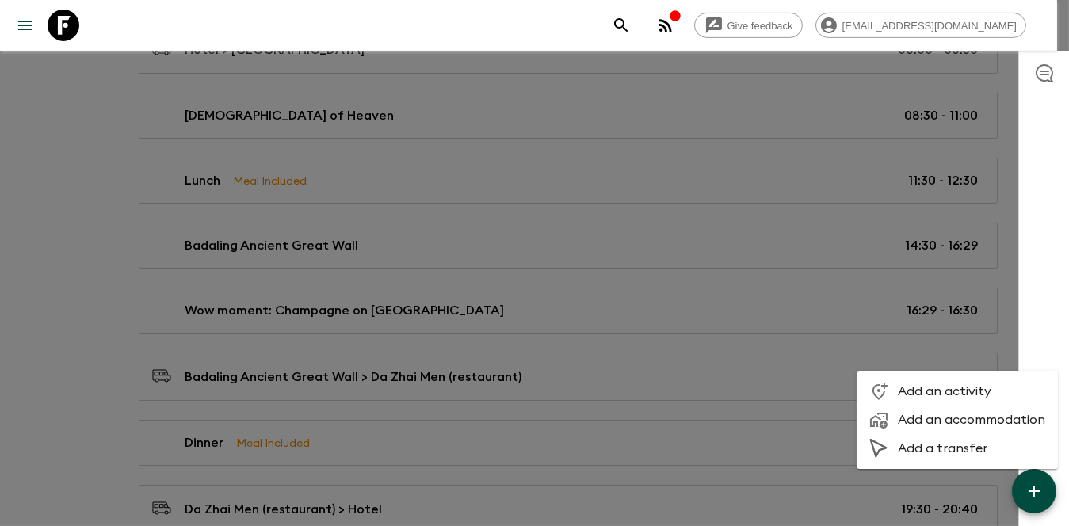
click at [933, 389] on span "Add an activity" at bounding box center [971, 392] width 147 height 16
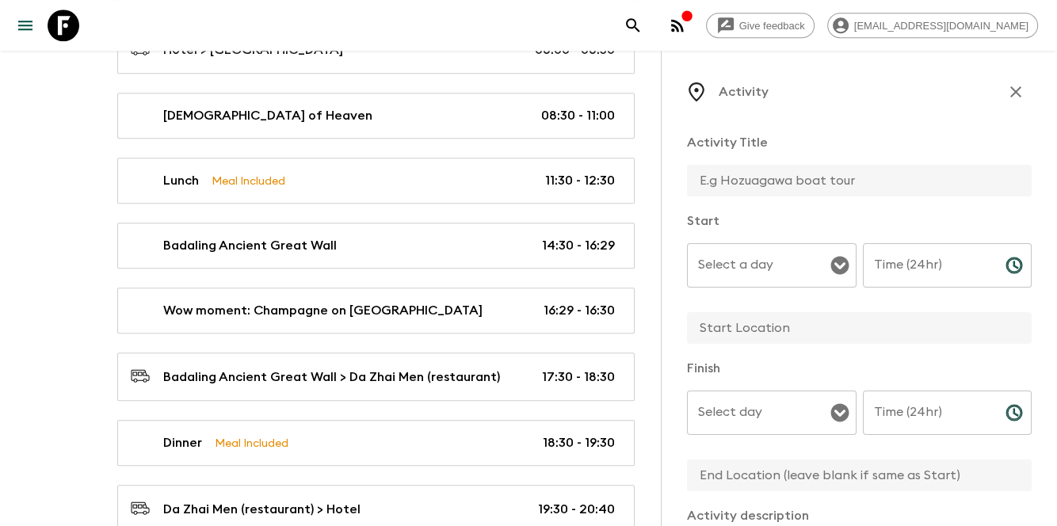
click at [756, 275] on input "Select a day" at bounding box center [760, 265] width 132 height 30
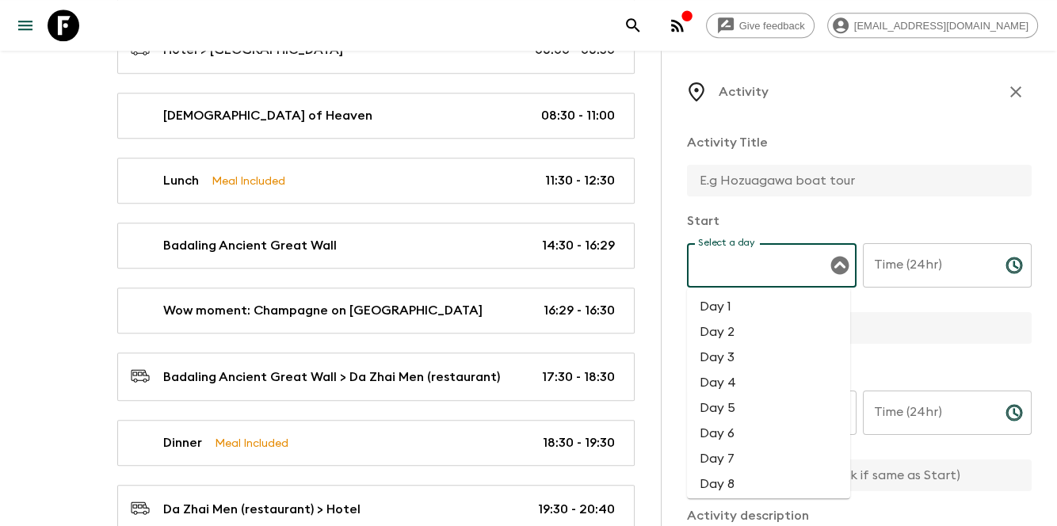
click at [745, 365] on li "Day 3" at bounding box center [768, 357] width 163 height 25
type input "Day 3"
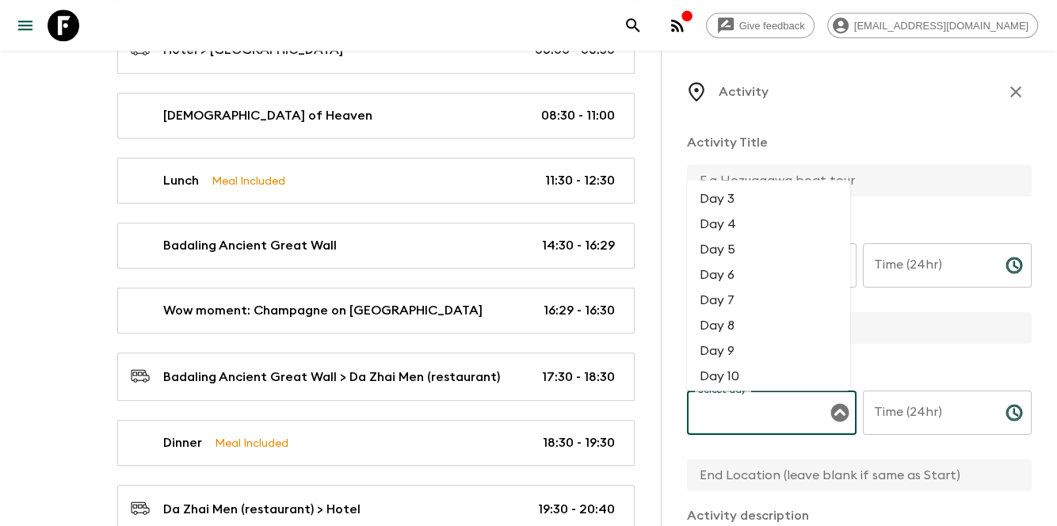
click at [744, 399] on div "Select day Select day ​" at bounding box center [772, 422] width 170 height 63
click at [749, 203] on li "Day 3" at bounding box center [768, 199] width 163 height 25
type input "Day 3"
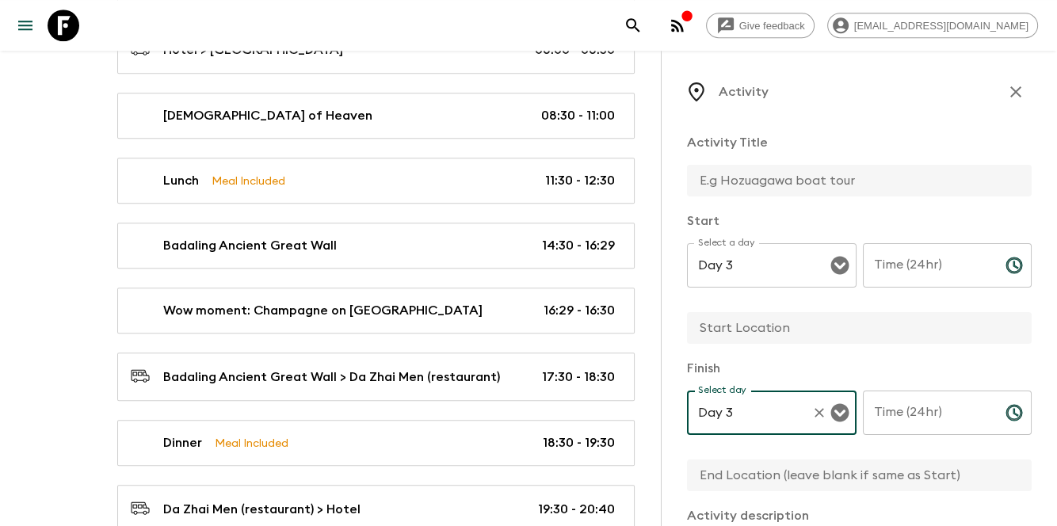
click at [873, 247] on div "Time (24hr) Time (24hr) ​" at bounding box center [948, 274] width 170 height 63
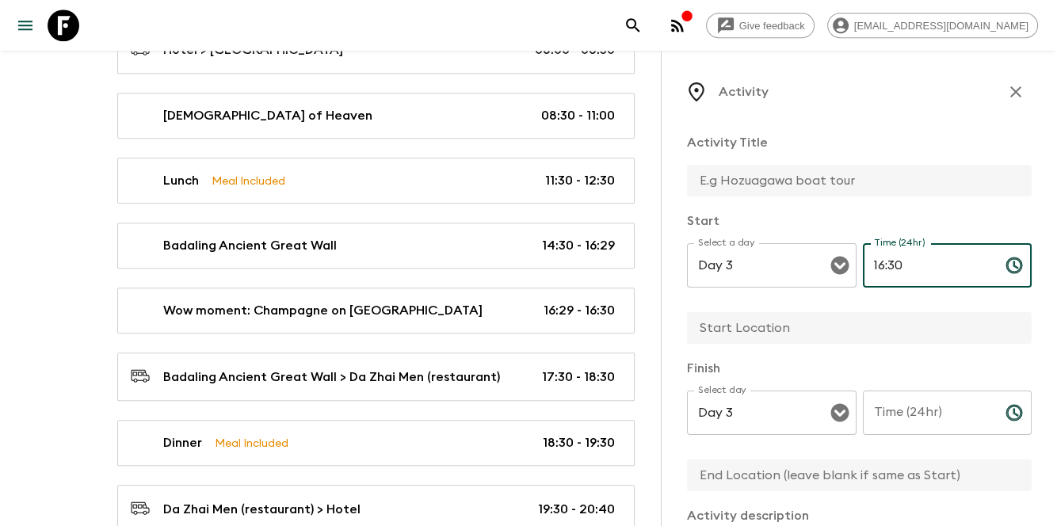
type input "16:30"
click at [965, 414] on input "Time (24hr)" at bounding box center [928, 413] width 130 height 44
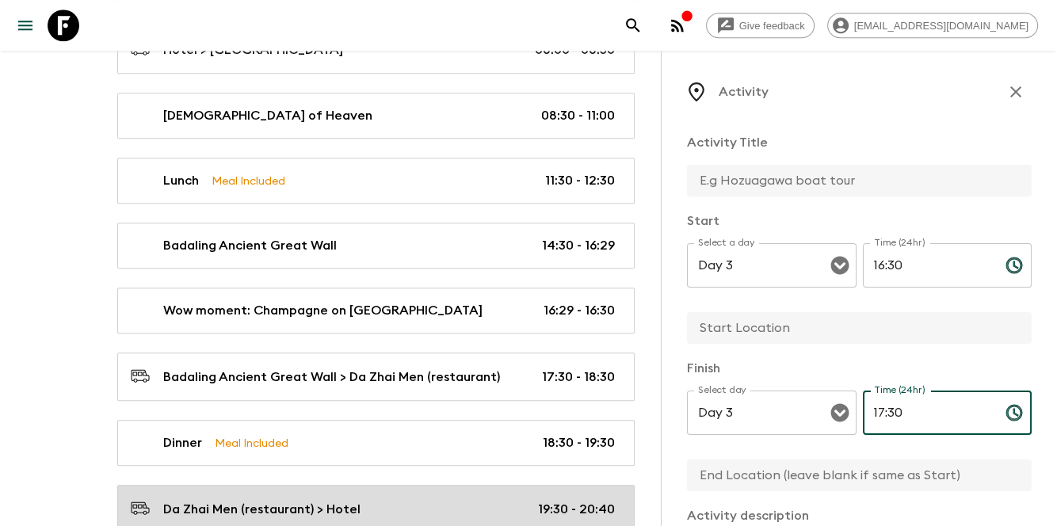
type input "17:30"
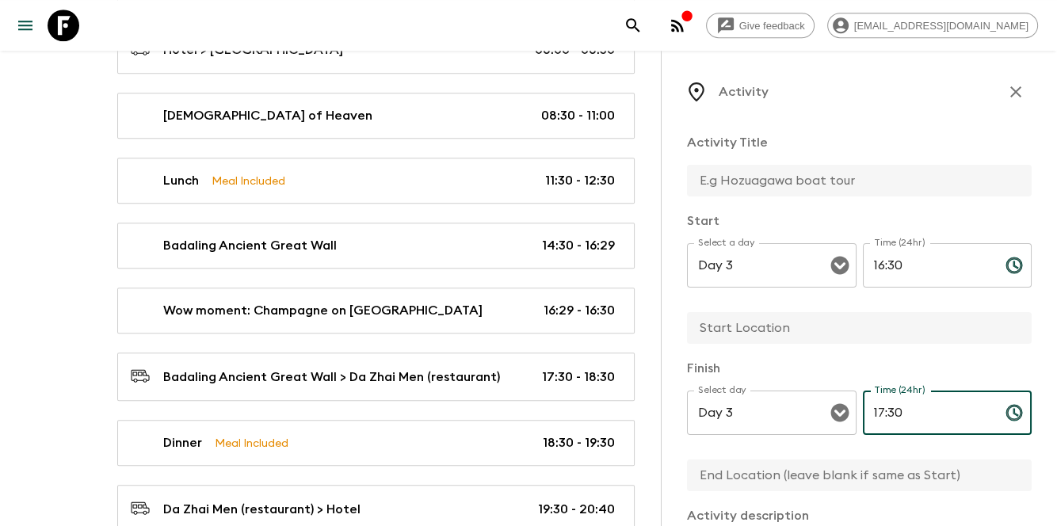
click at [791, 190] on input "text" at bounding box center [853, 181] width 332 height 32
paste input "Badaling Ancient Great Wall Tree-Planting Experience"
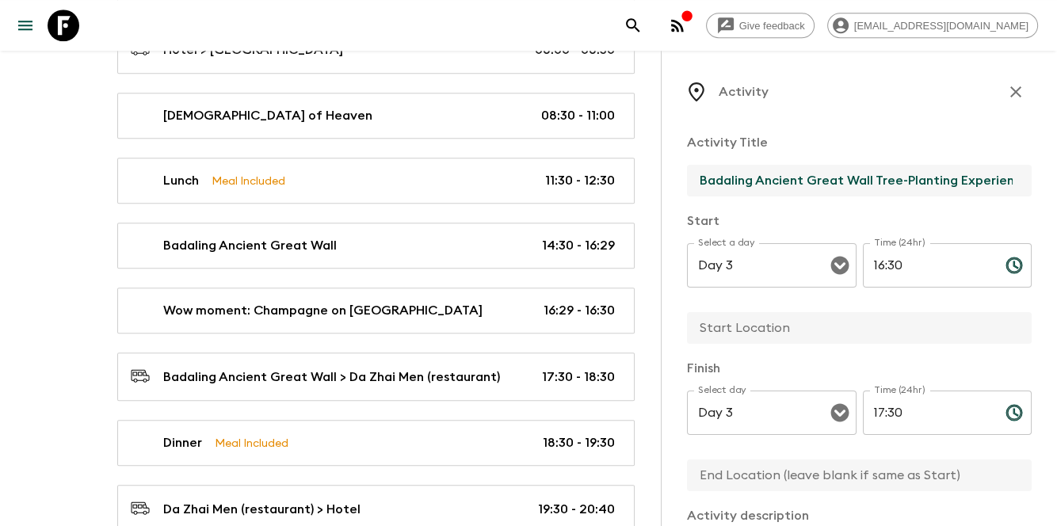
scroll to position [0, 21]
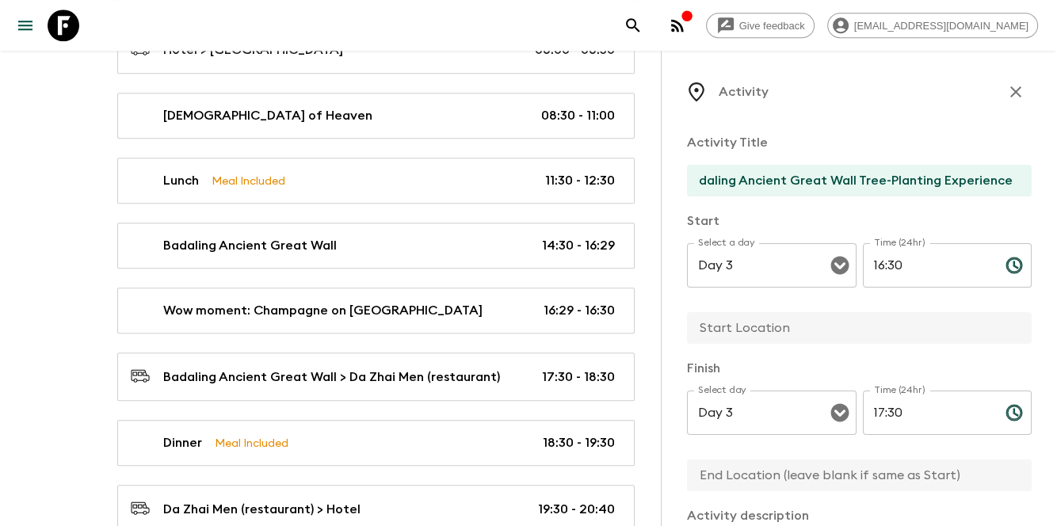
click at [873, 140] on p "Activity Title" at bounding box center [859, 142] width 345 height 19
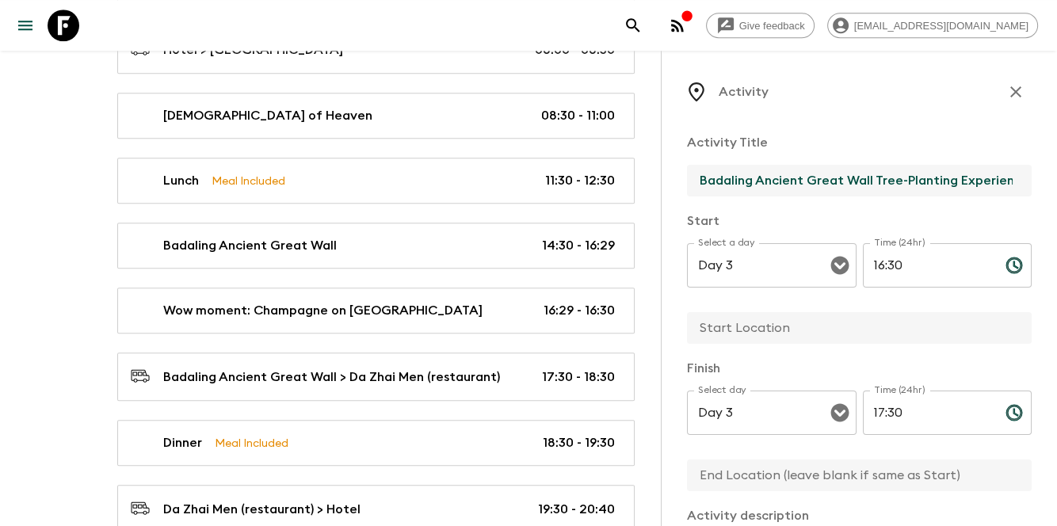
drag, startPoint x: 874, startPoint y: 180, endPoint x: 862, endPoint y: 182, distance: 12.0
click at [873, 180] on input "Badaling Ancient Great Wall Tree-Planting Experience" at bounding box center [853, 181] width 332 height 32
drag, startPoint x: 806, startPoint y: 176, endPoint x: 688, endPoint y: 172, distance: 118.2
click at [688, 172] on input "Badaling Ancient Great Wall Tree-Planting Experience" at bounding box center [853, 181] width 332 height 32
type input "Great Wall Tree-Planting Experience"
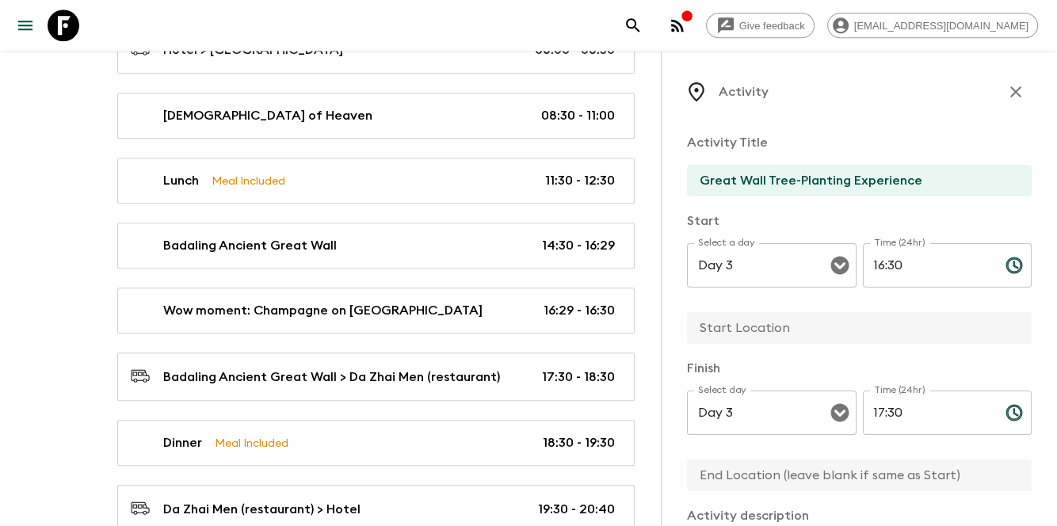
click at [828, 142] on p "Activity Title" at bounding box center [859, 142] width 345 height 19
click at [736, 339] on input "text" at bounding box center [853, 328] width 332 height 32
type input "Badaling Ancient [GEOGRAPHIC_DATA]"
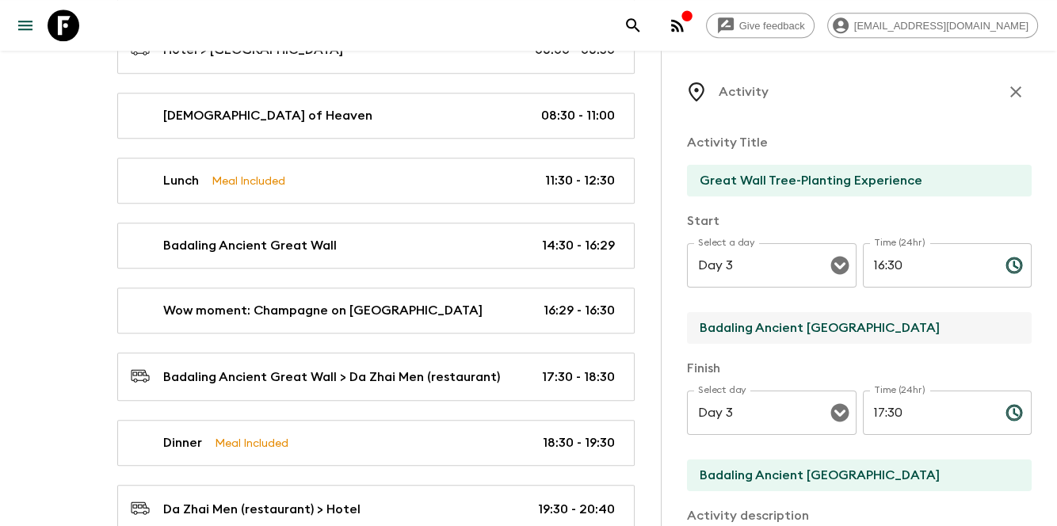
scroll to position [52, 0]
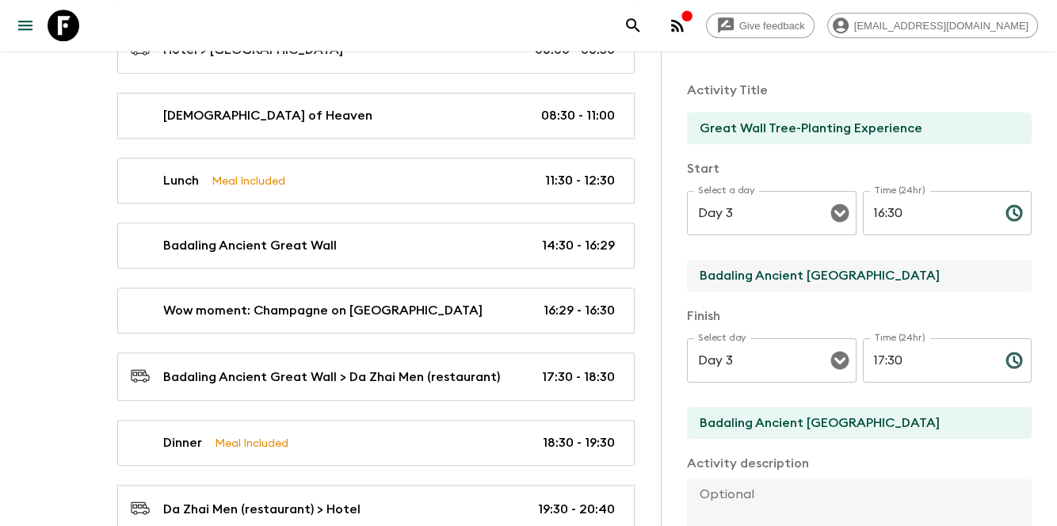
drag, startPoint x: 872, startPoint y: 277, endPoint x: 927, endPoint y: 273, distance: 54.9
click at [927, 273] on input "Badaling Ancient [GEOGRAPHIC_DATA]" at bounding box center [853, 276] width 332 height 32
type input "Badaling Ancient Great Wall"
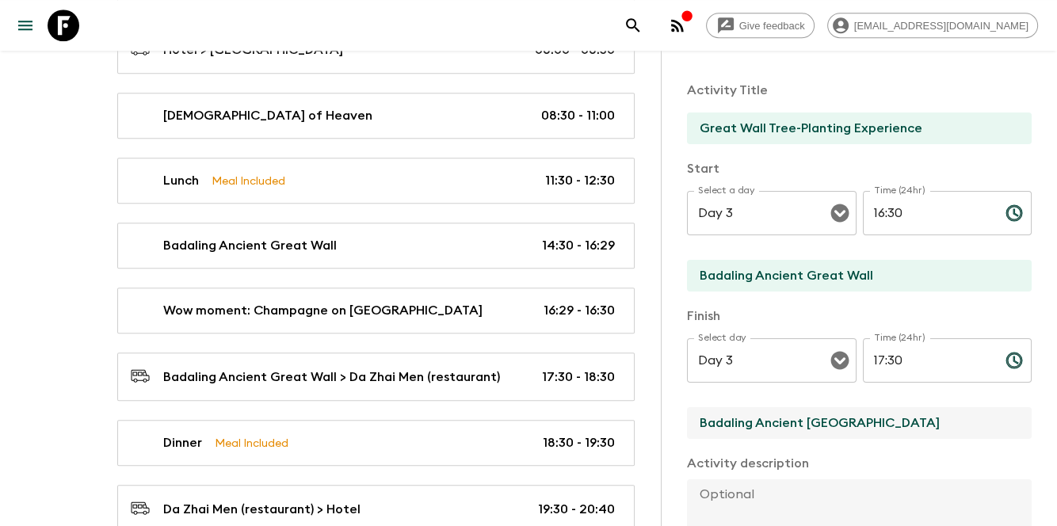
click at [913, 425] on input "Badaling Ancient [GEOGRAPHIC_DATA]" at bounding box center [853, 423] width 332 height 32
drag, startPoint x: 922, startPoint y: 425, endPoint x: 869, endPoint y: 415, distance: 54.1
click at [869, 415] on input "Badaling Ancient [GEOGRAPHIC_DATA]" at bounding box center [853, 423] width 332 height 32
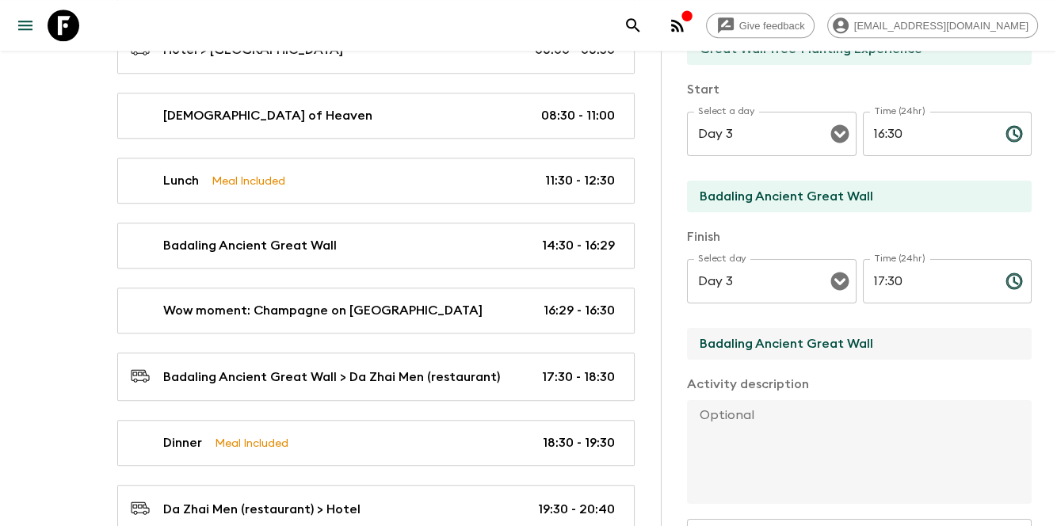
scroll to position [211, 0]
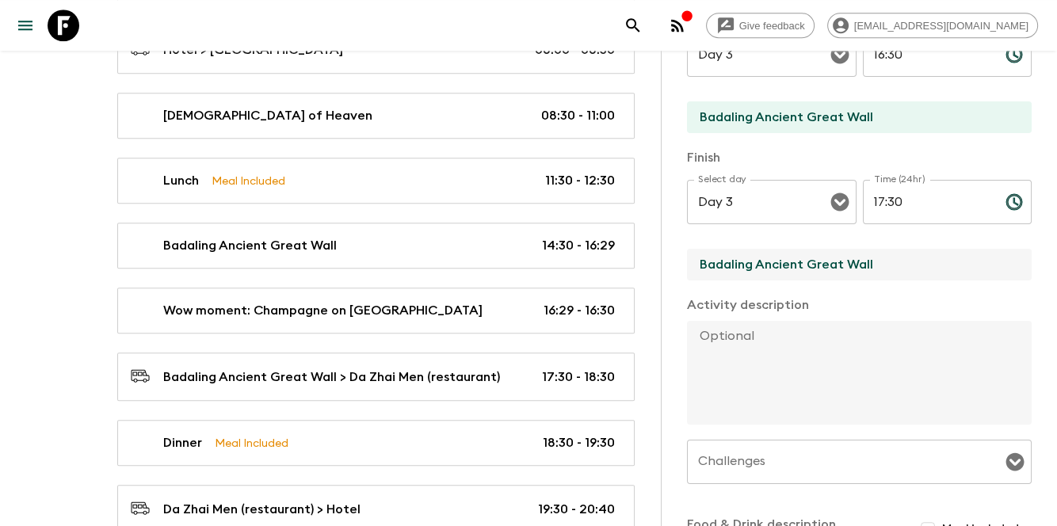
type input "Badaling Ancient Great Wall"
click at [755, 396] on textarea at bounding box center [853, 373] width 332 height 104
click at [750, 367] on textarea at bounding box center [853, 373] width 332 height 104
paste textarea "Lo ip dolorsita cons ad eli Seddo Eius, tem Incididu Utlabor Etdol Magn ali eni…"
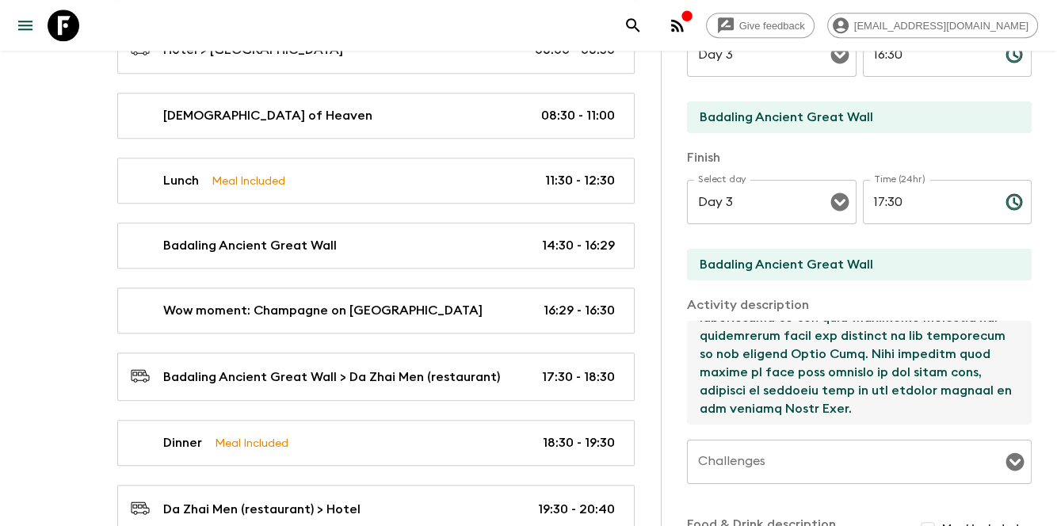
scroll to position [701, 0]
paste textarea "Loremipsumdo Sitametc: Adipisc elitse-doeiusmodte incididu (ut labor etdolore m…"
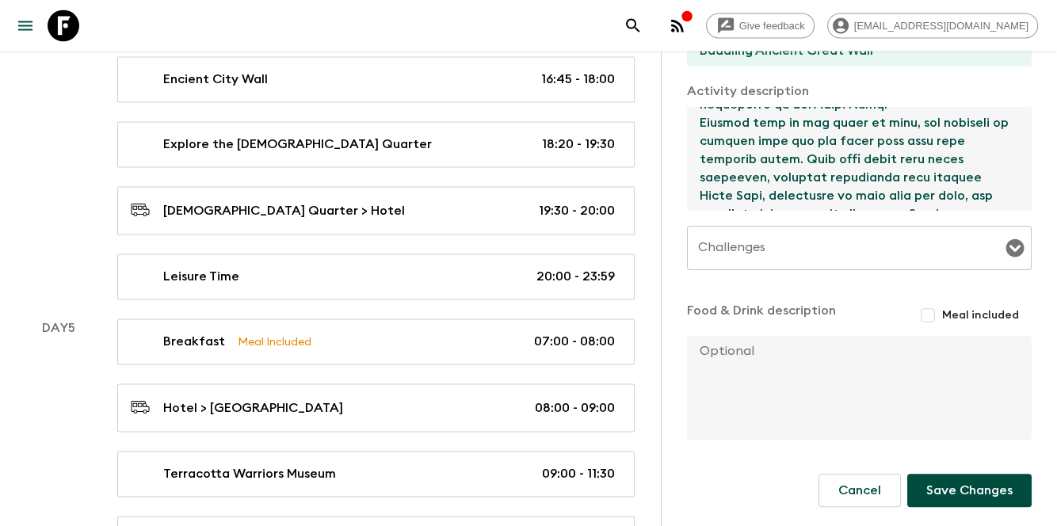
scroll to position [2378, 0]
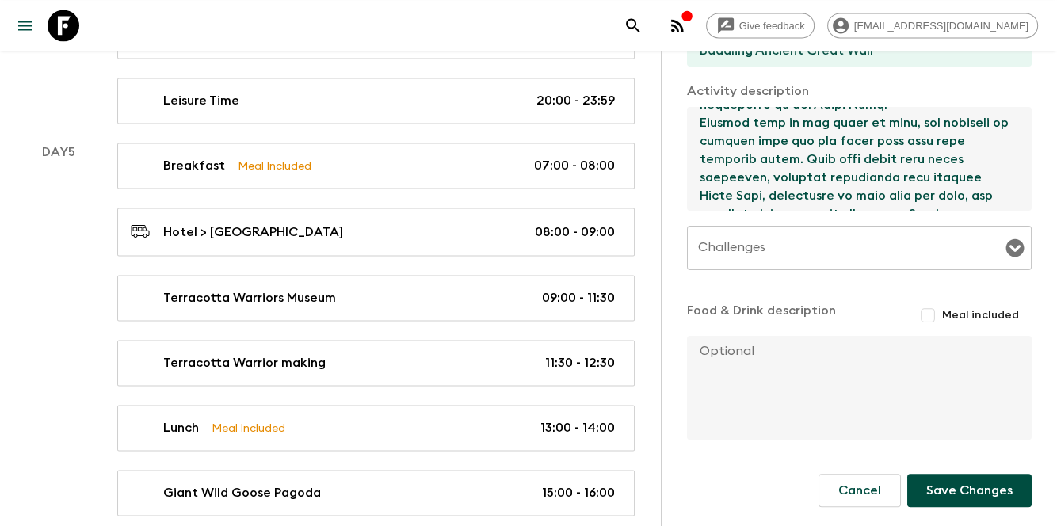
type textarea "Lo ip dolorsita cons ad eli Seddo Eius, tem Incididu Utlabor Etdol Magn ali eni…"
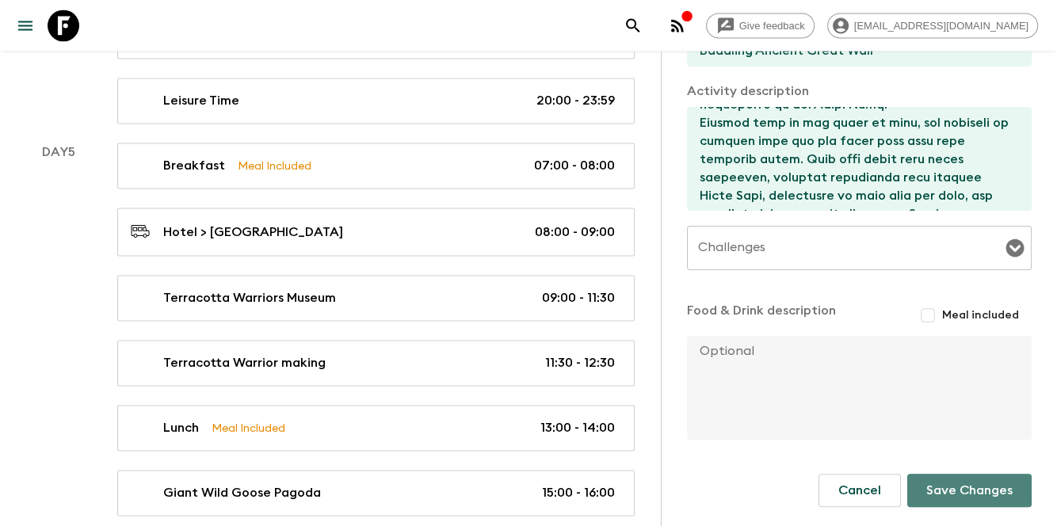
click at [931, 491] on button "Save Changes" at bounding box center [970, 490] width 124 height 33
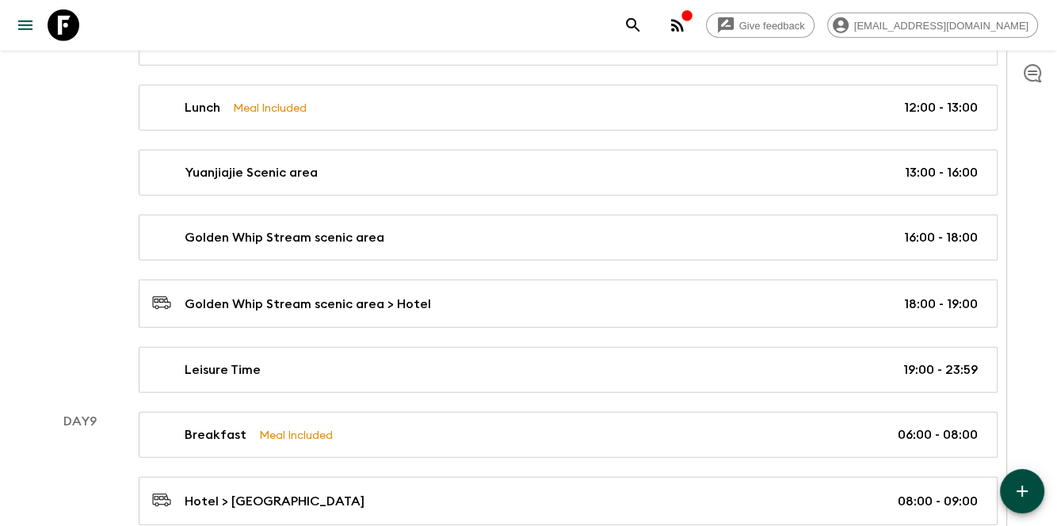
scroll to position [4556, 0]
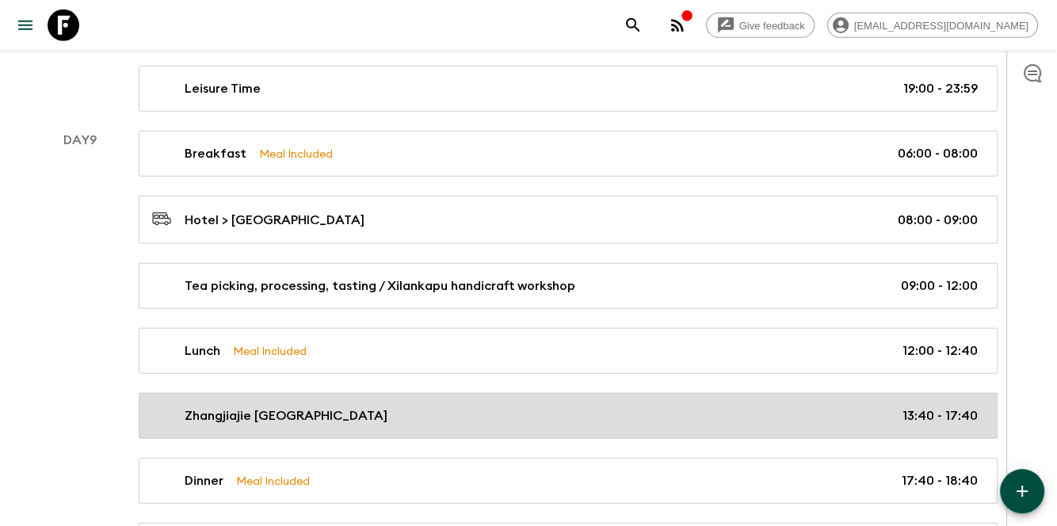
click at [448, 407] on div "[GEOGRAPHIC_DATA] 13:40 - 17:40" at bounding box center [565, 416] width 826 height 19
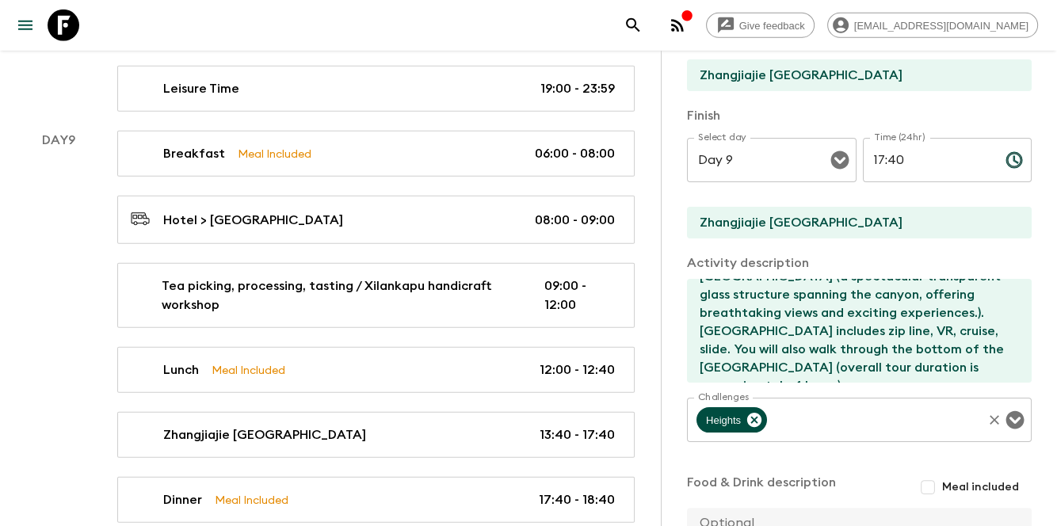
scroll to position [317, 0]
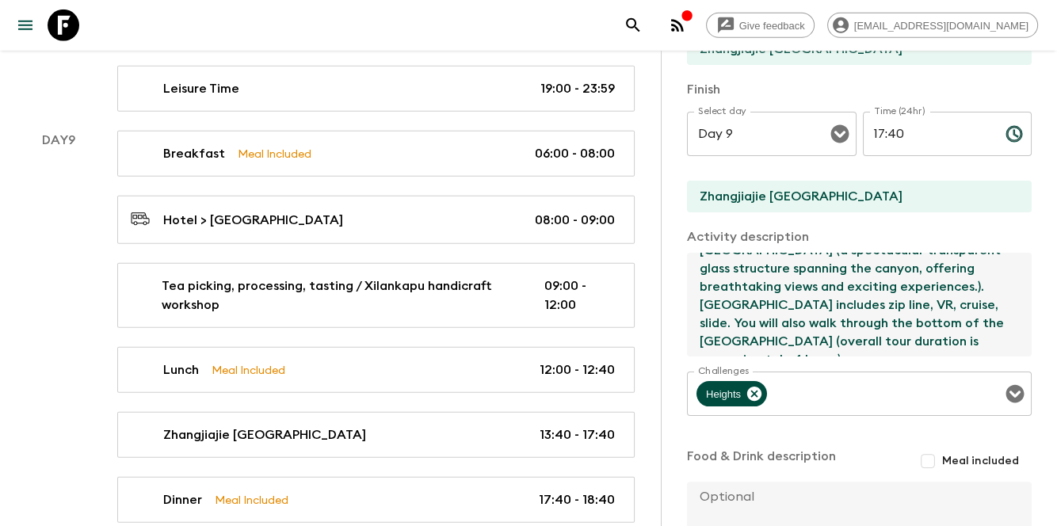
click at [988, 344] on textarea "[GEOGRAPHIC_DATA]: visit the [GEOGRAPHIC_DATA] (a spectacular transparent glass…" at bounding box center [853, 305] width 332 height 104
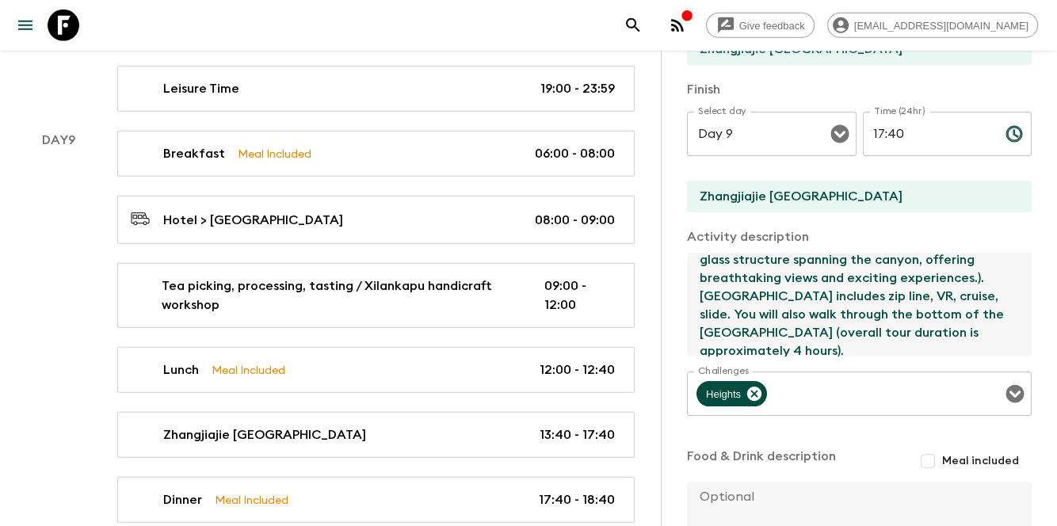
paste textarea "VR is an entertainment project that combines virtual reality technology with re…"
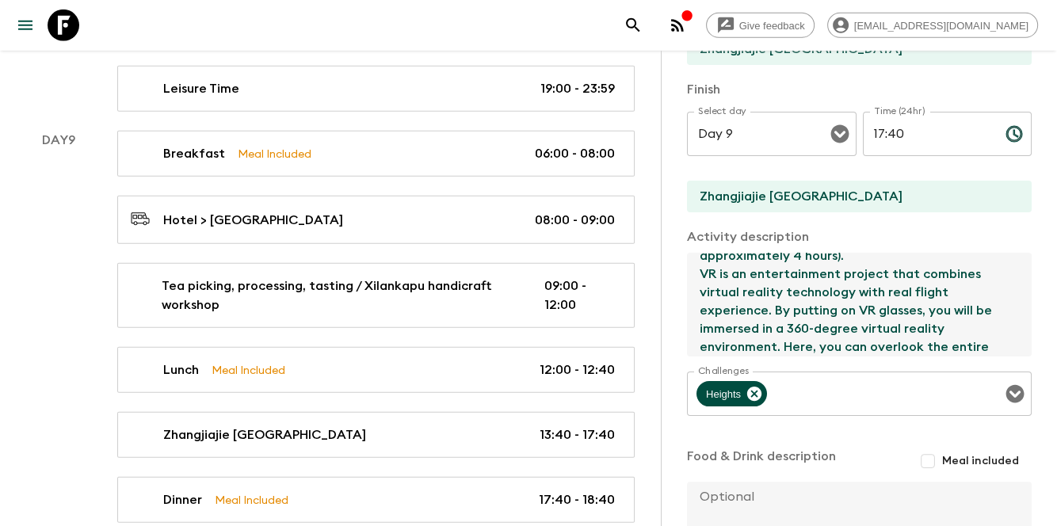
scroll to position [86, 0]
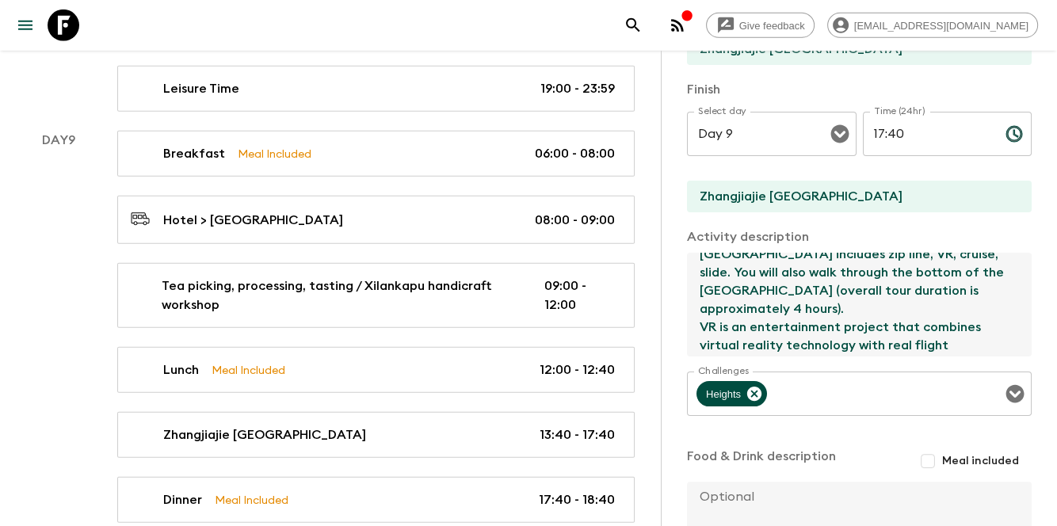
click at [701, 308] on textarea "[GEOGRAPHIC_DATA]: visit the [GEOGRAPHIC_DATA] (a spectacular transparent glass…" at bounding box center [853, 305] width 332 height 104
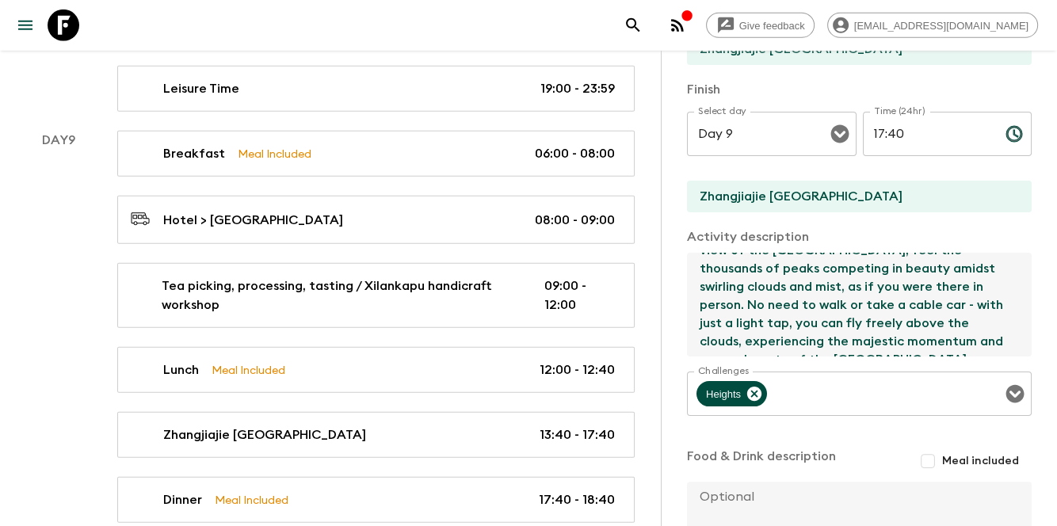
scroll to position [463, 0]
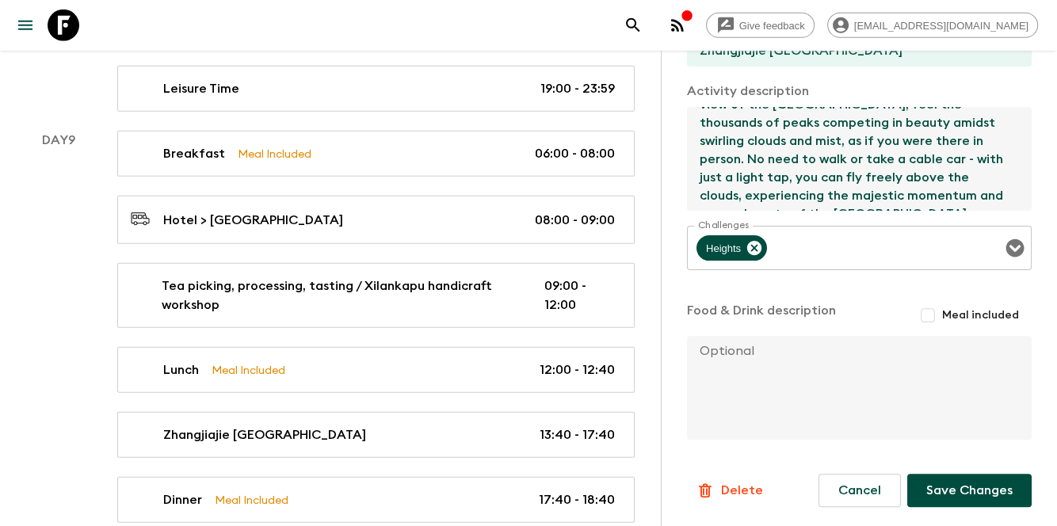
click at [933, 201] on textarea "[GEOGRAPHIC_DATA]: visit the [GEOGRAPHIC_DATA] (a spectacular transparent glass…" at bounding box center [853, 159] width 332 height 104
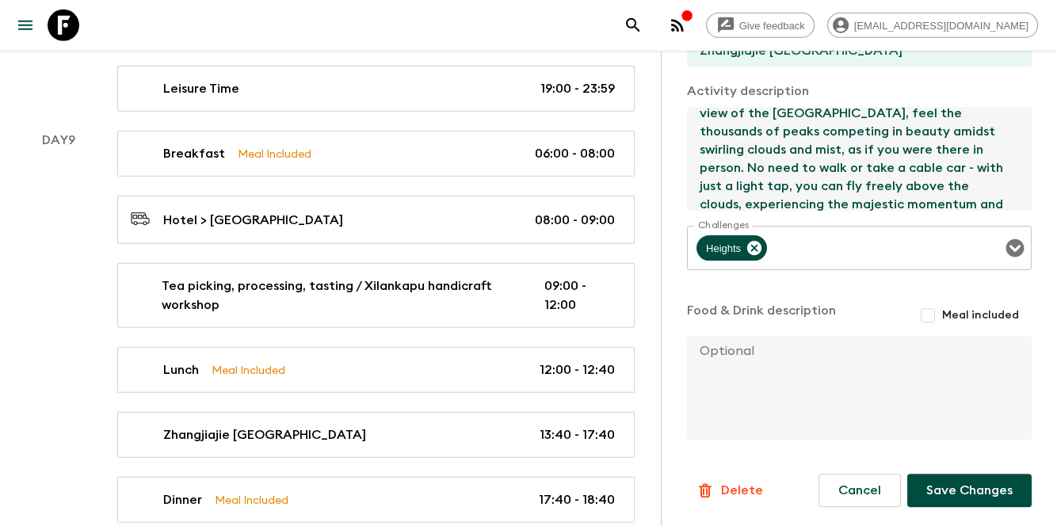
scroll to position [292, 0]
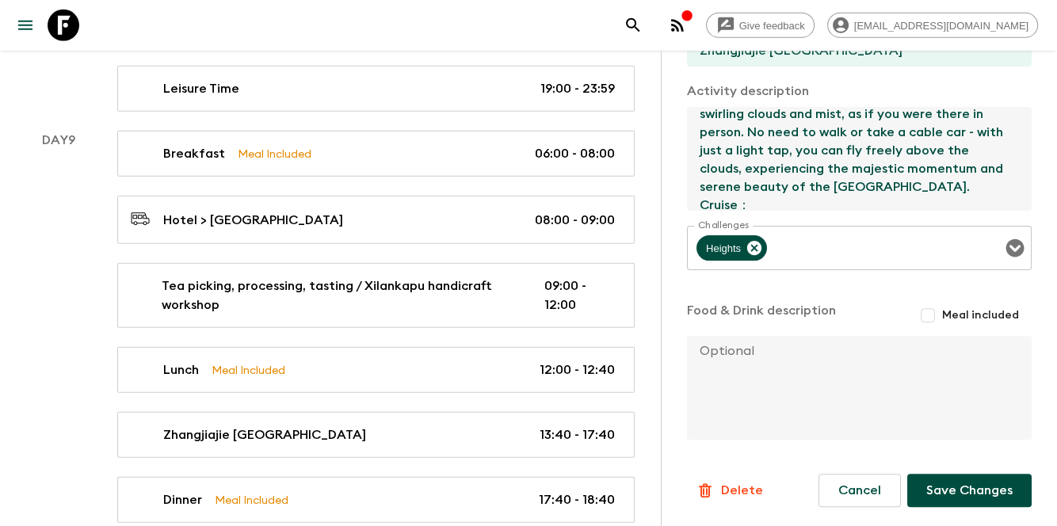
paste textarea "The cruise in located in the bottom of the [GEOGRAPHIC_DATA], one [PERSON_NAME]…"
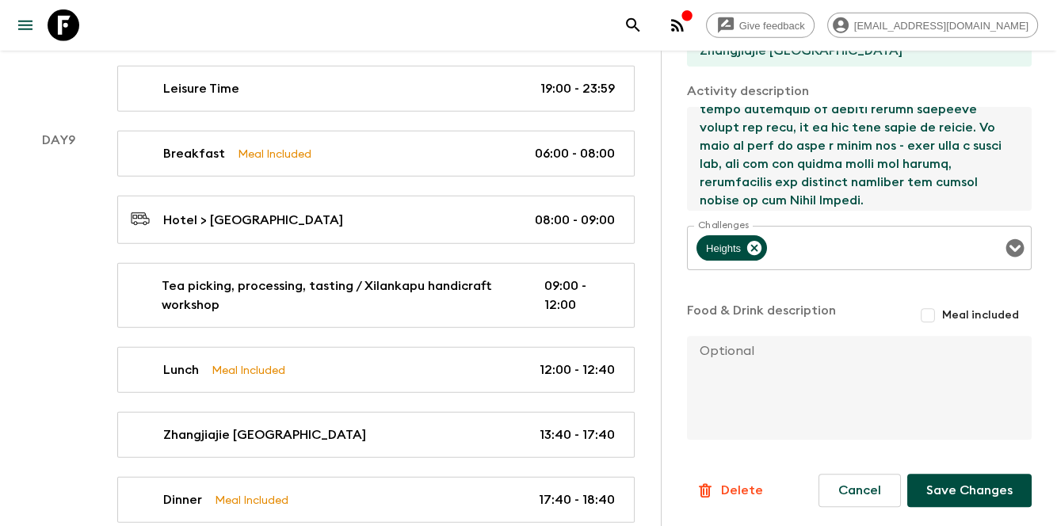
scroll to position [320, 0]
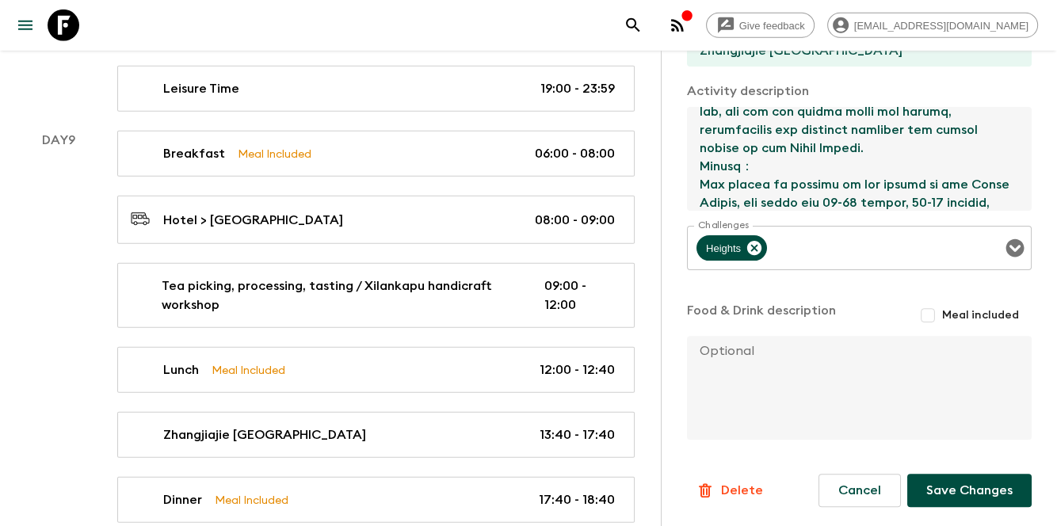
click at [766, 165] on textarea at bounding box center [853, 159] width 332 height 104
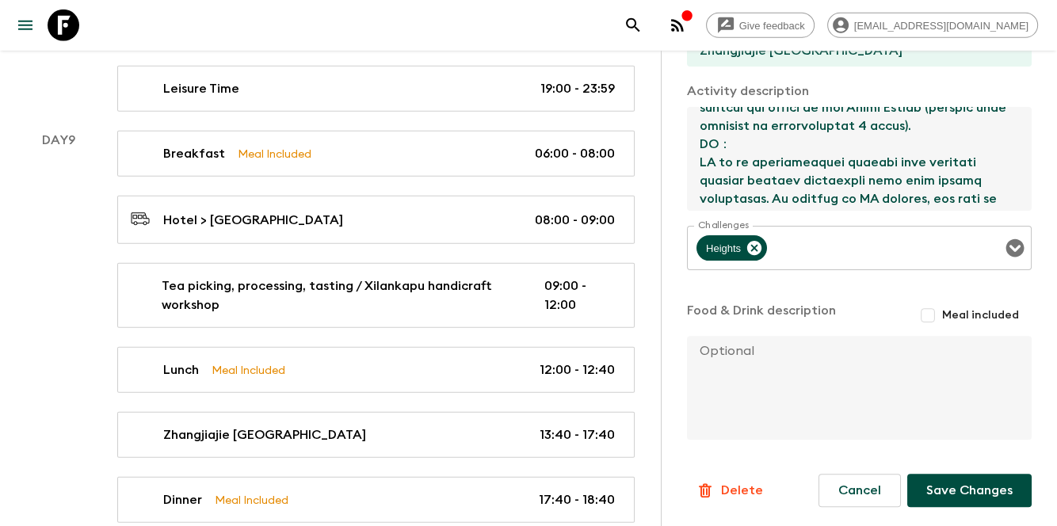
scroll to position [56, 0]
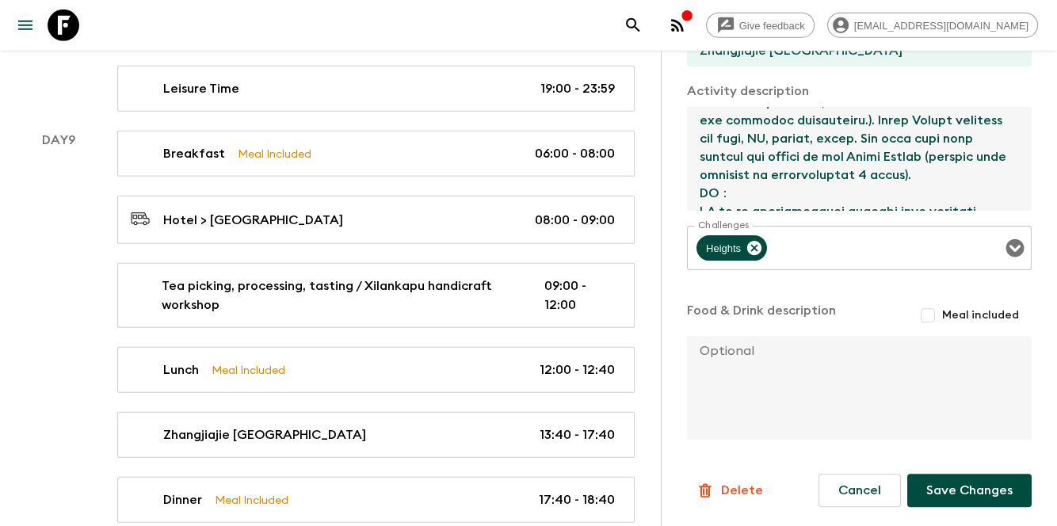
click at [736, 189] on textarea at bounding box center [853, 159] width 332 height 104
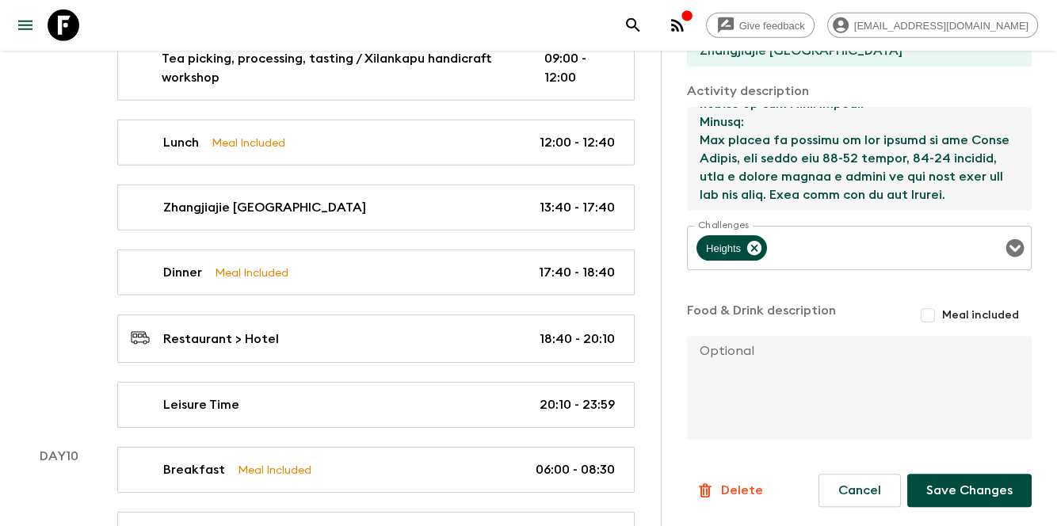
scroll to position [4820, 0]
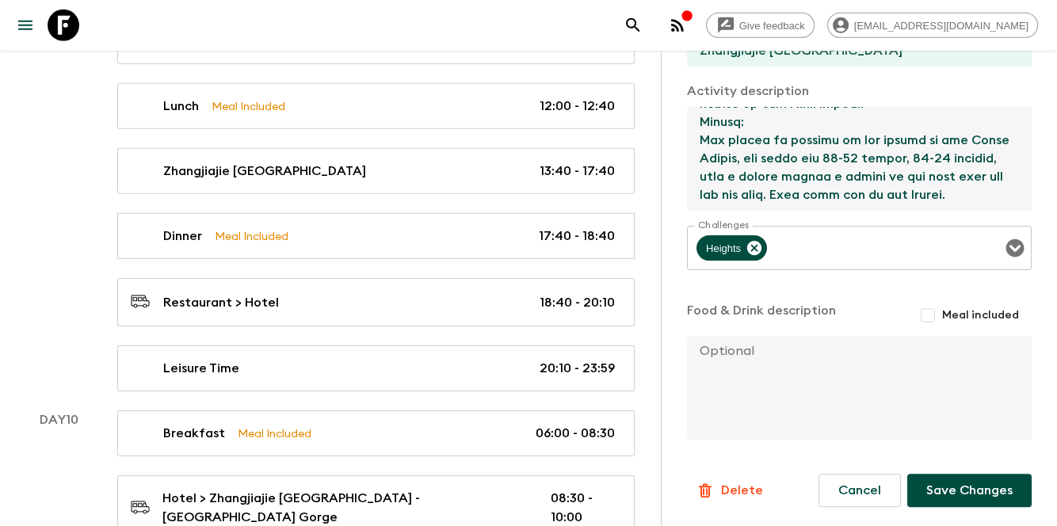
click at [762, 197] on textarea at bounding box center [853, 159] width 332 height 104
paste textarea "Slide"
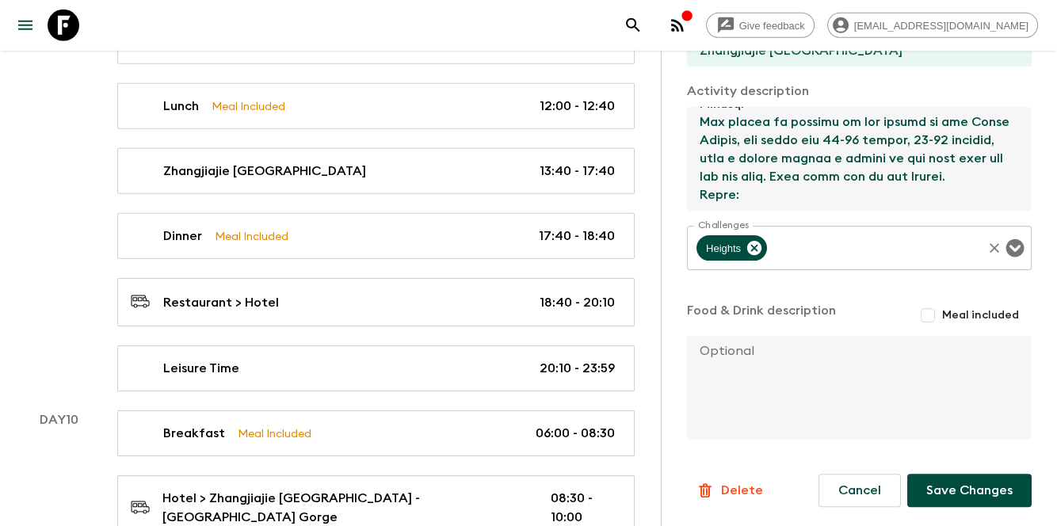
scroll to position [410, 0]
paste textarea "A slide is a passage built from halfway up the mountain to the foot of the moun…"
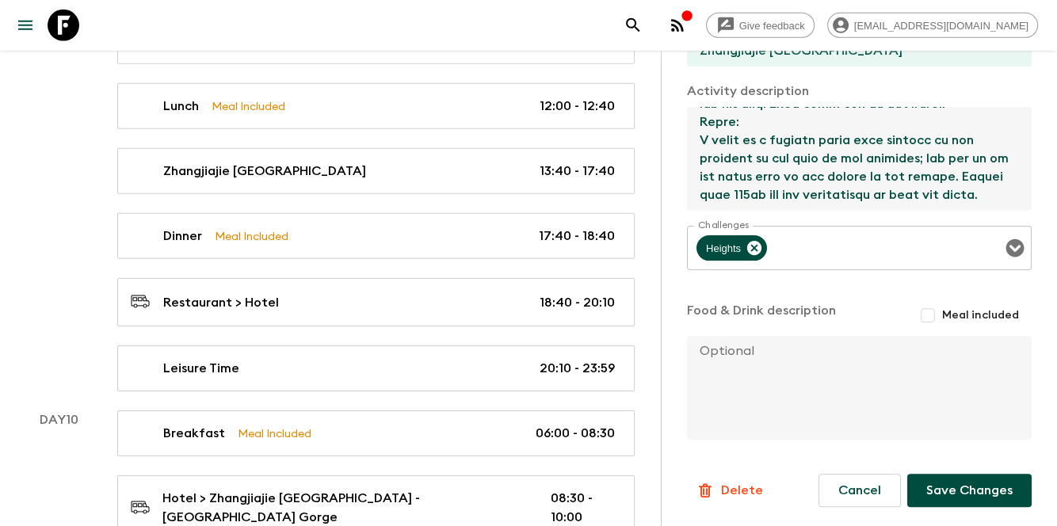
scroll to position [501, 0]
paste textarea "Zip line"
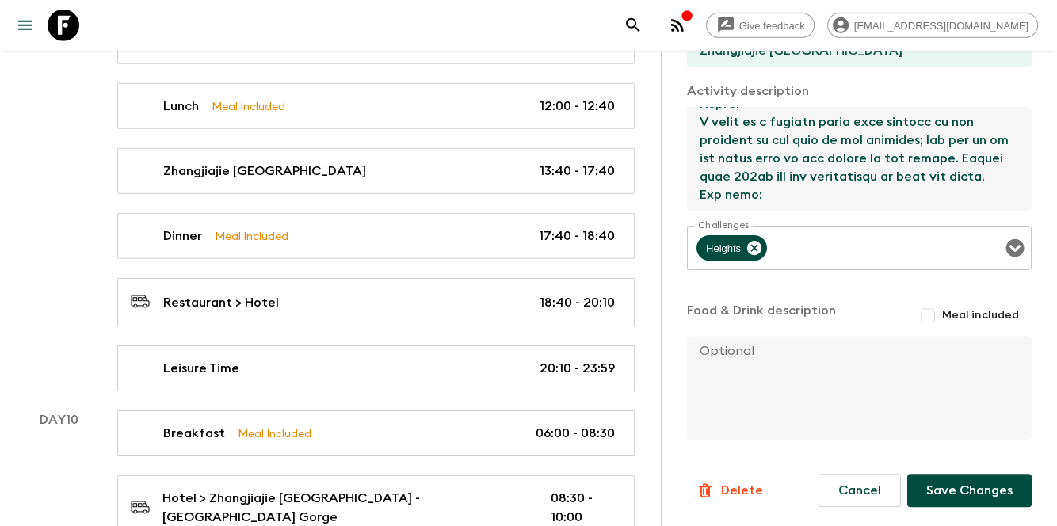
scroll to position [519, 0]
paste textarea "Guest should not exceed 120kg to take the Zip Line. As we include the mini tran…"
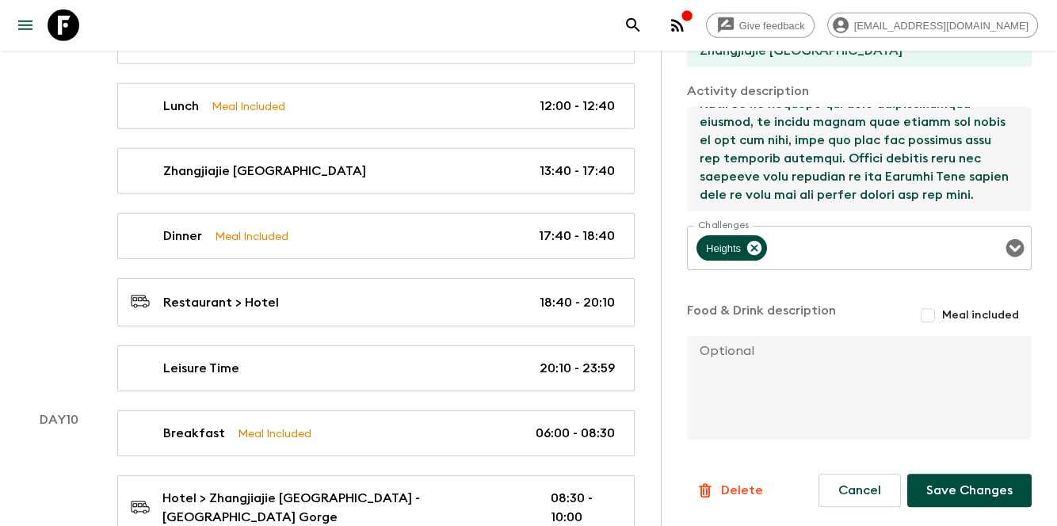
scroll to position [656, 0]
type textarea "[GEOGRAPHIC_DATA]: visit the [GEOGRAPHIC_DATA] (a spectacular transparent glass…"
click at [952, 492] on button "Save Changes" at bounding box center [970, 490] width 124 height 33
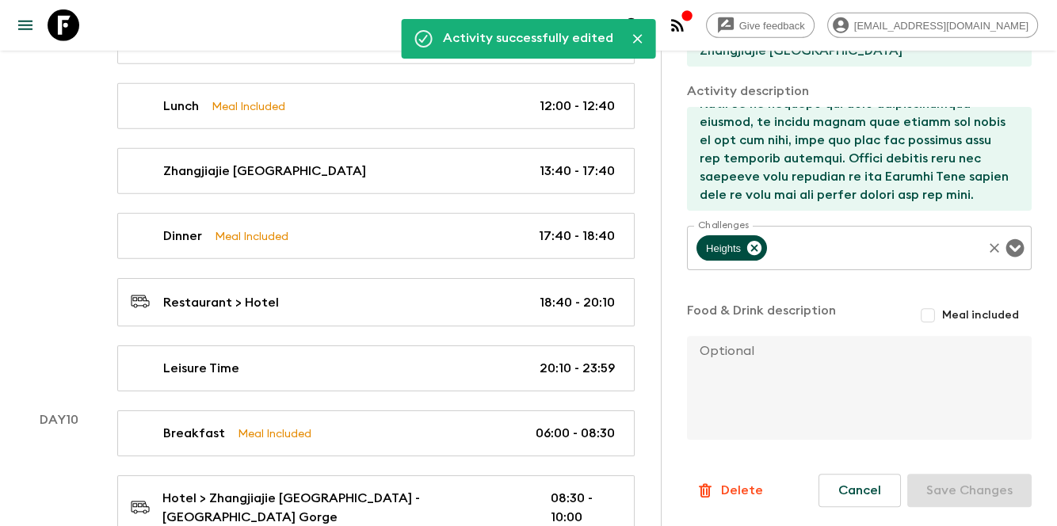
click at [820, 252] on input "Challenges" at bounding box center [875, 248] width 211 height 30
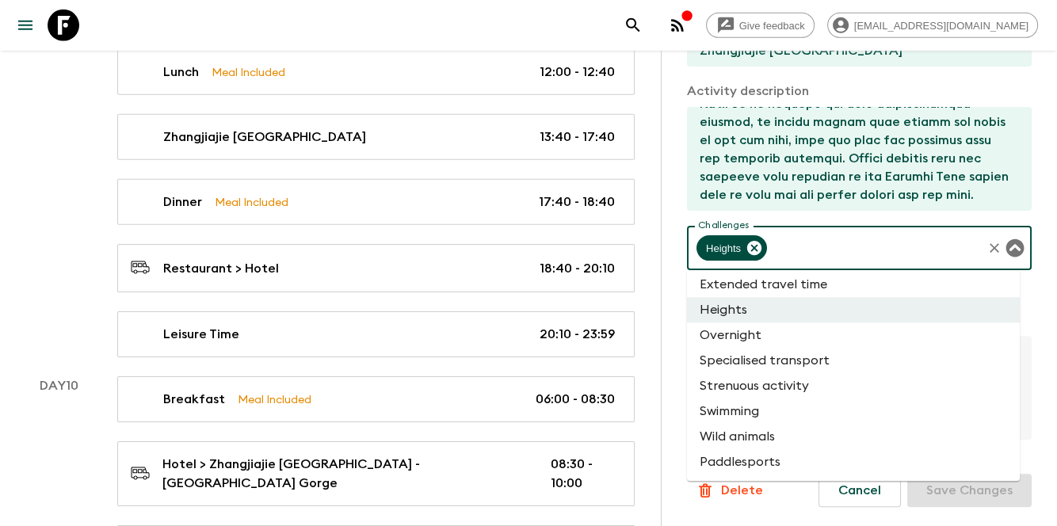
scroll to position [4873, 0]
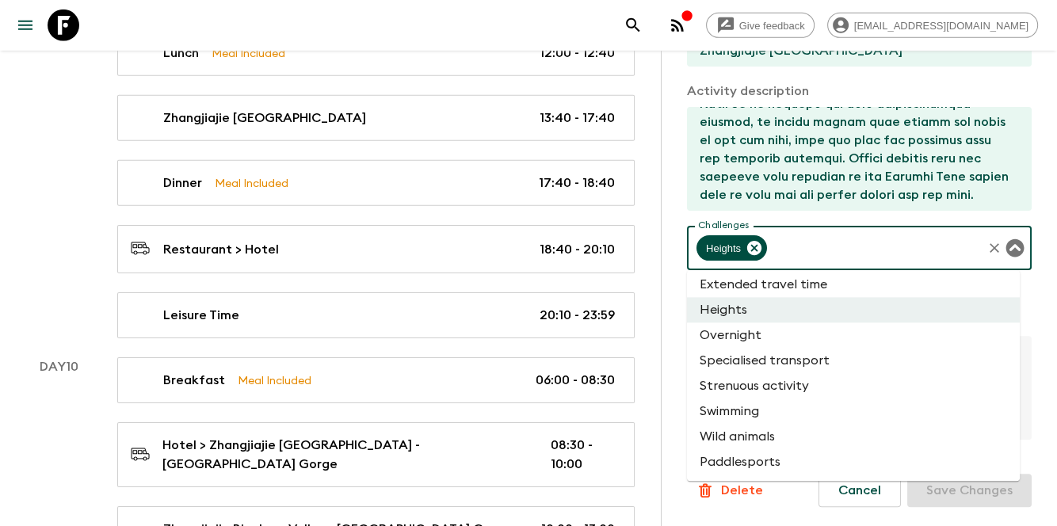
click at [1042, 239] on div "Activity Information Comments Activity Title Zhangjiajie [GEOGRAPHIC_DATA] Star…" at bounding box center [859, 314] width 396 height 526
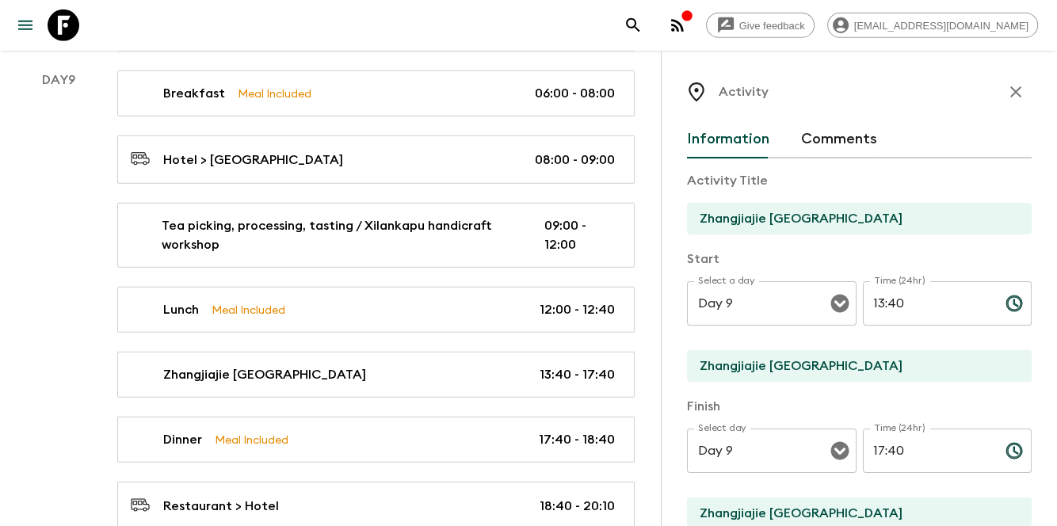
scroll to position [4608, 0]
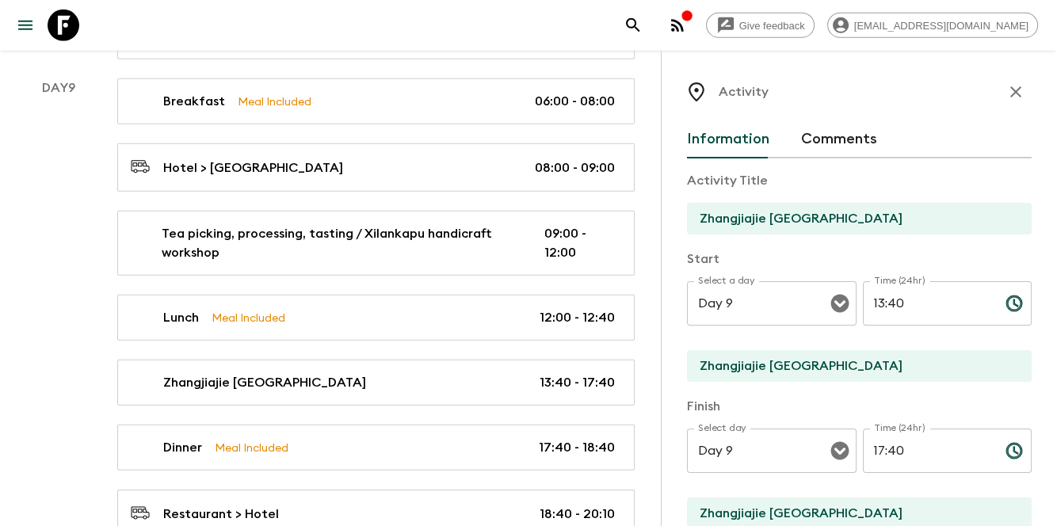
click at [1007, 96] on icon "button" at bounding box center [1016, 91] width 19 height 19
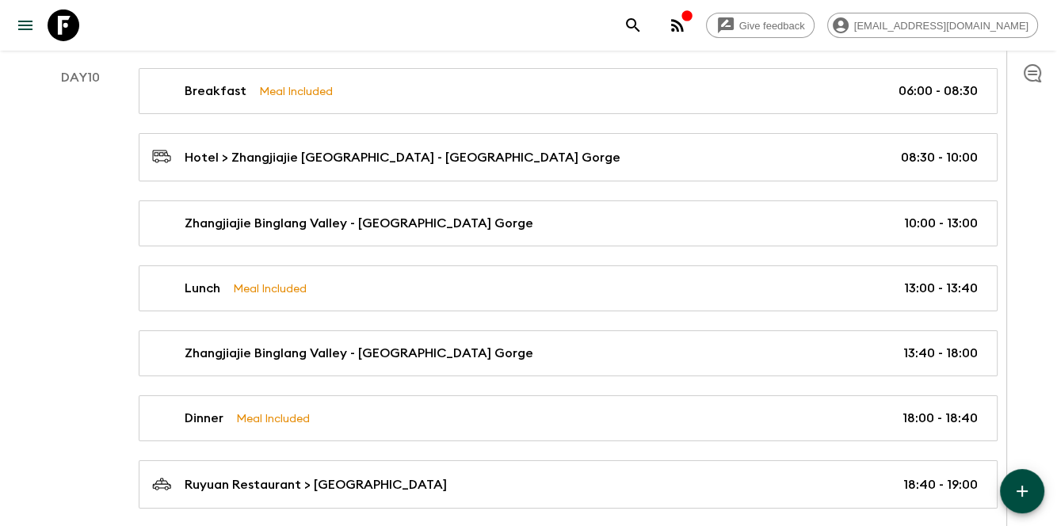
scroll to position [5242, 0]
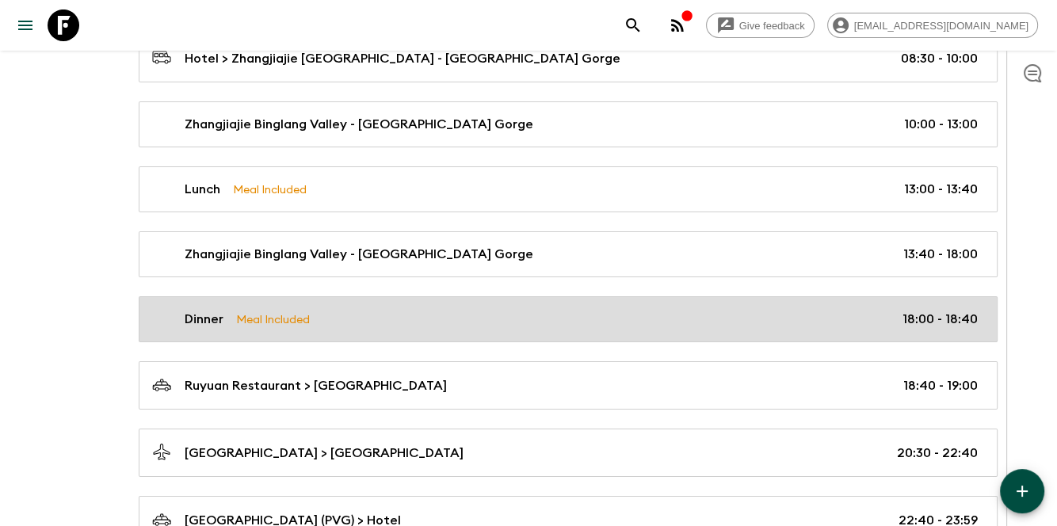
click at [517, 300] on link "Dinner Meal Included 18:00 - 18:40" at bounding box center [568, 319] width 859 height 46
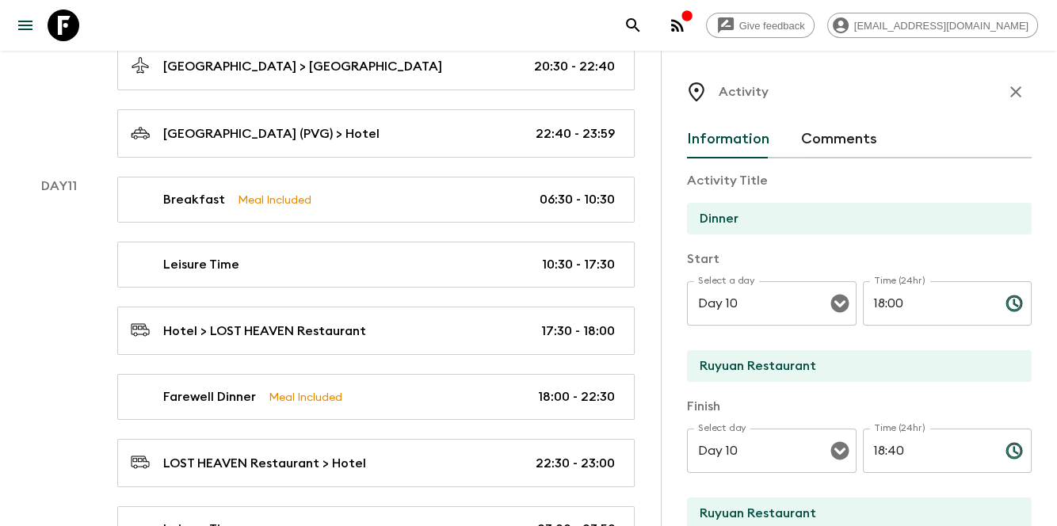
scroll to position [5720, 0]
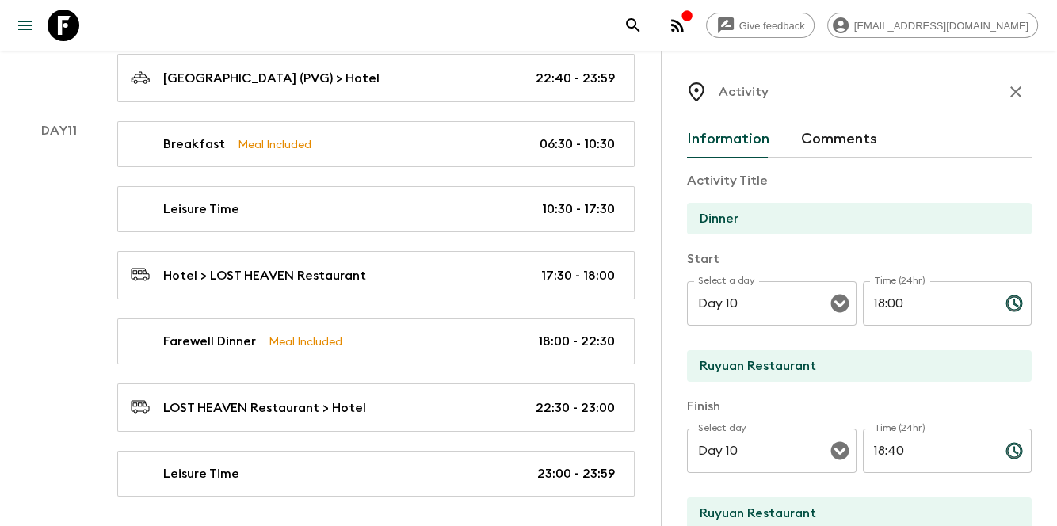
click at [1009, 97] on icon "button" at bounding box center [1016, 91] width 19 height 19
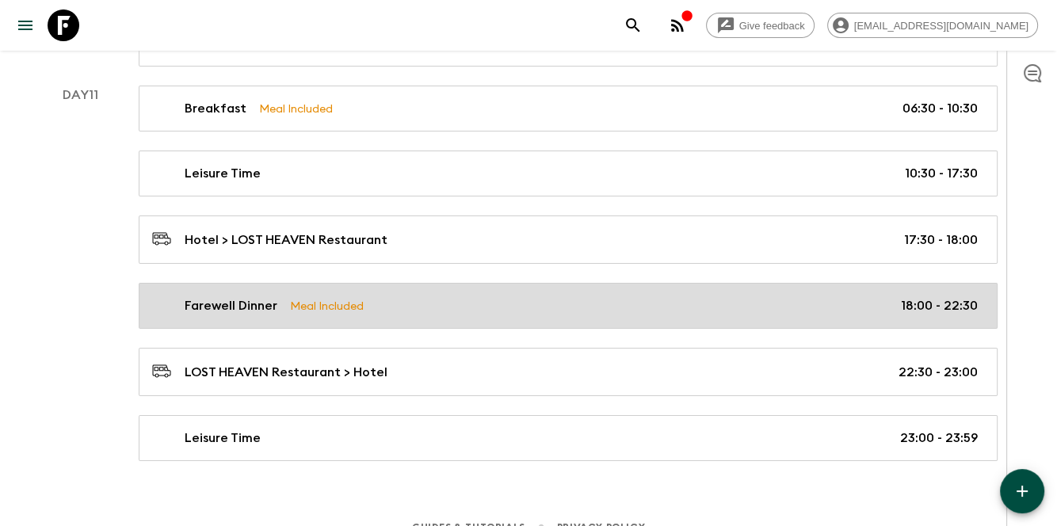
scroll to position [5701, 0]
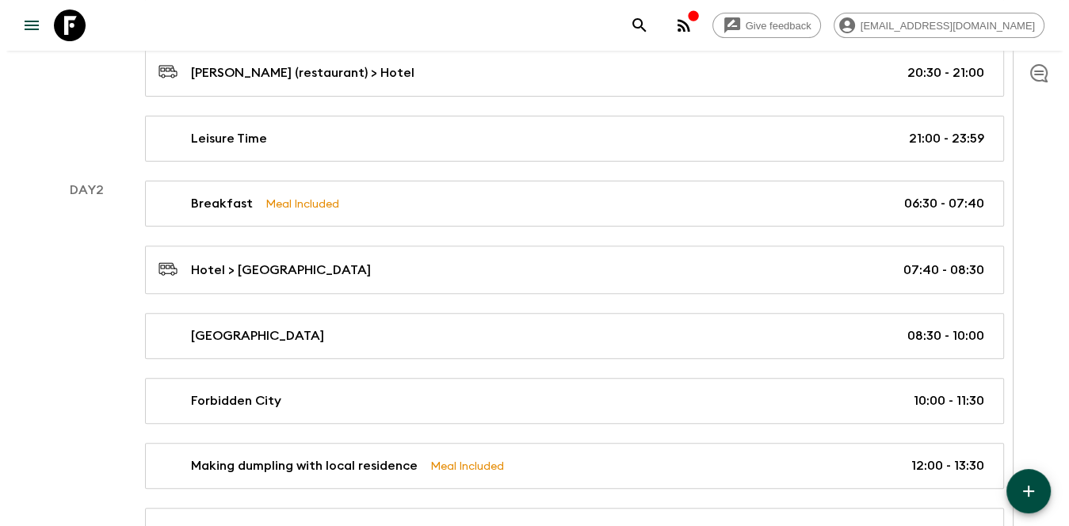
scroll to position [461, 0]
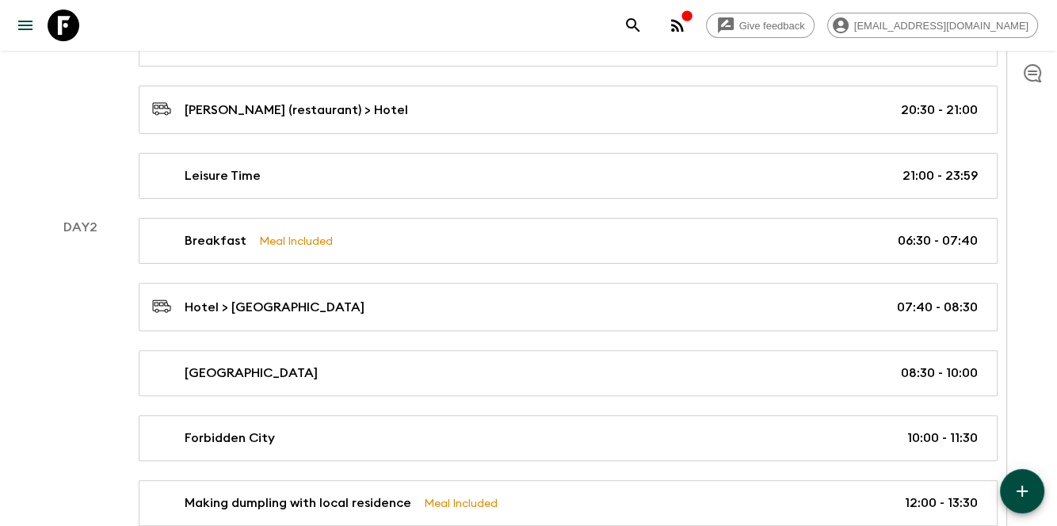
click at [687, 34] on icon "button" at bounding box center [677, 25] width 19 height 19
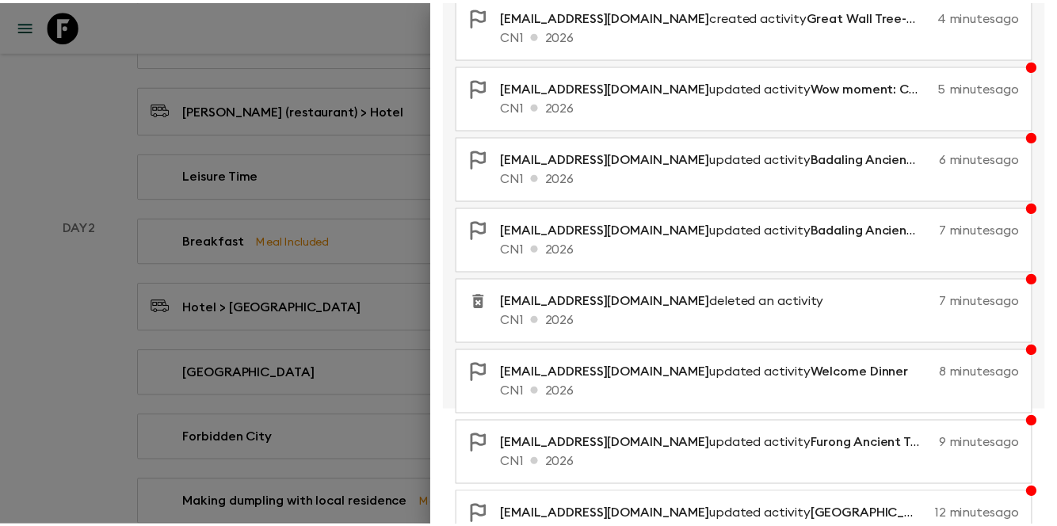
scroll to position [8, 0]
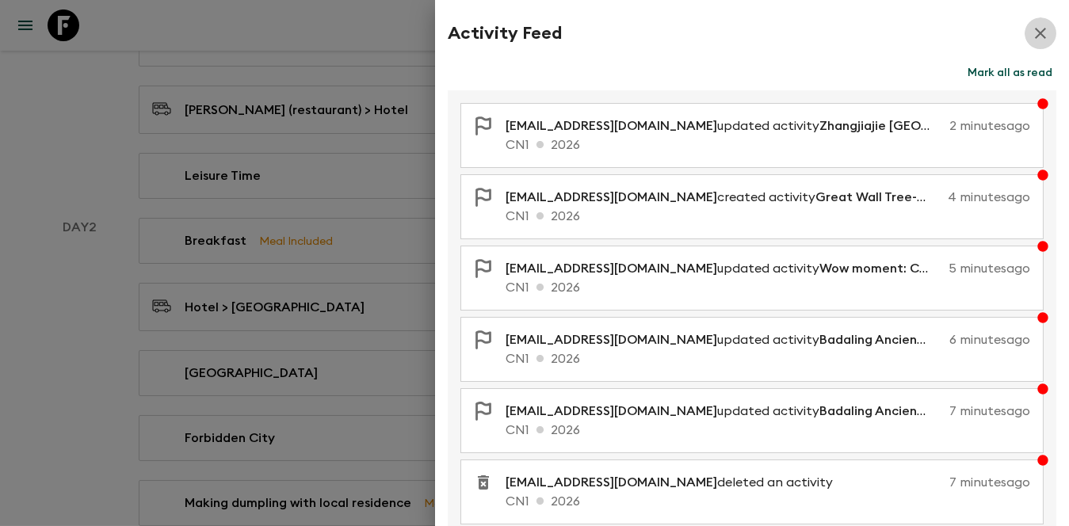
click at [1031, 32] on icon "button" at bounding box center [1040, 33] width 19 height 19
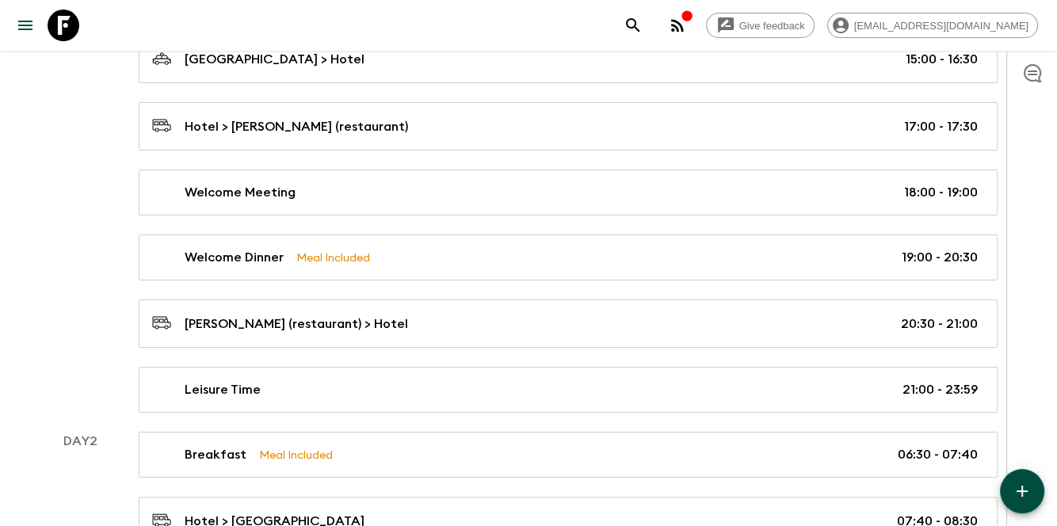
scroll to position [57, 0]
